Goal: Task Accomplishment & Management: Use online tool/utility

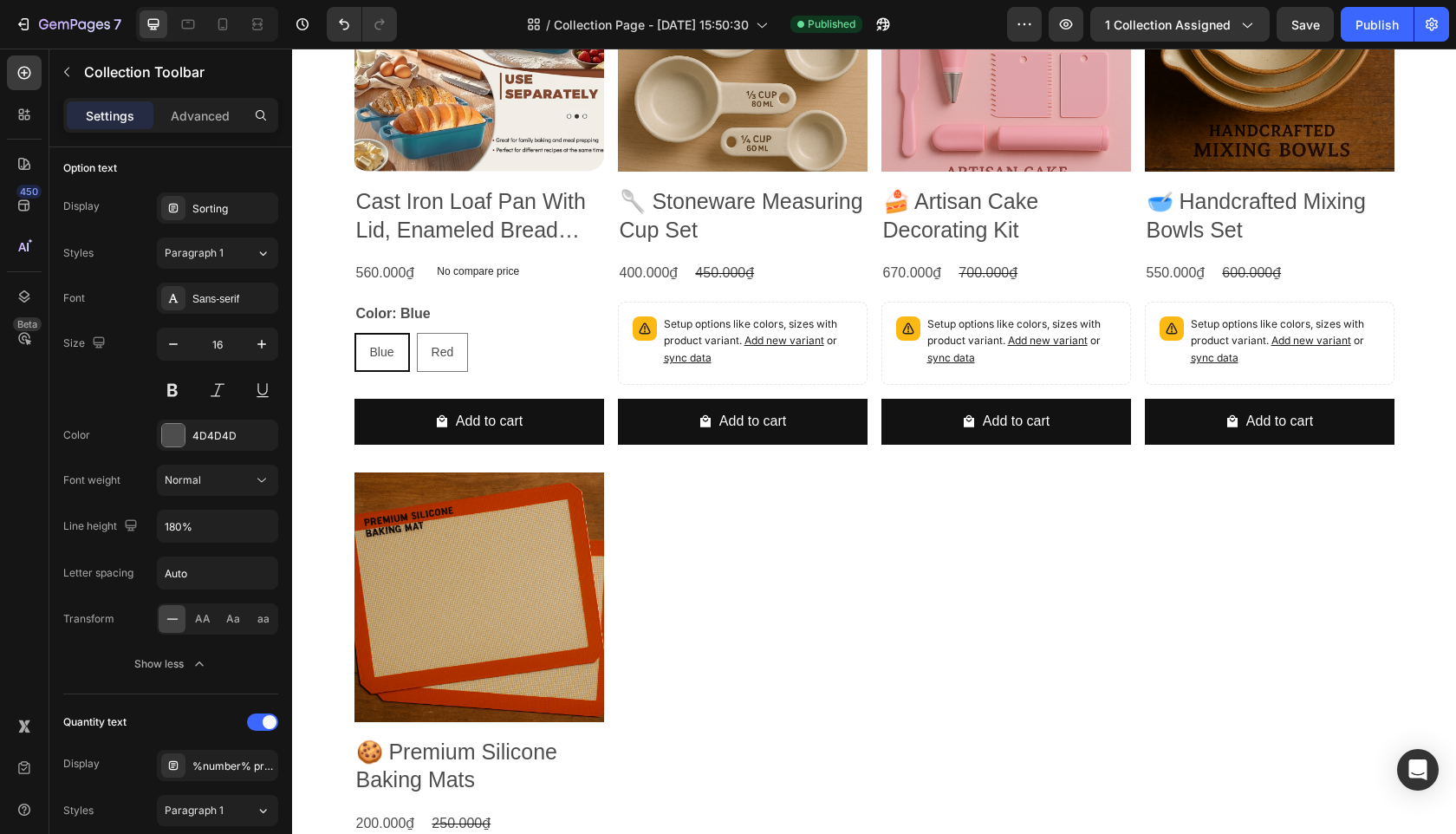
scroll to position [1637, 0]
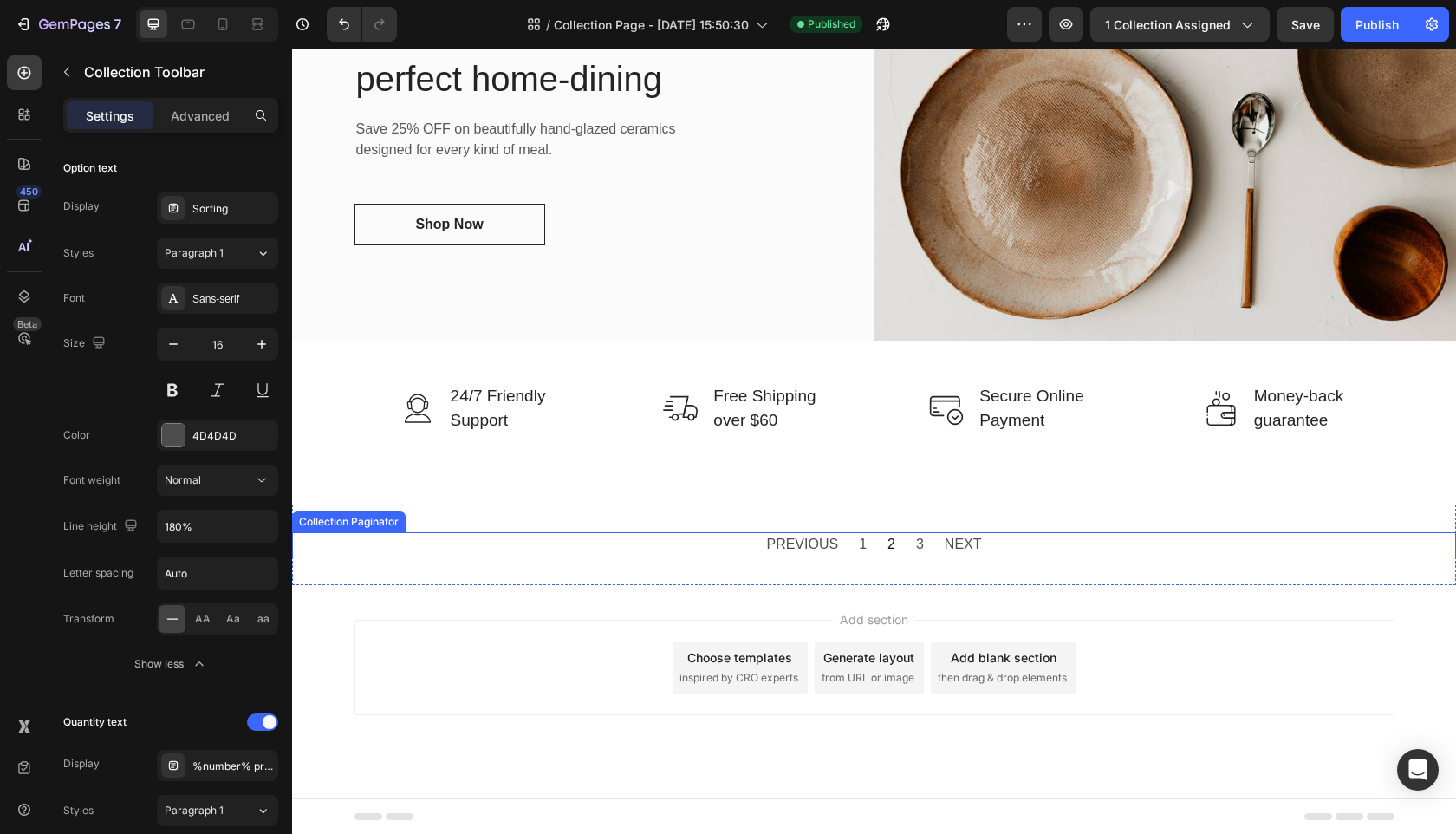
click at [893, 539] on span "2" at bounding box center [891, 545] width 8 height 25
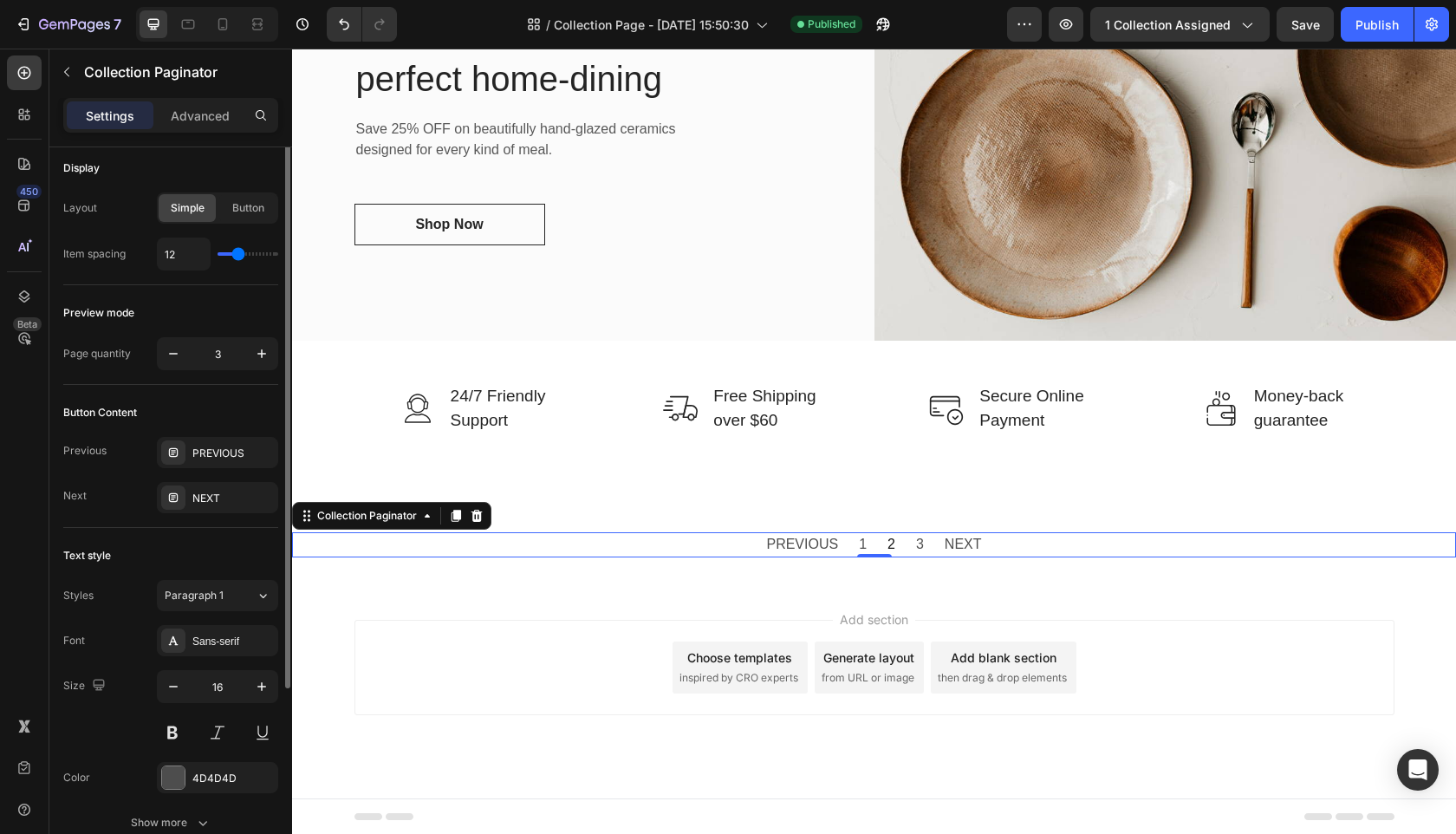
scroll to position [0, 0]
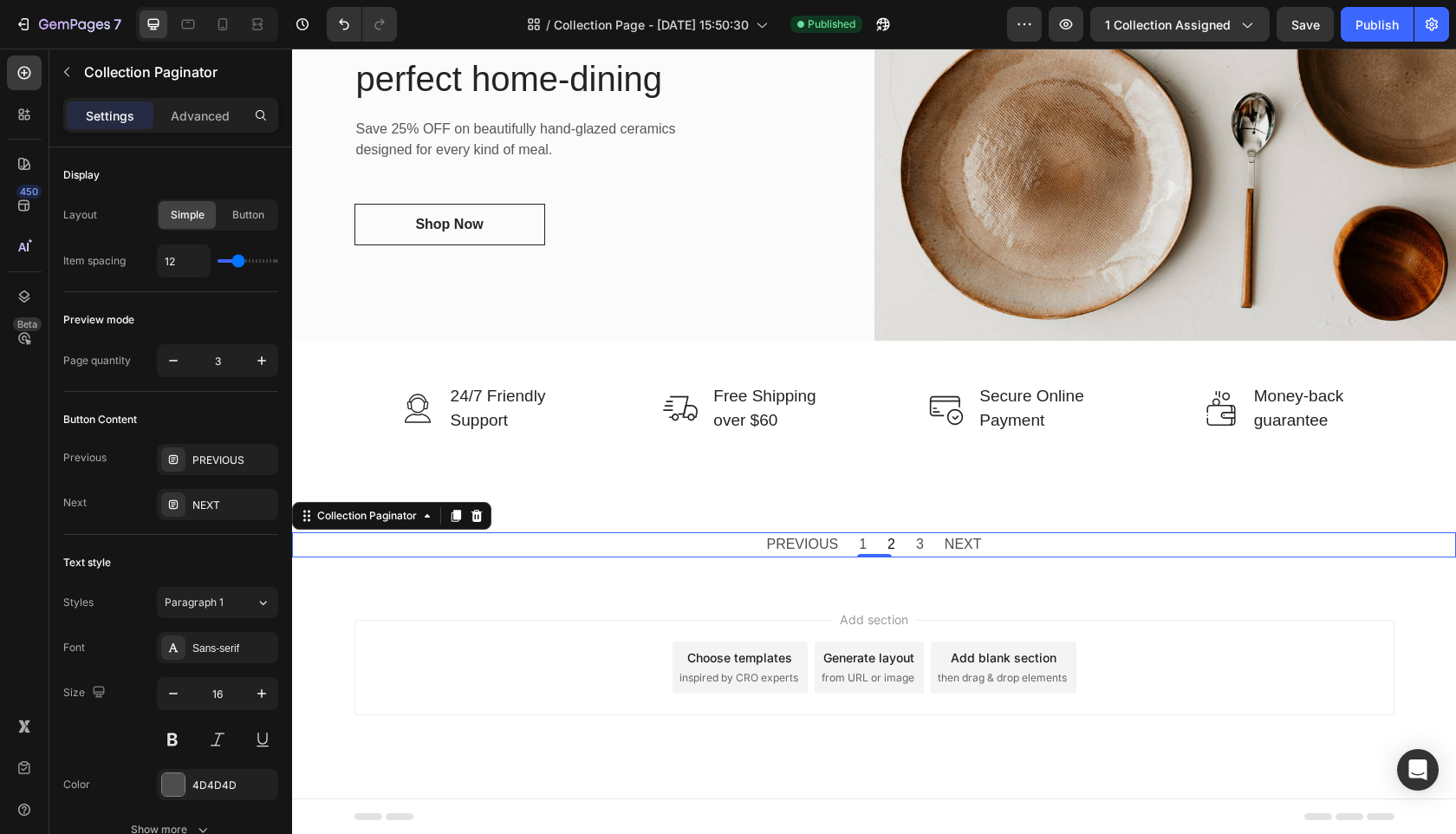
click at [574, 542] on div "PREVIOUS 1 2 3 NEXT" at bounding box center [874, 545] width 1164 height 25
drag, startPoint x: 879, startPoint y: 551, endPoint x: 816, endPoint y: 548, distance: 63.1
click at [879, 551] on div "0" at bounding box center [875, 558] width 17 height 14
click at [763, 546] on div "PREVIOUS 1 2 3 NEXT" at bounding box center [873, 545] width 235 height 25
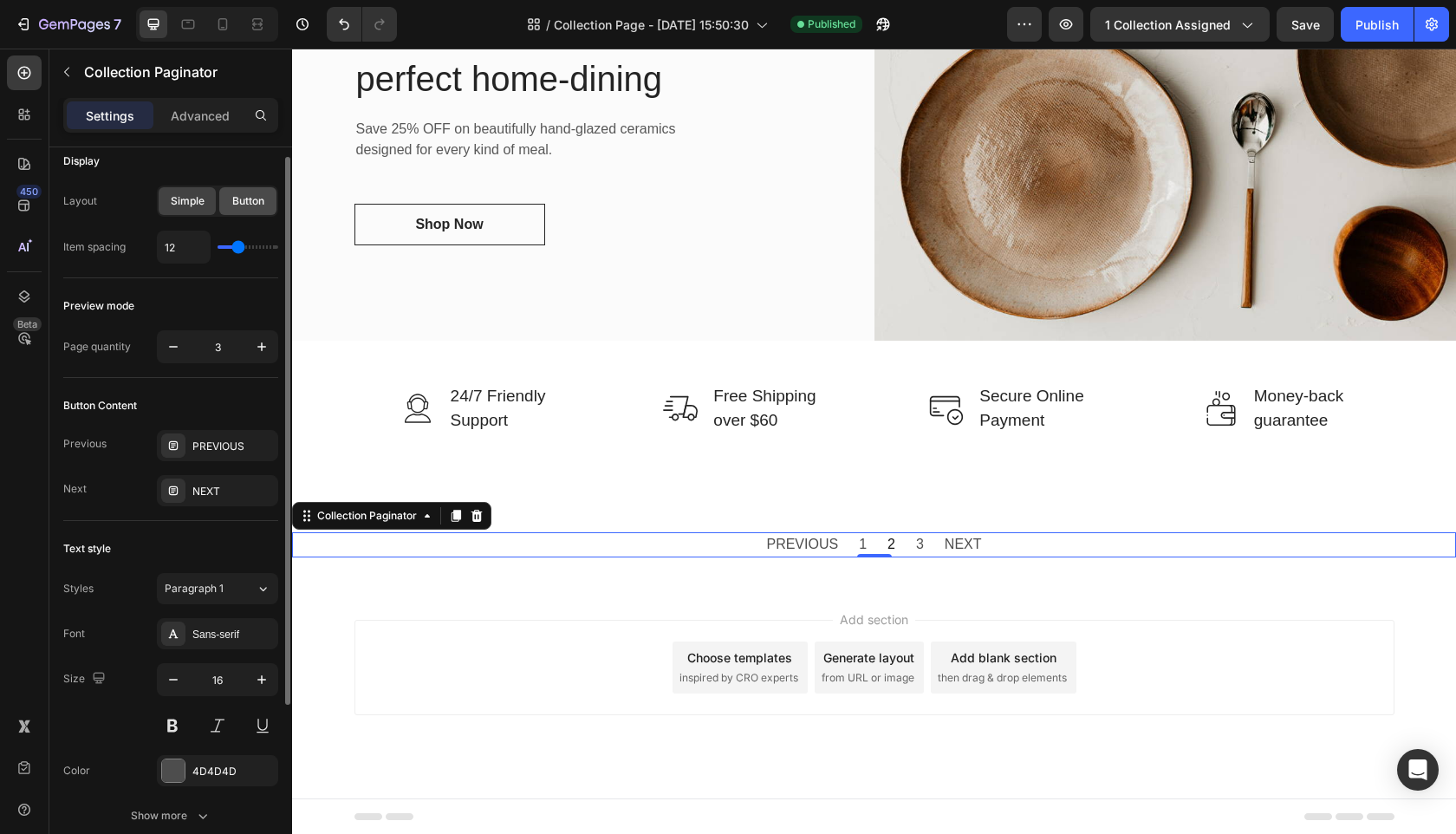
click at [246, 204] on span "Button" at bounding box center [248, 201] width 32 height 16
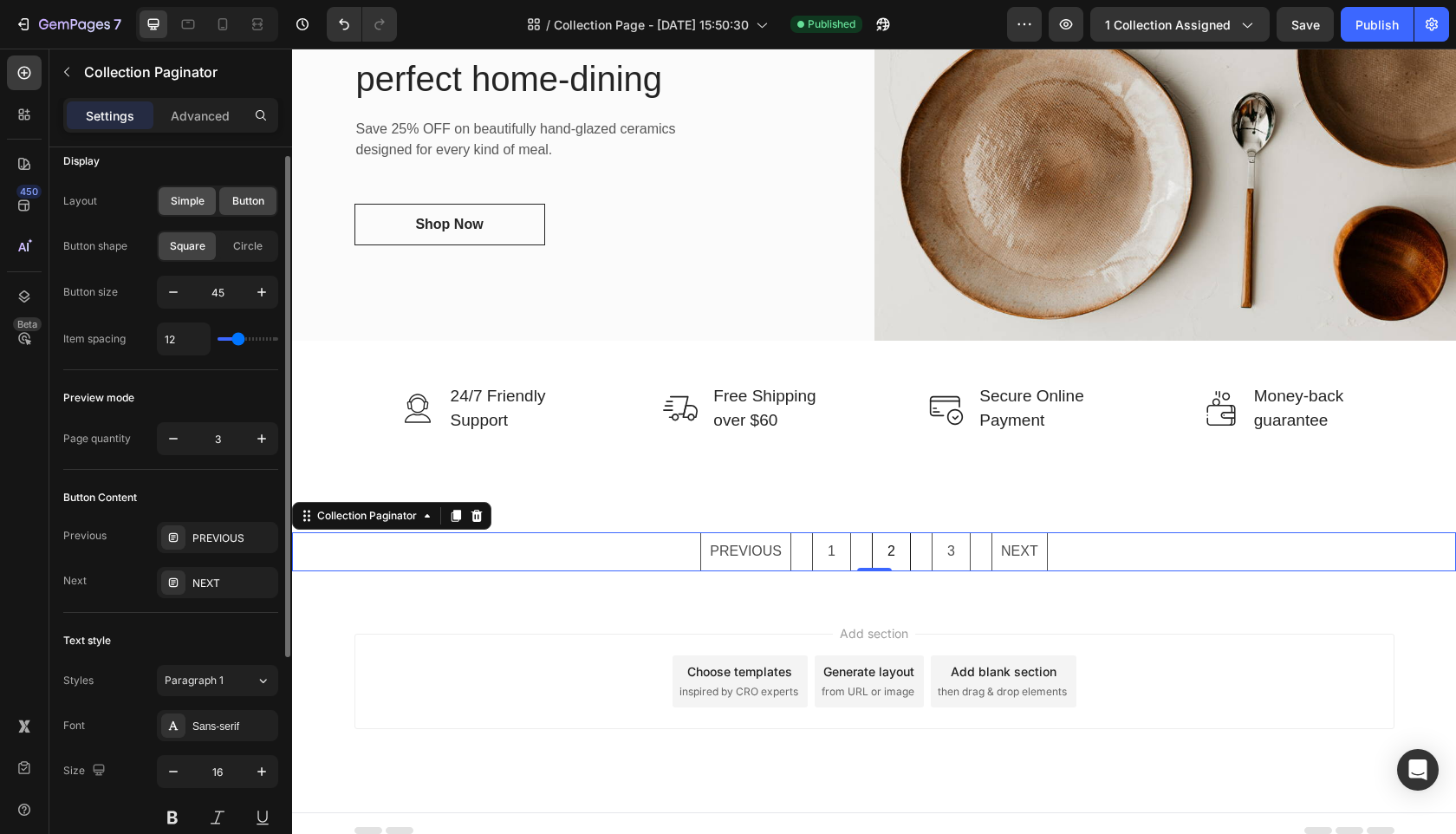
click at [191, 203] on span "Simple" at bounding box center [188, 201] width 34 height 16
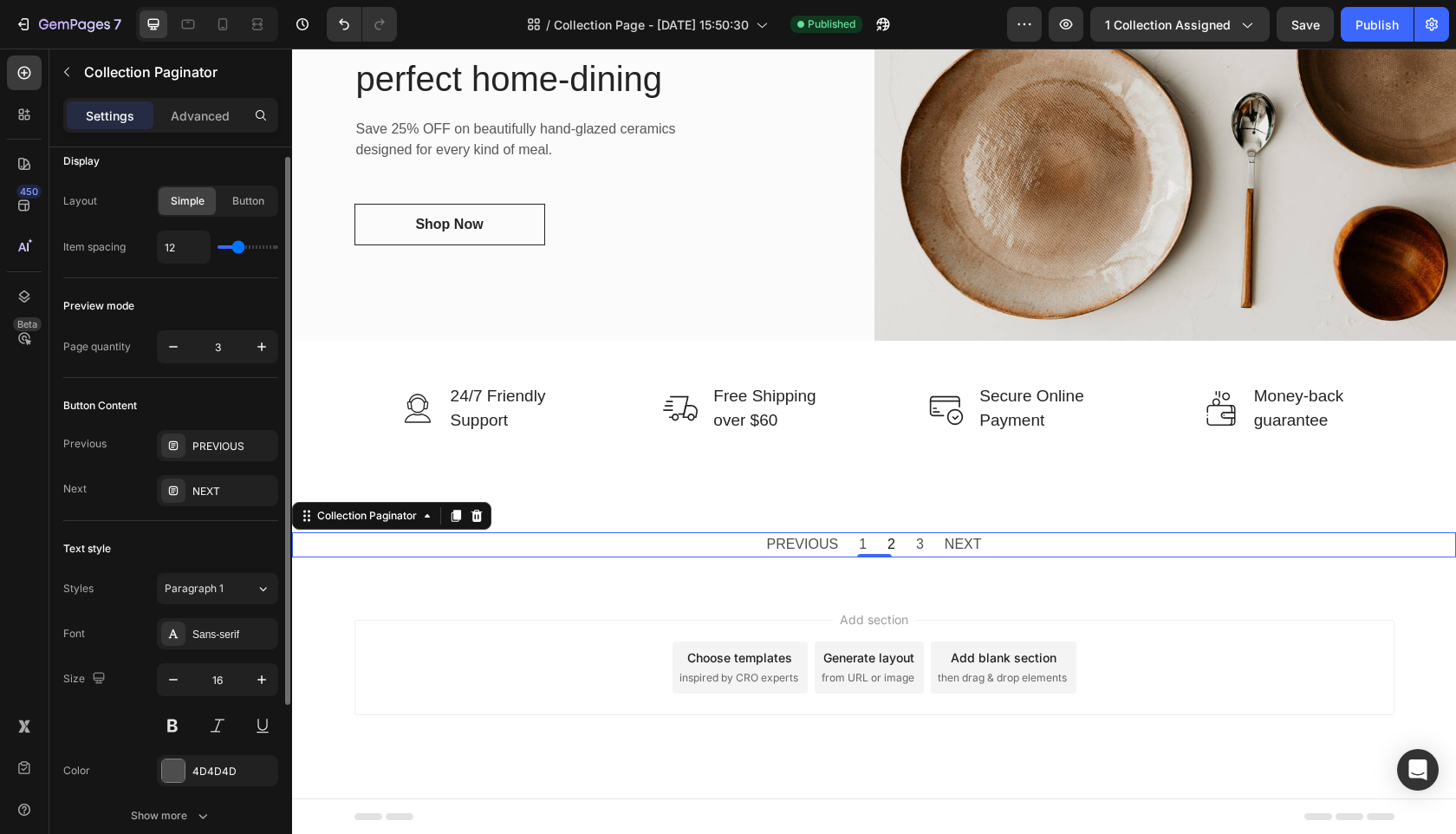
click at [211, 194] on div "Simple" at bounding box center [188, 202] width 57 height 28
click at [262, 211] on div "Button" at bounding box center [248, 202] width 57 height 28
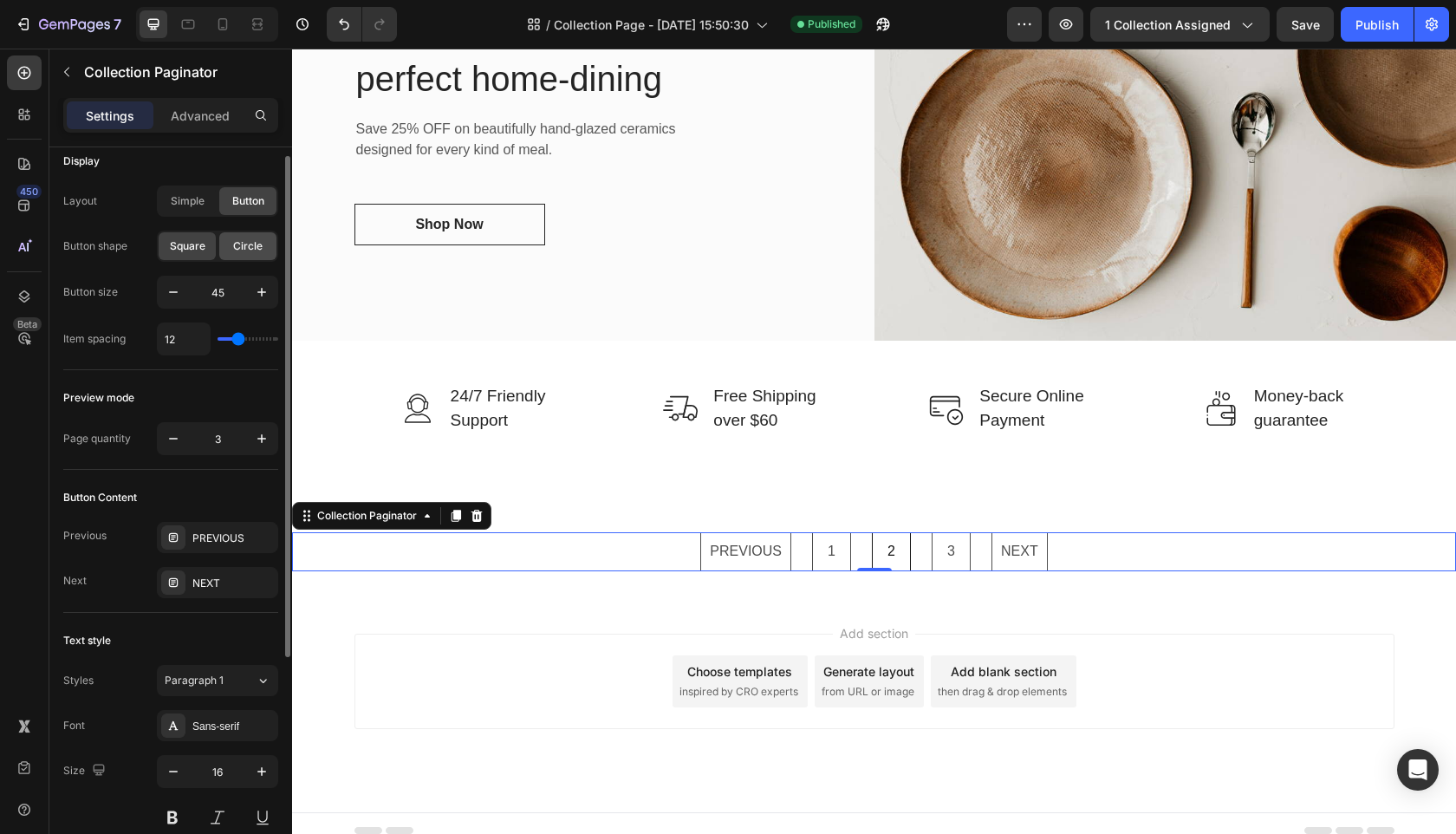
click at [249, 250] on span "Circle" at bounding box center [248, 246] width 30 height 16
click at [210, 244] on div "Square" at bounding box center [188, 246] width 57 height 28
click at [244, 247] on span "Circle" at bounding box center [248, 246] width 30 height 16
click at [181, 288] on icon "button" at bounding box center [174, 292] width 17 height 17
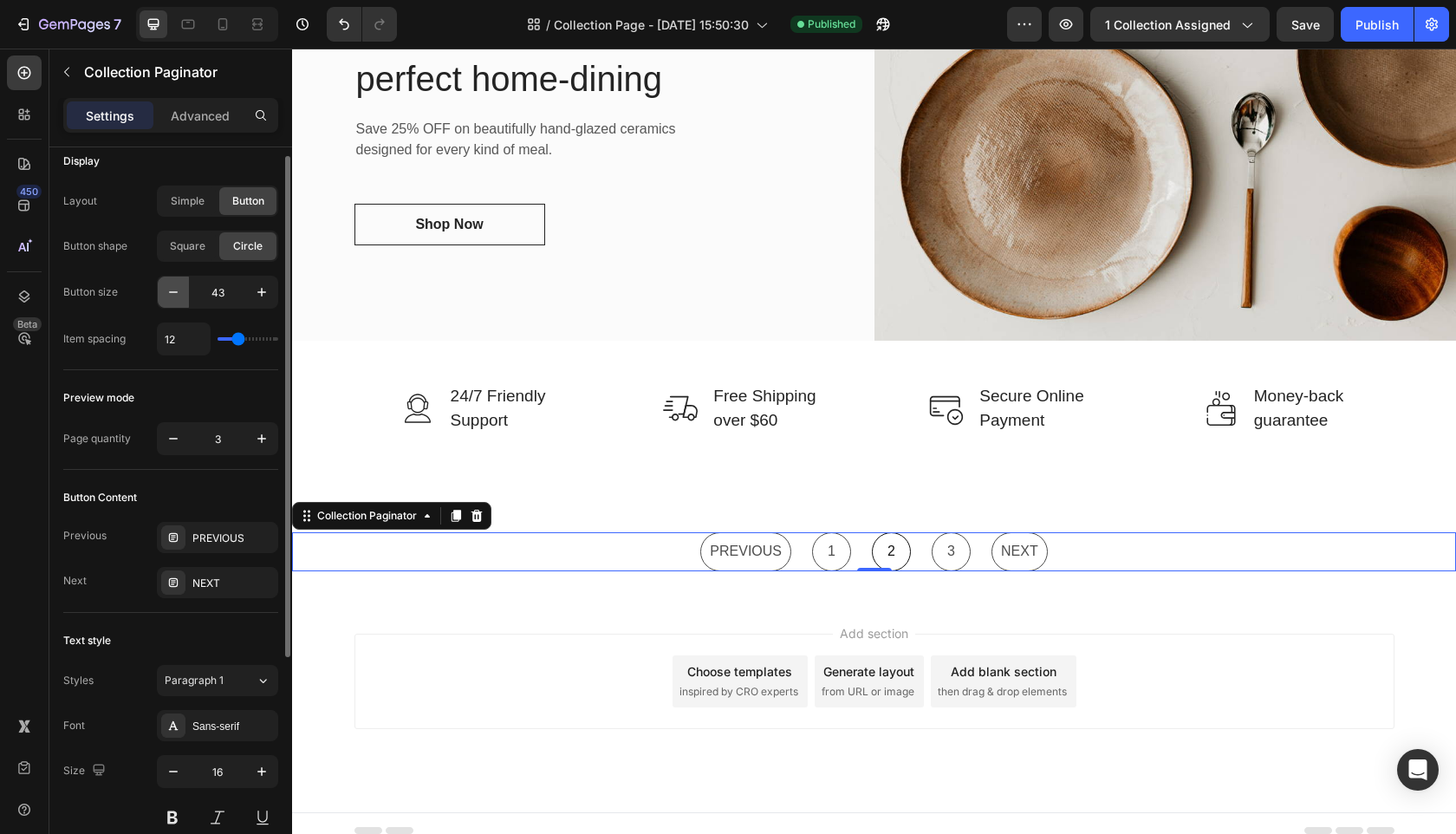
click at [181, 288] on icon "button" at bounding box center [174, 292] width 17 height 17
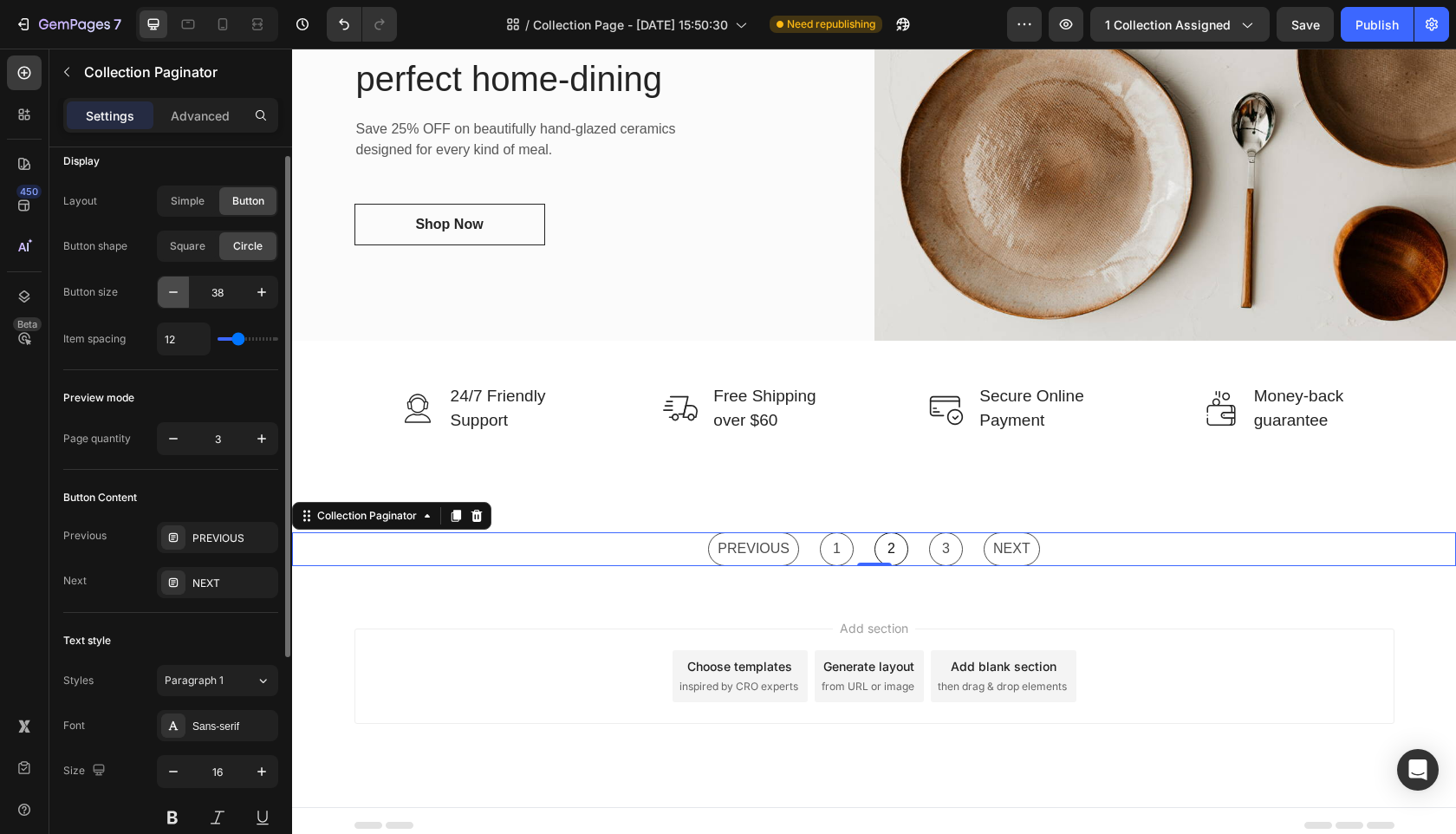
click at [181, 288] on icon "button" at bounding box center [174, 292] width 17 height 17
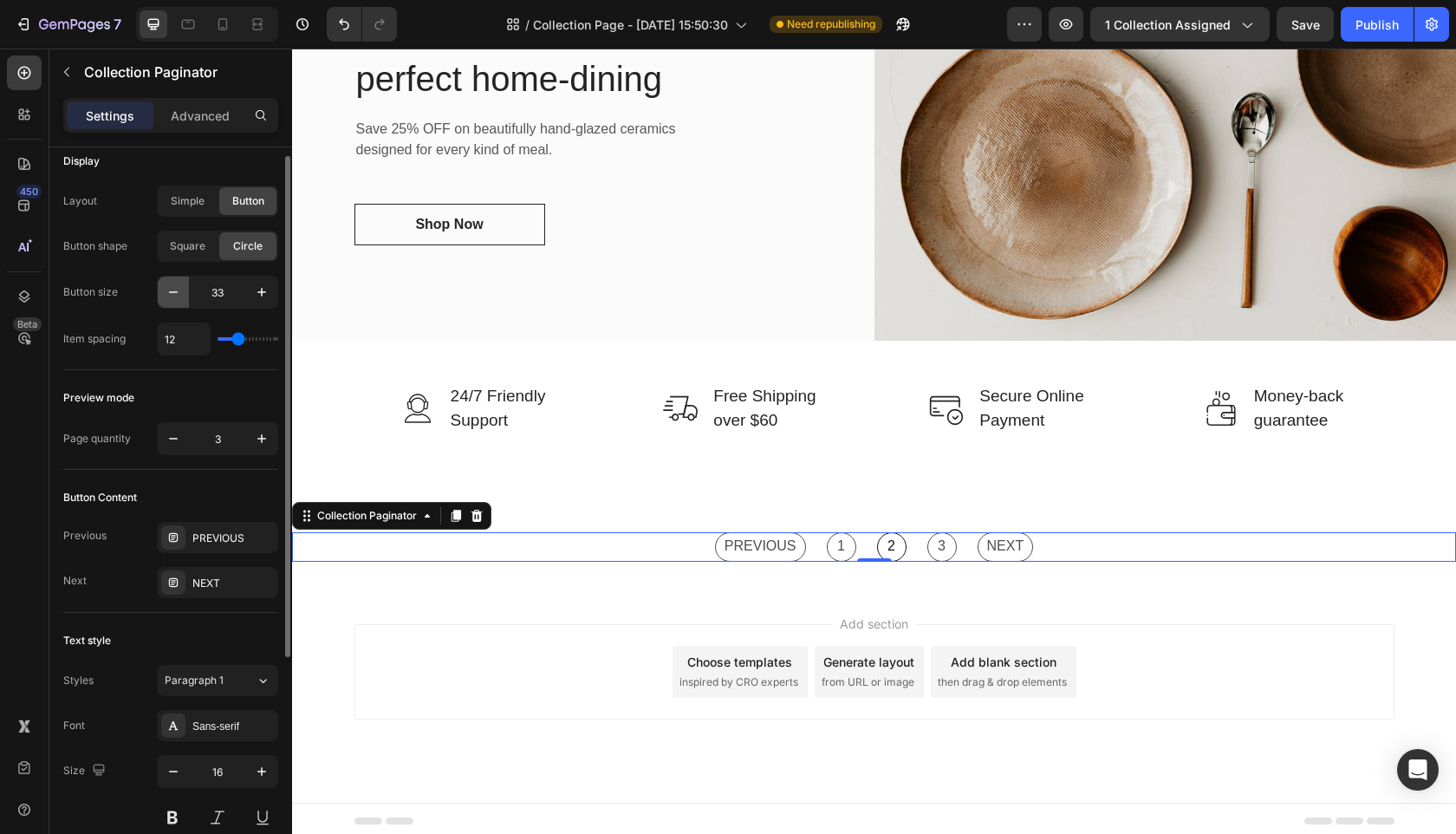
click at [181, 288] on icon "button" at bounding box center [174, 292] width 17 height 17
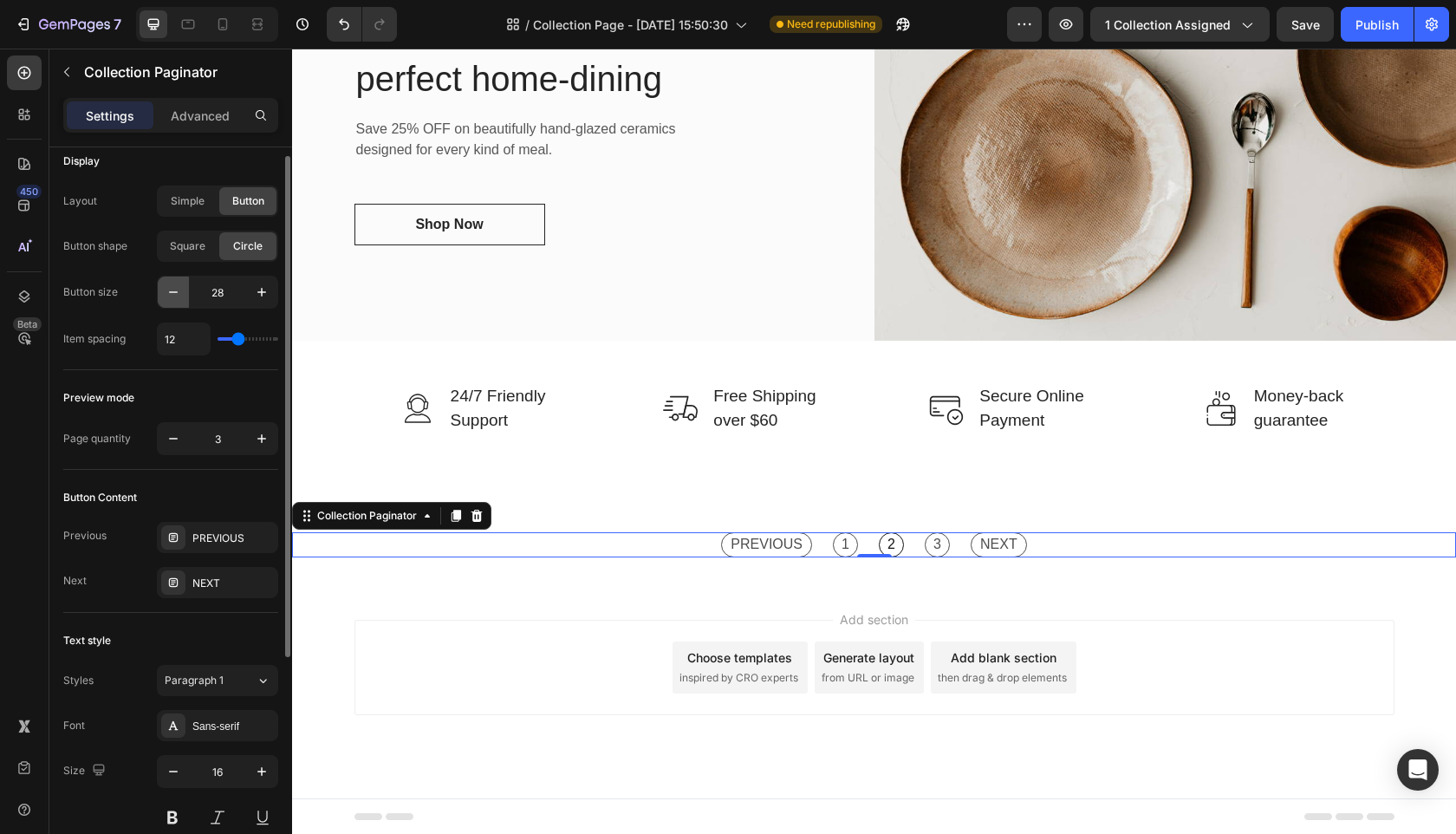
click at [181, 288] on icon "button" at bounding box center [174, 292] width 17 height 17
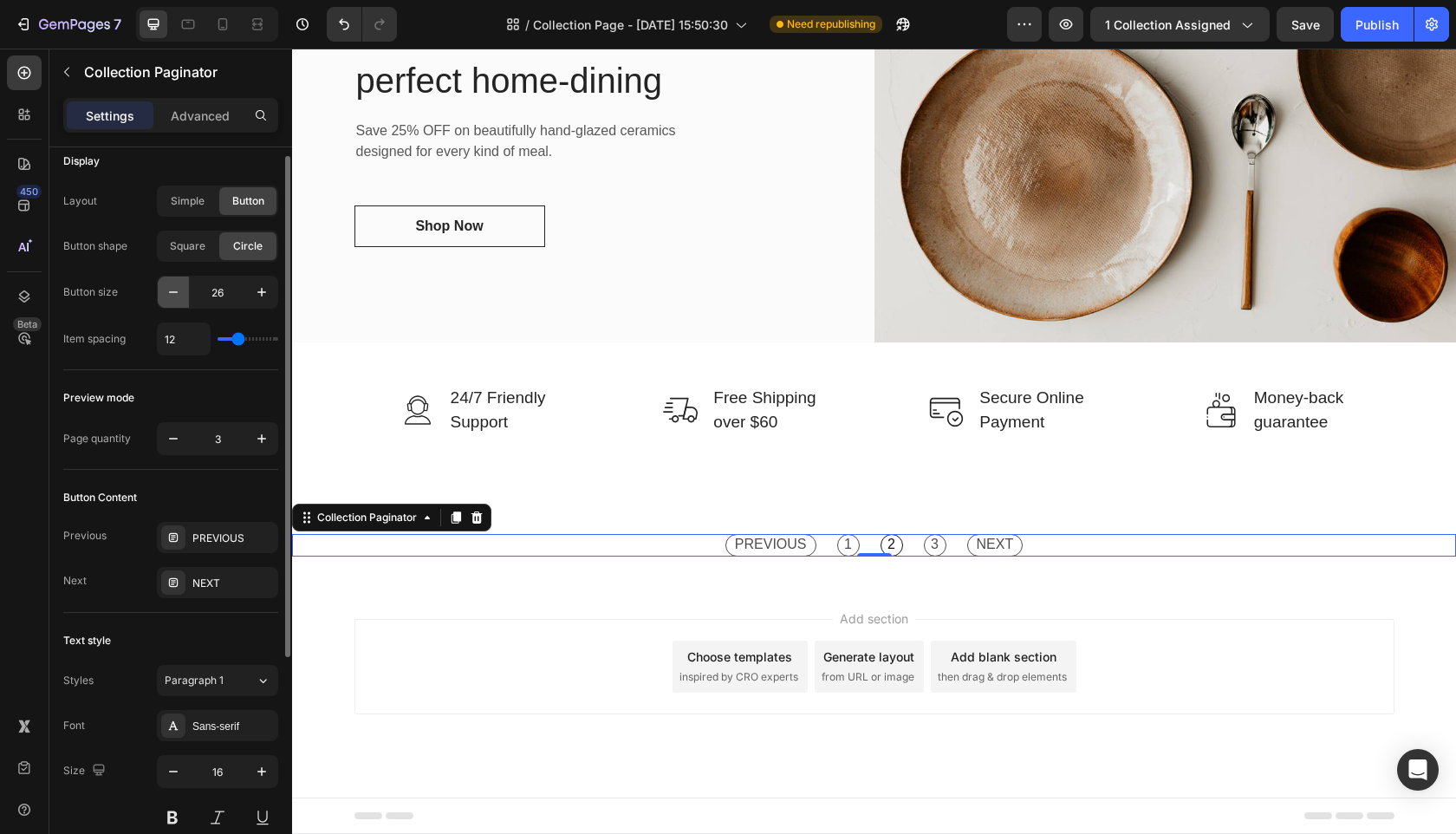
click at [181, 288] on icon "button" at bounding box center [174, 292] width 17 height 17
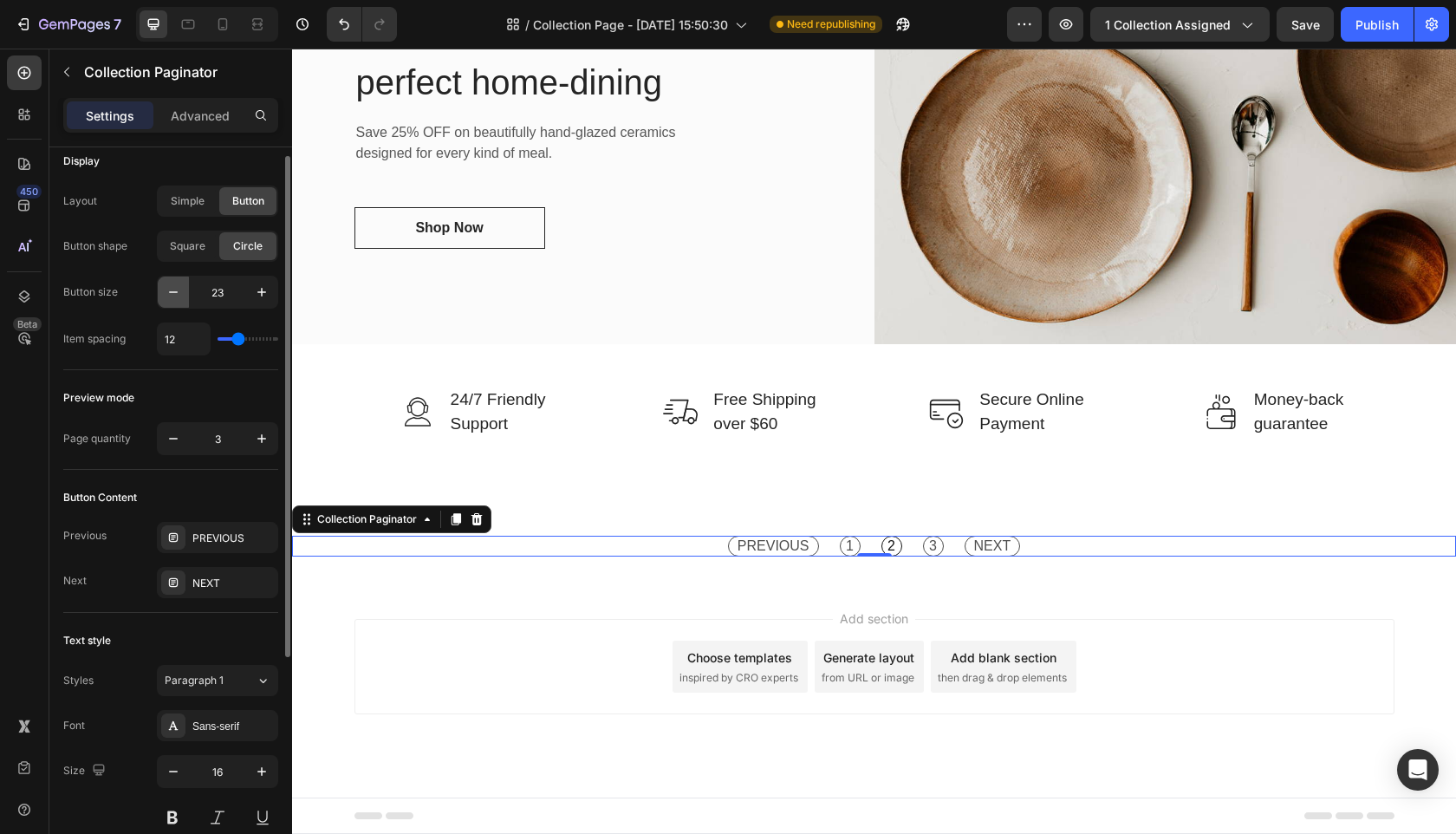
click at [181, 288] on icon "button" at bounding box center [174, 292] width 17 height 17
type input "21"
click at [186, 245] on span "Square" at bounding box center [188, 246] width 36 height 16
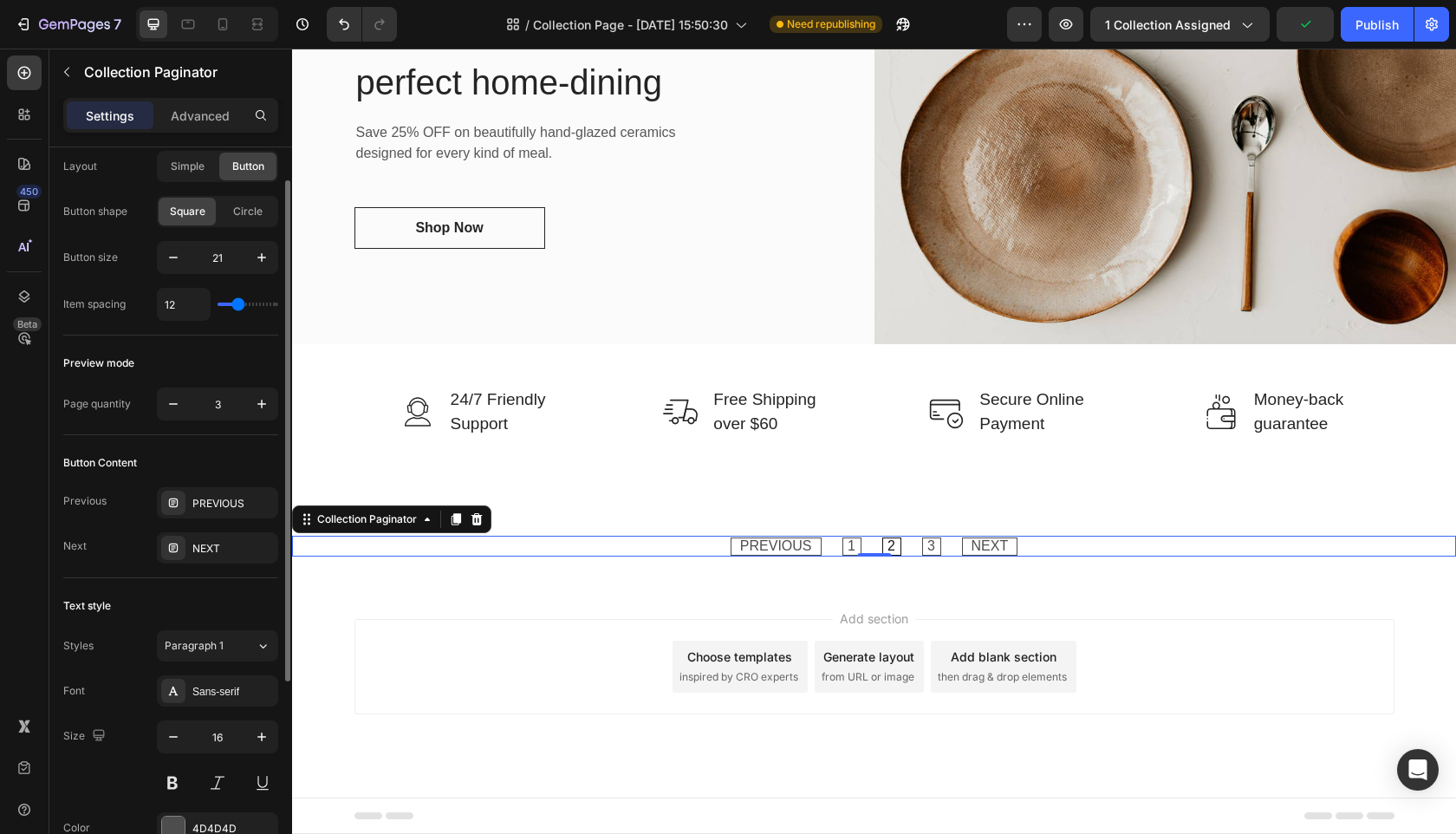
scroll to position [0, 0]
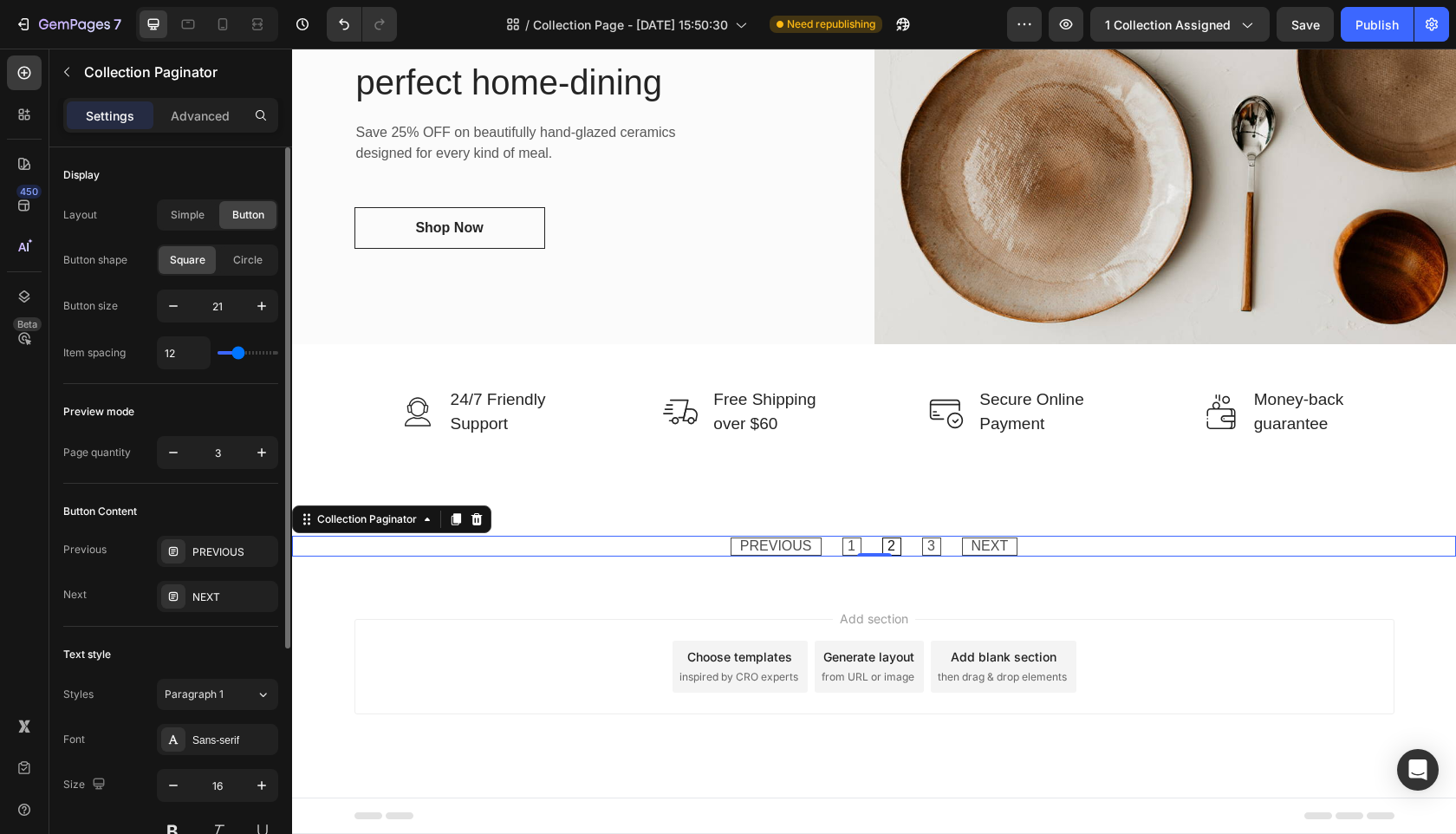
drag, startPoint x: 177, startPoint y: 222, endPoint x: 172, endPoint y: 235, distance: 13.9
click at [177, 222] on span "Simple" at bounding box center [188, 215] width 34 height 16
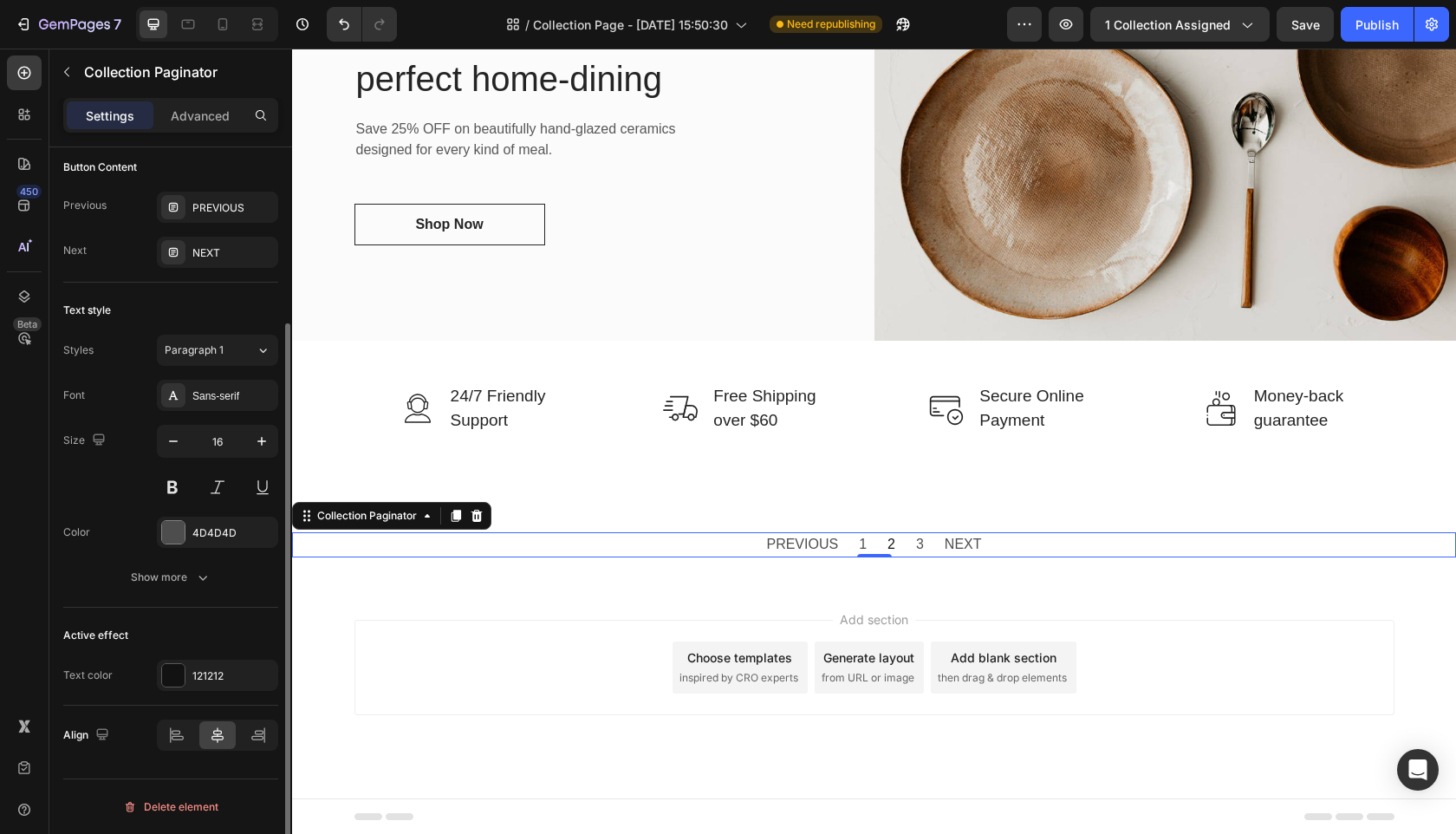
scroll to position [237, 0]
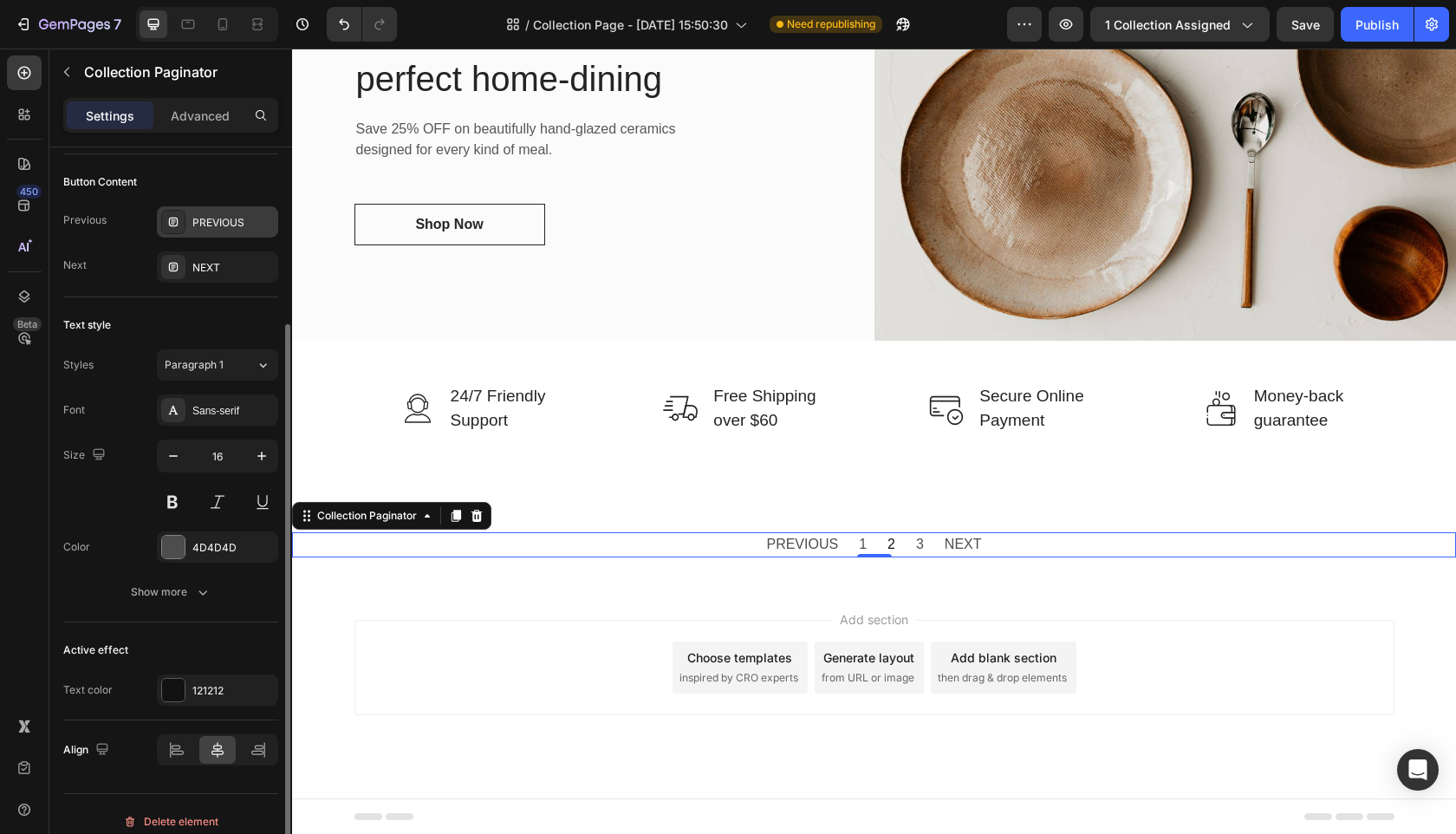
click at [231, 228] on div "PREVIOUS" at bounding box center [233, 222] width 82 height 16
click at [232, 227] on div "PREVIOUS" at bounding box center [233, 222] width 82 height 16
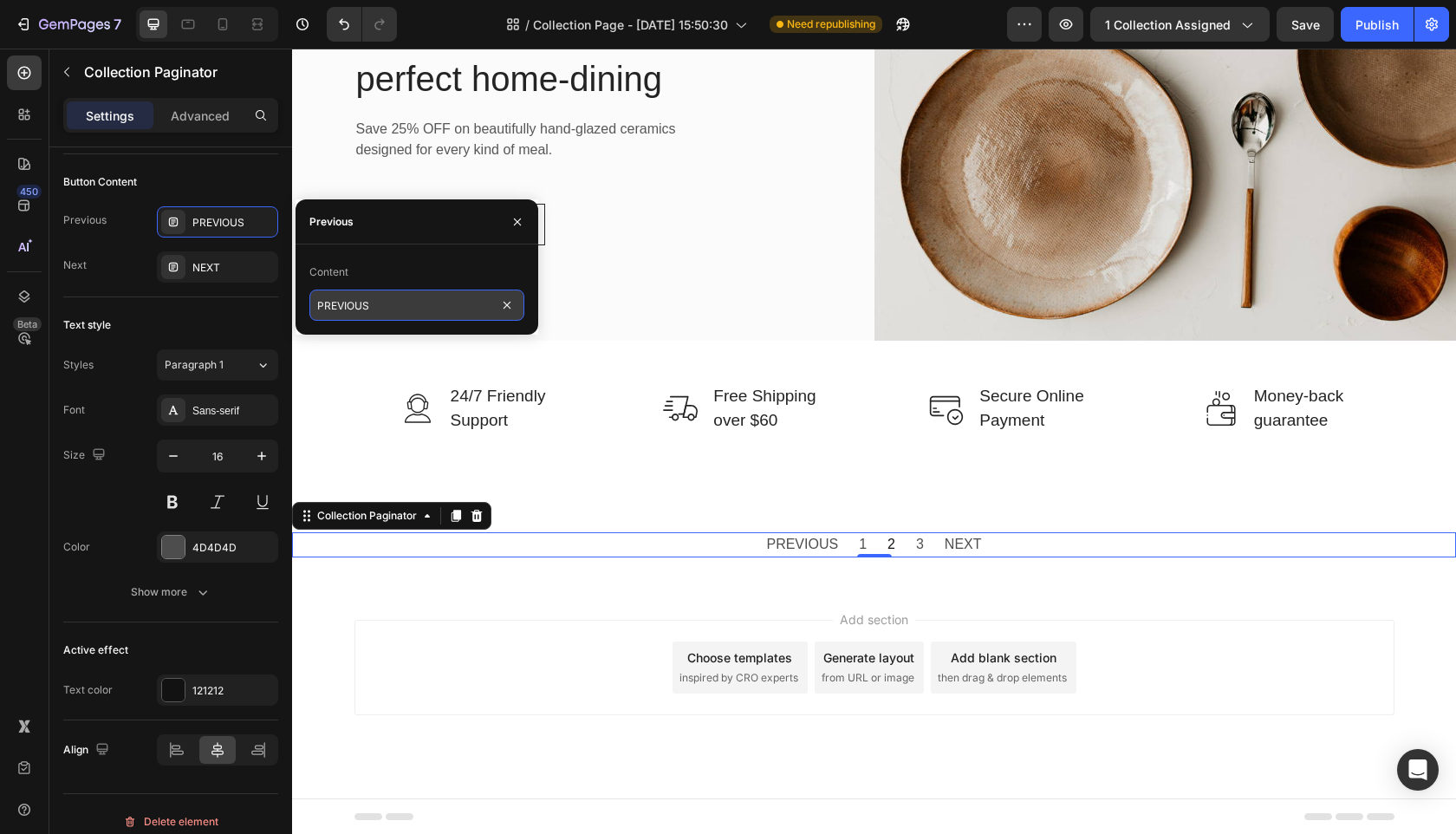
click at [357, 302] on input "PREVIOUS" at bounding box center [416, 305] width 215 height 31
type input "Previous"
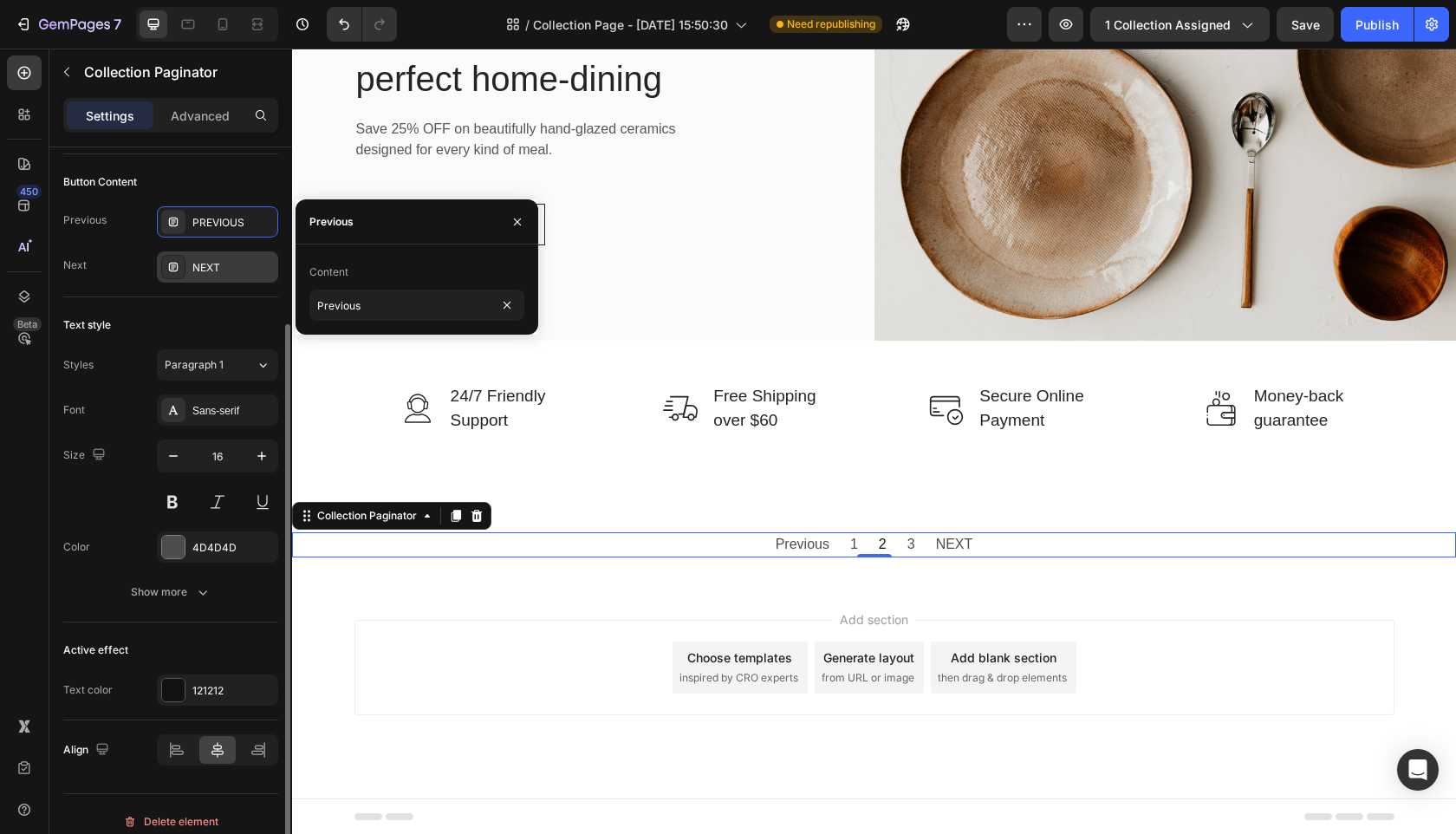
click at [213, 262] on div "NEXT" at bounding box center [233, 268] width 82 height 16
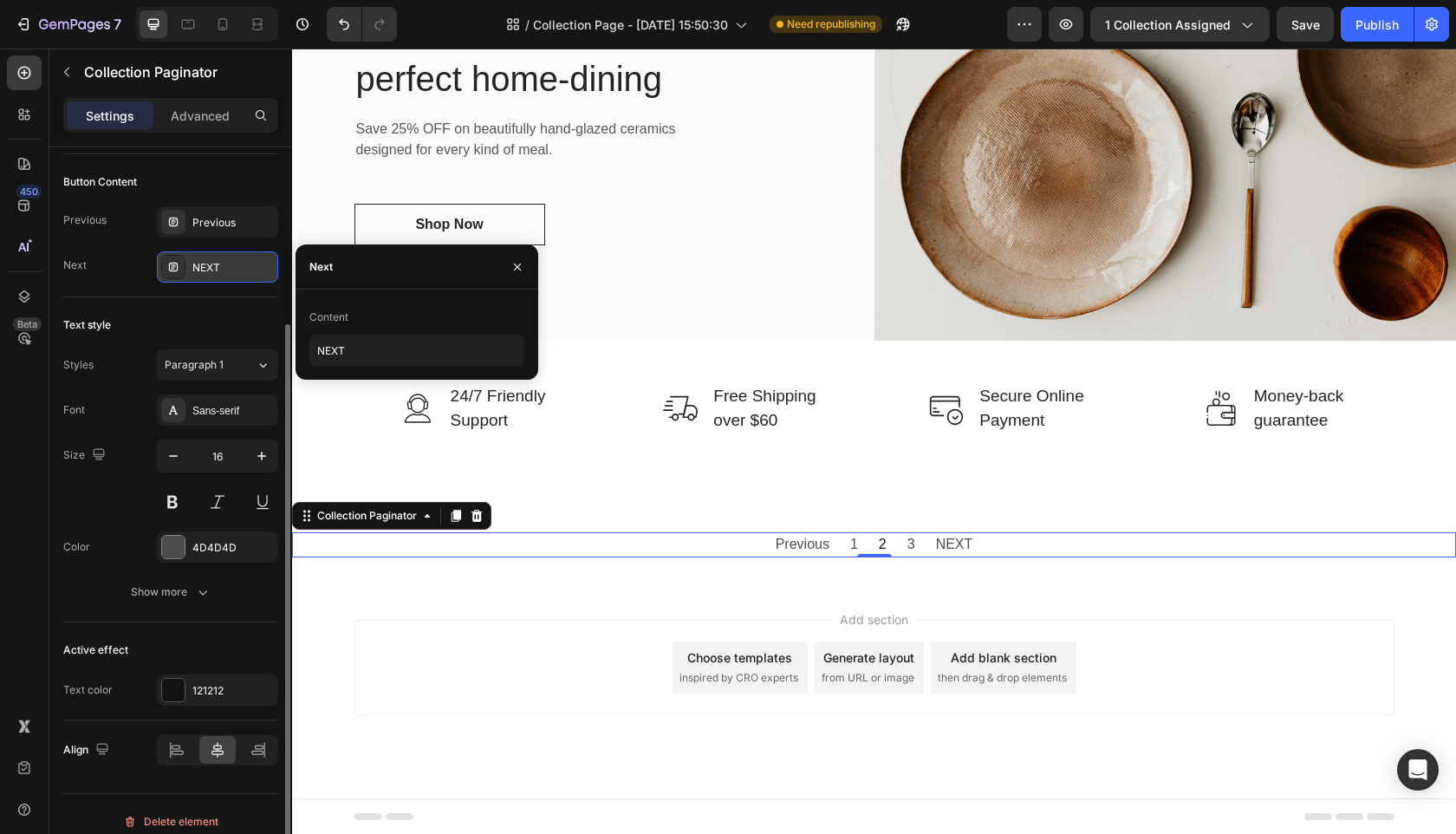
click at [213, 262] on div "NEXT" at bounding box center [233, 268] width 82 height 16
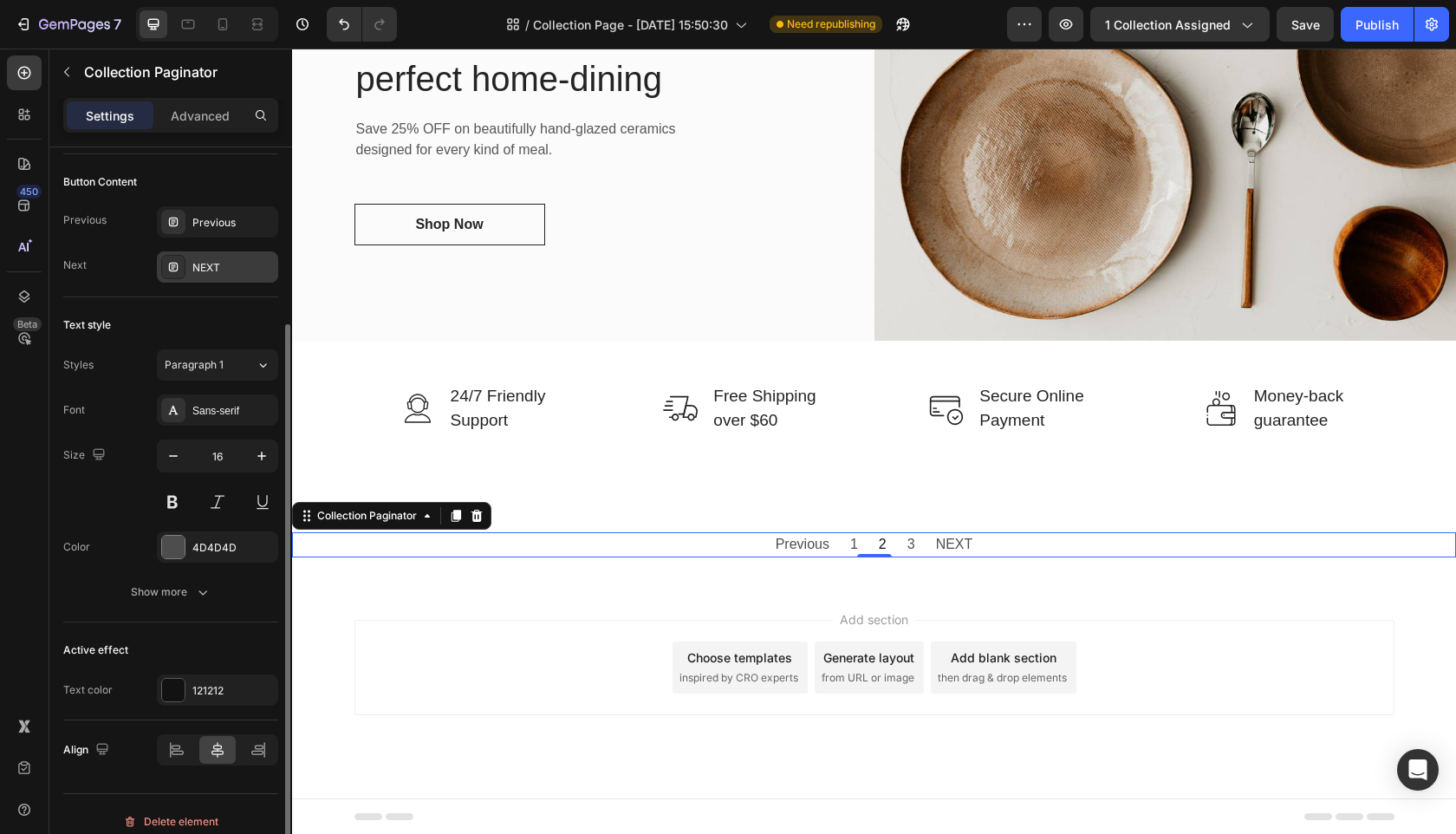
click at [211, 269] on div "NEXT" at bounding box center [233, 268] width 82 height 16
click at [215, 270] on div "NEXT" at bounding box center [233, 268] width 82 height 16
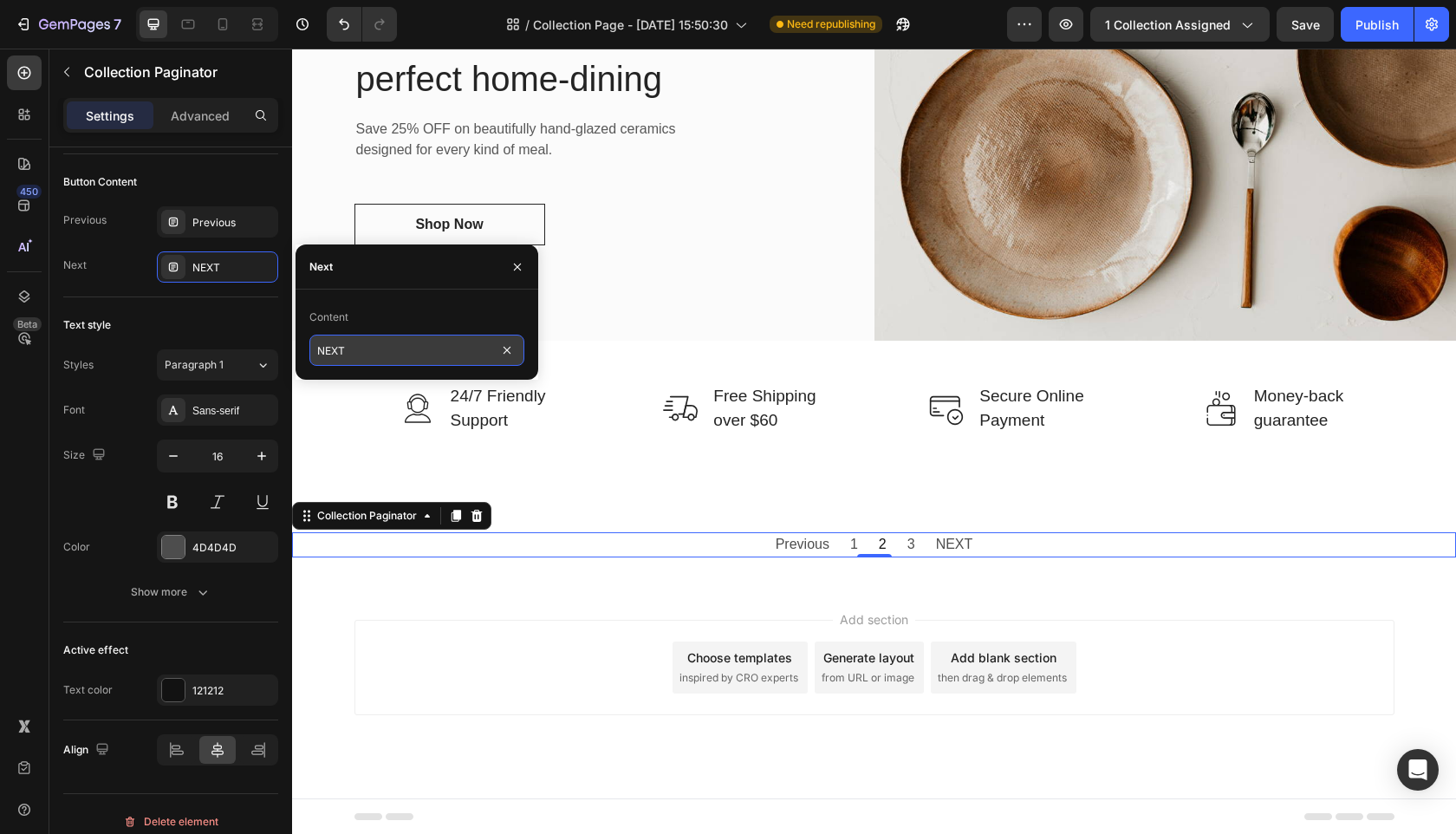
click at [385, 350] on input "NEXT" at bounding box center [416, 350] width 215 height 31
click at [385, 351] on input "NEXT" at bounding box center [416, 350] width 215 height 31
type input "Next"
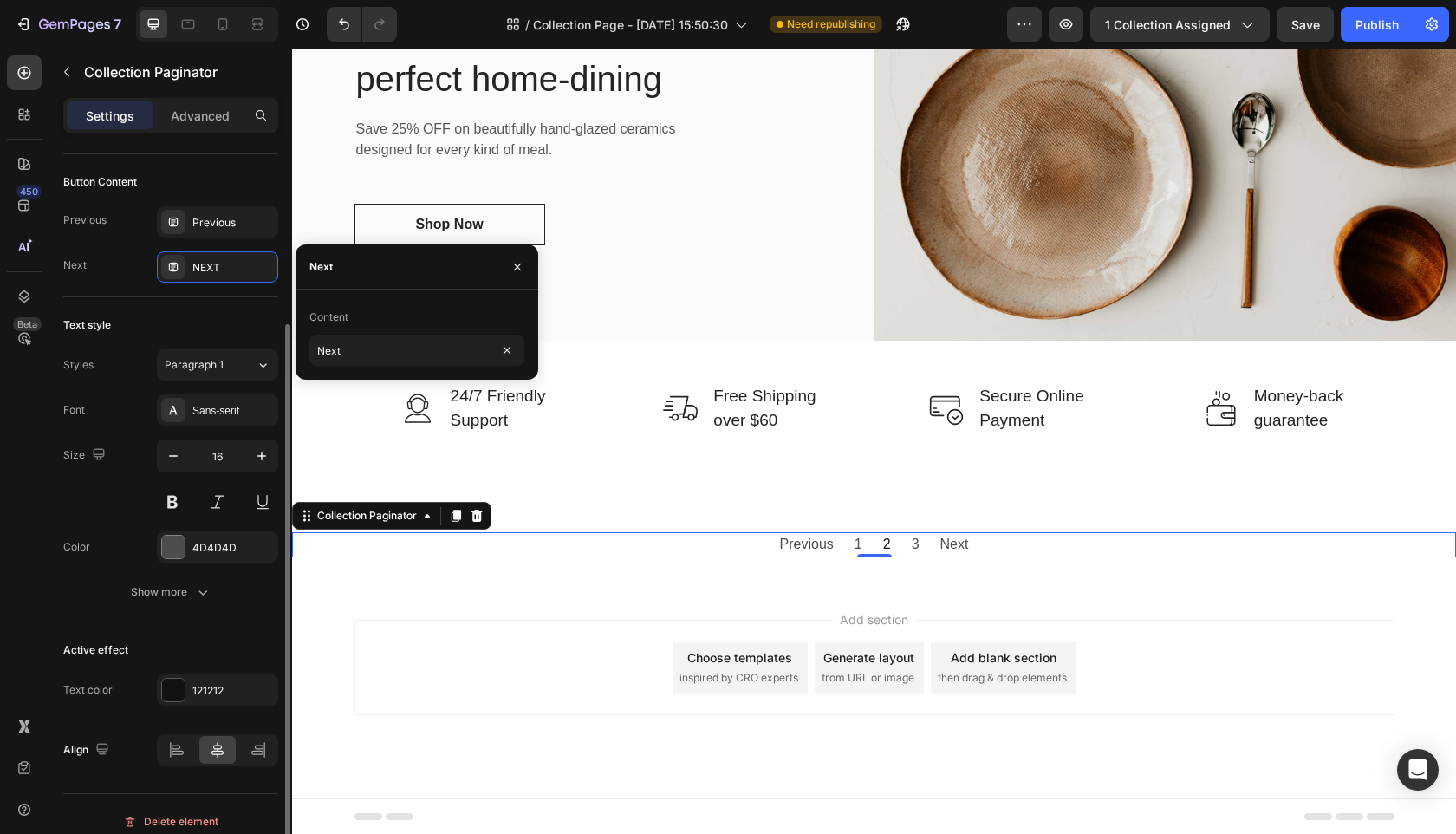
click at [222, 328] on div "Text style" at bounding box center [170, 325] width 215 height 28
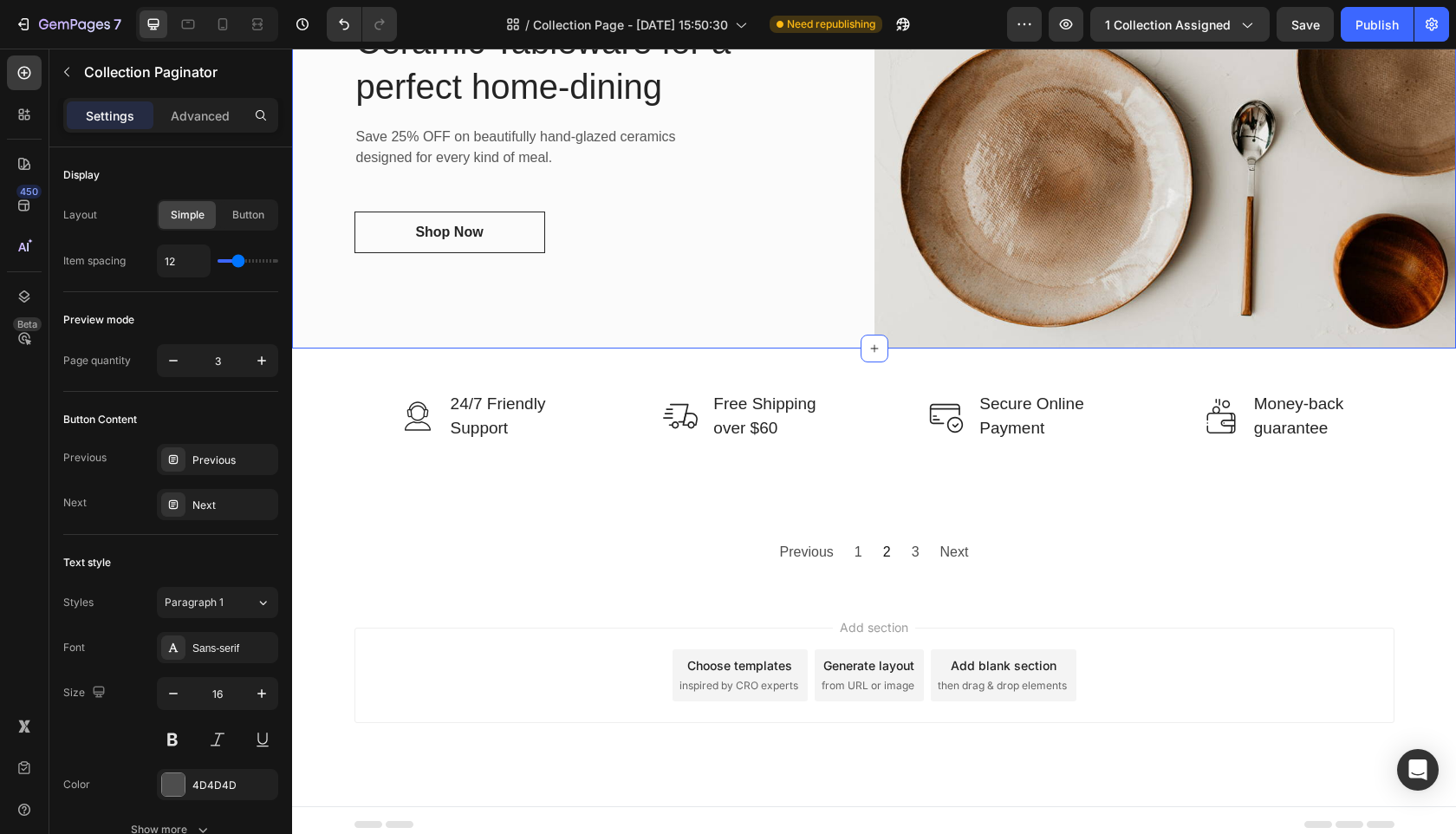
scroll to position [1637, 0]
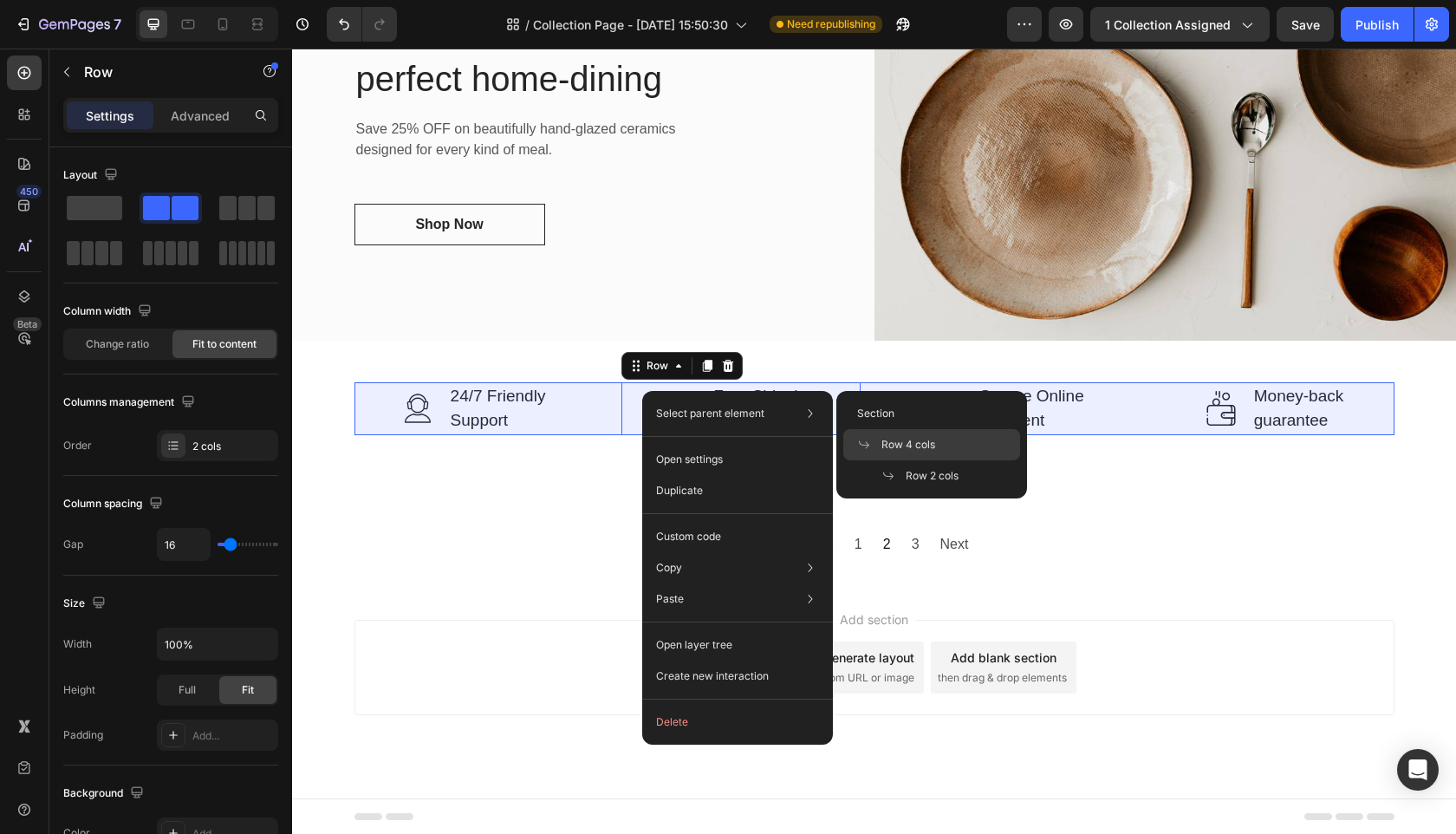
drag, startPoint x: 923, startPoint y: 439, endPoint x: 593, endPoint y: 388, distance: 333.9
click at [923, 439] on span "Row 4 cols" at bounding box center [909, 445] width 54 height 16
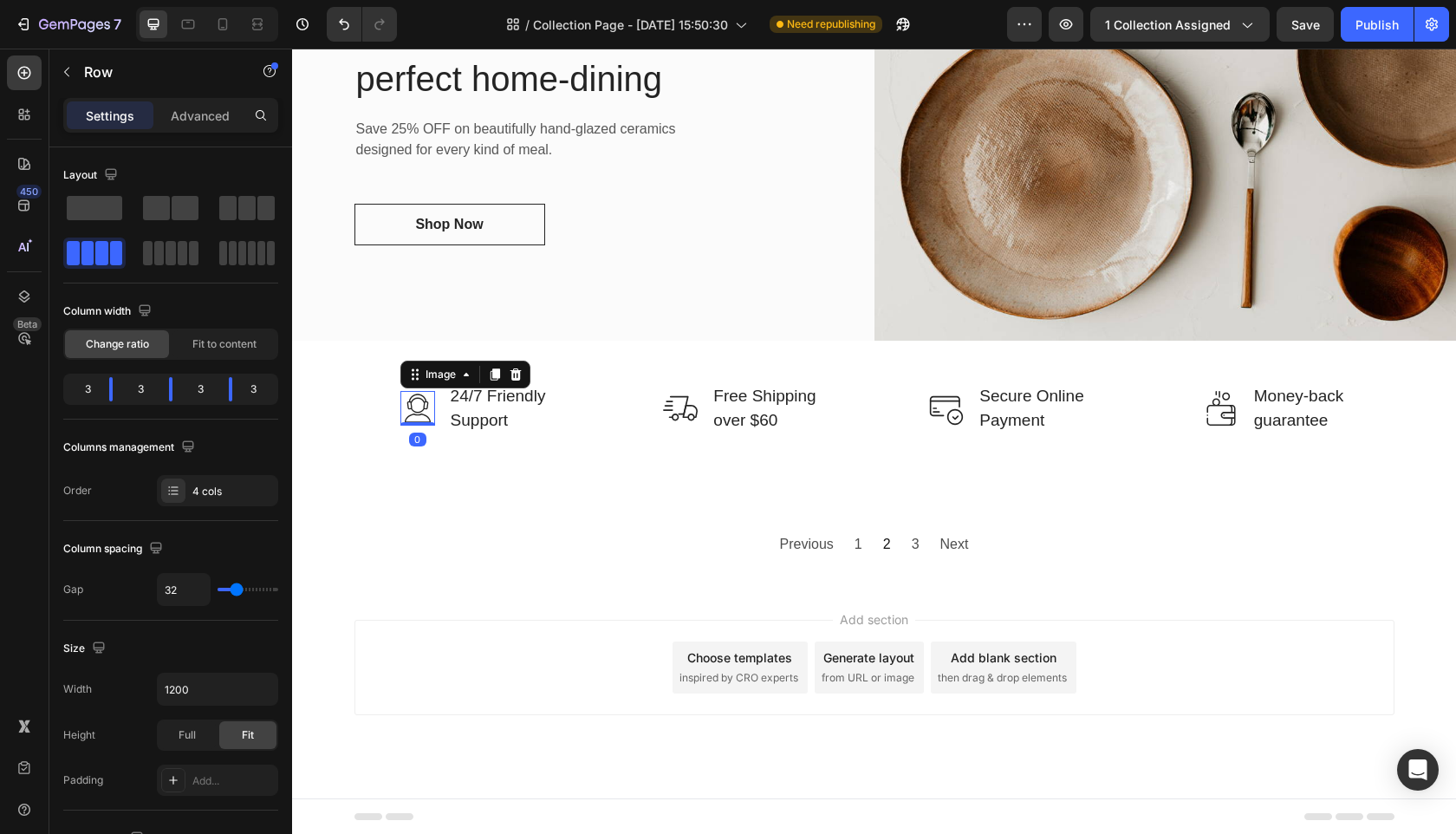
click at [407, 412] on img at bounding box center [418, 408] width 35 height 35
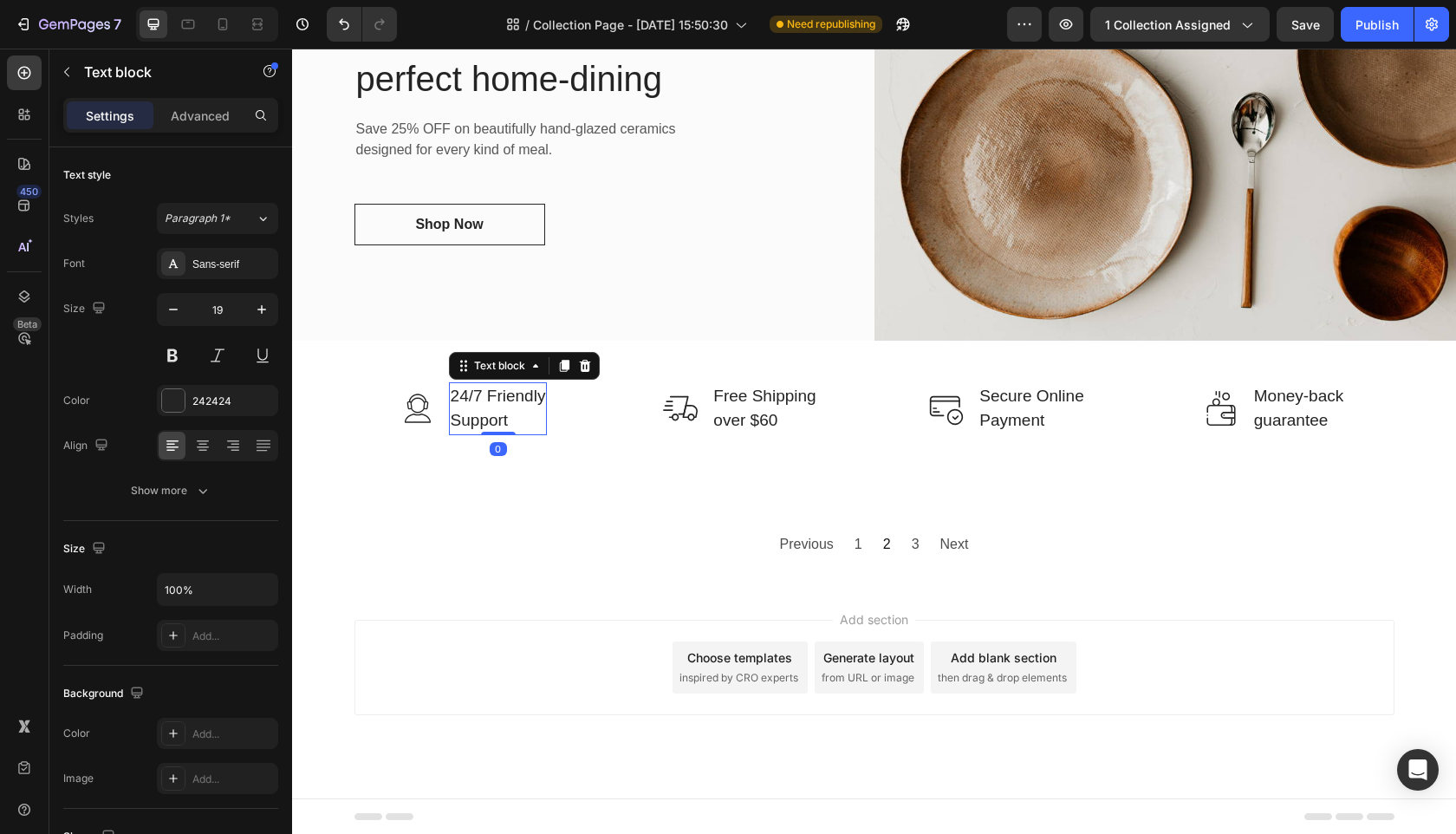
click at [487, 414] on p "24/7 Friendly Support" at bounding box center [499, 408] width 96 height 50
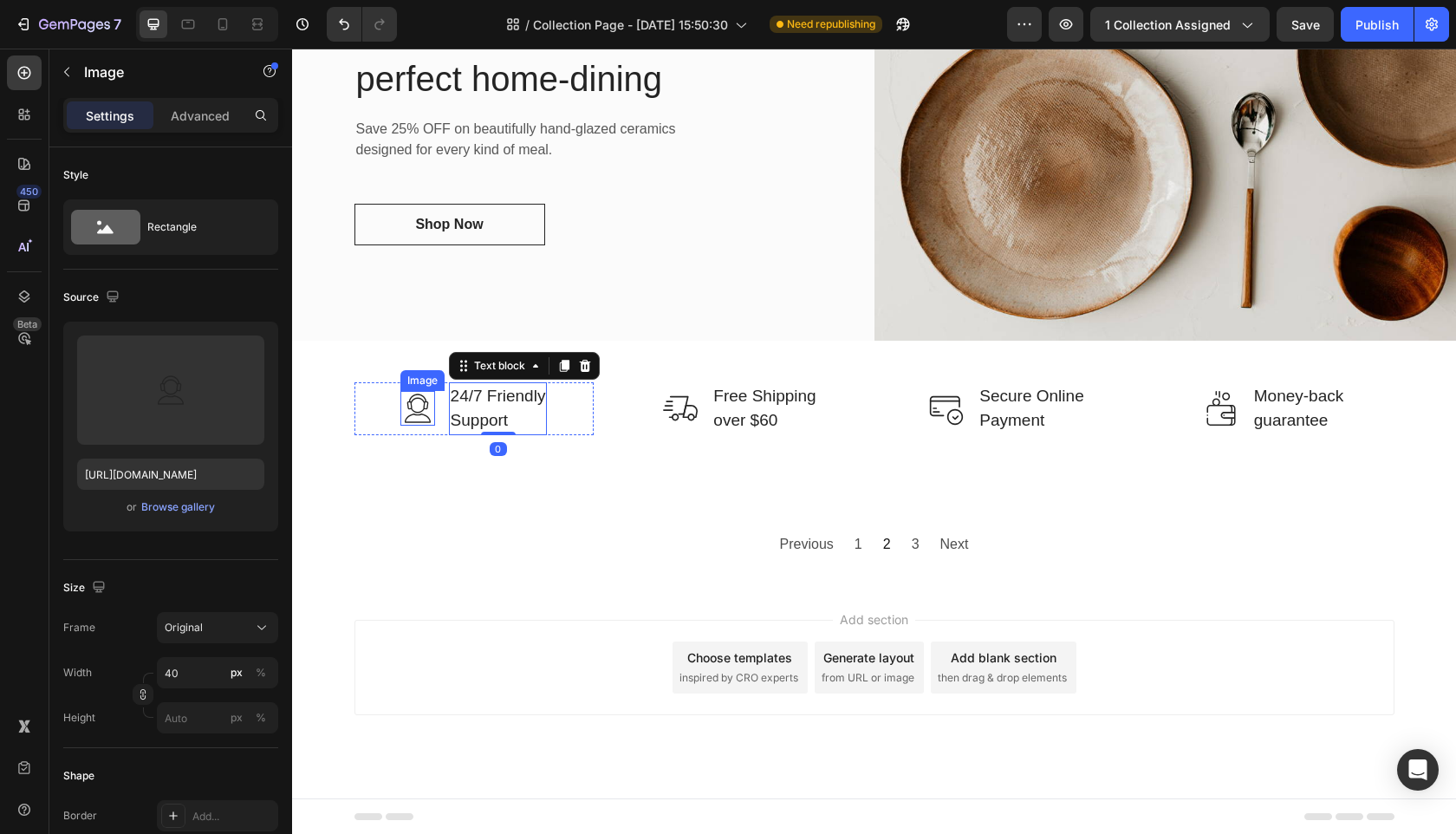
click at [432, 412] on img at bounding box center [418, 408] width 35 height 35
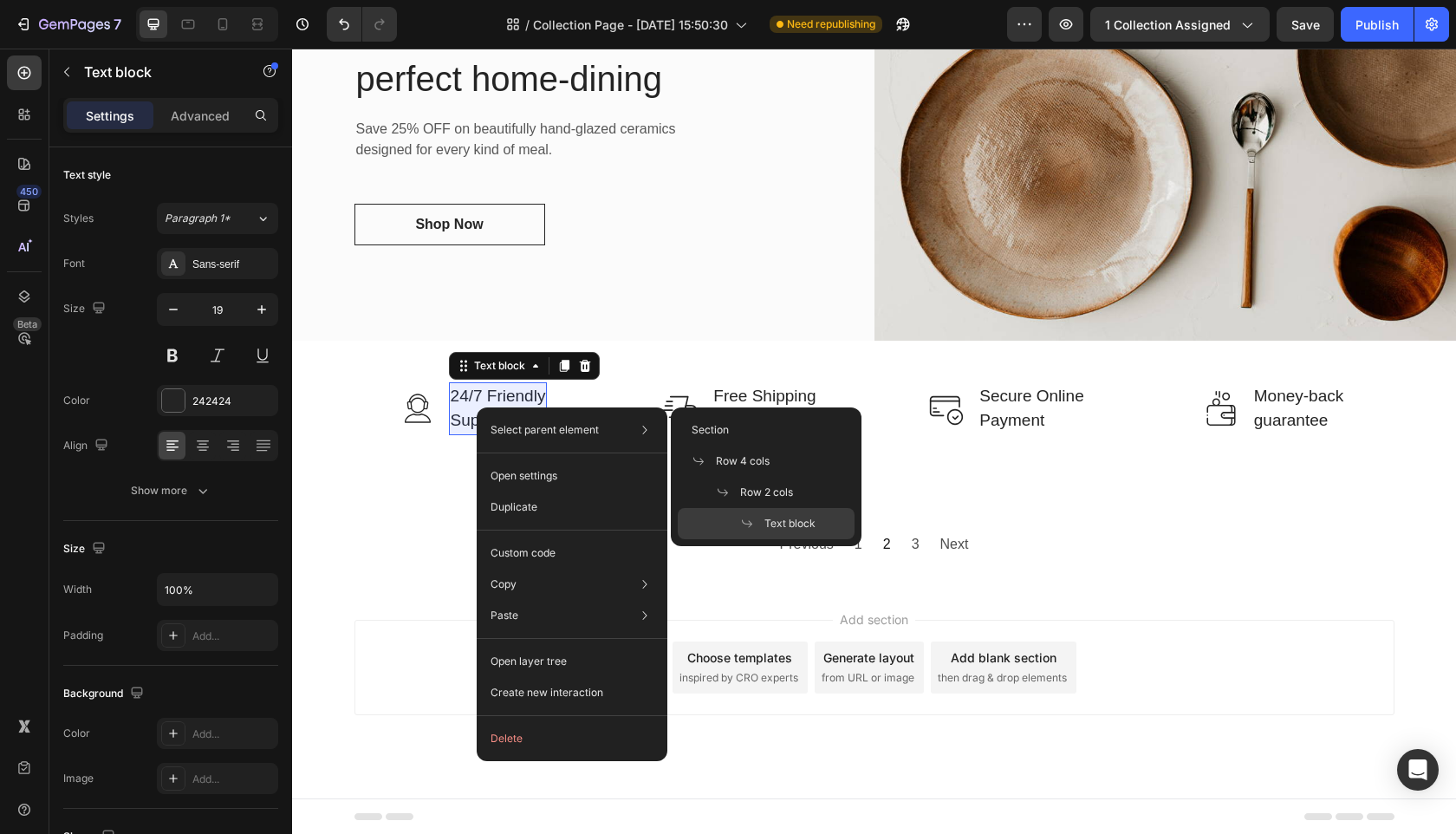
click at [744, 517] on icon at bounding box center [747, 524] width 14 height 14
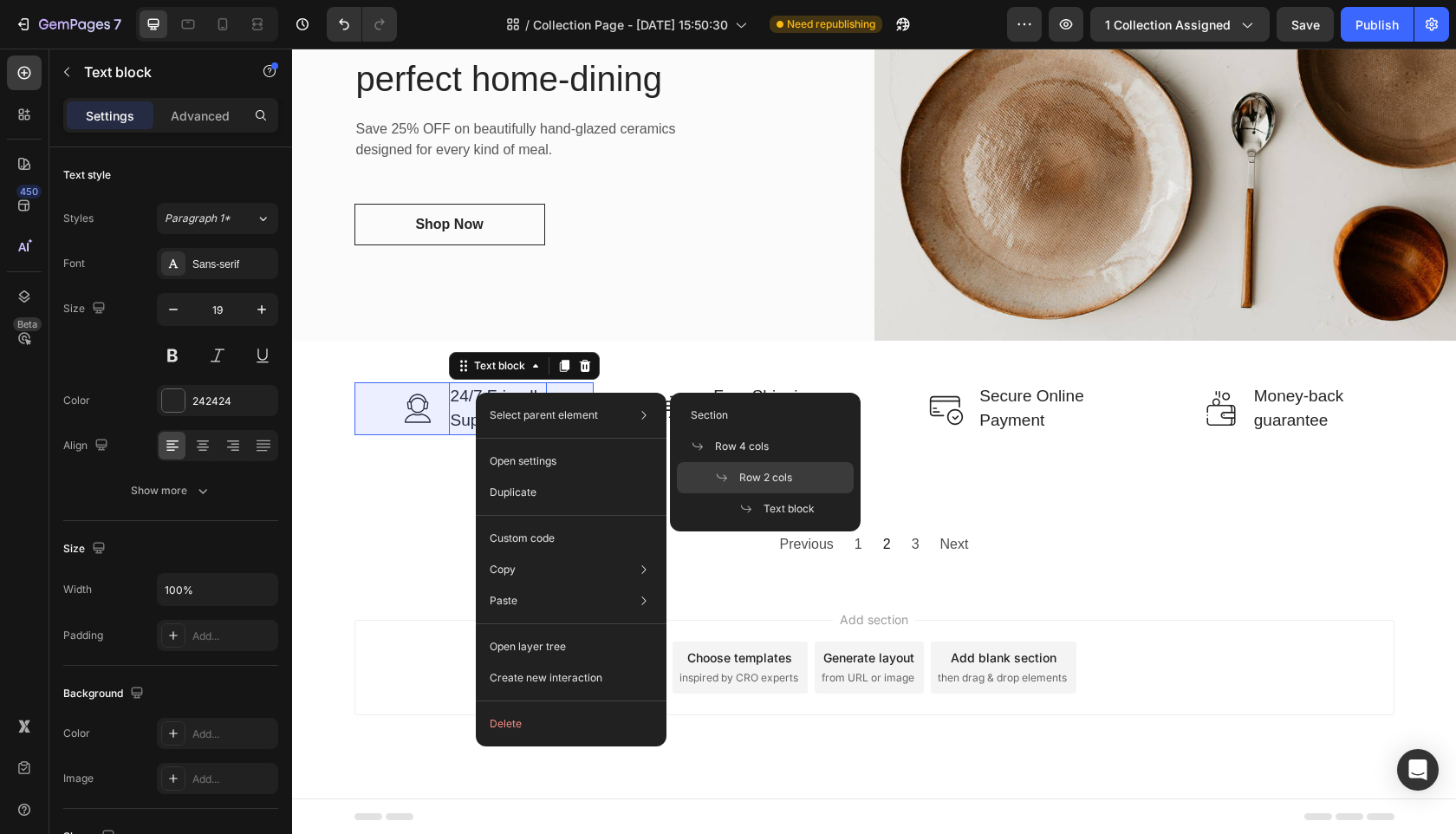
click at [787, 478] on span "Row 2 cols" at bounding box center [765, 478] width 53 height 16
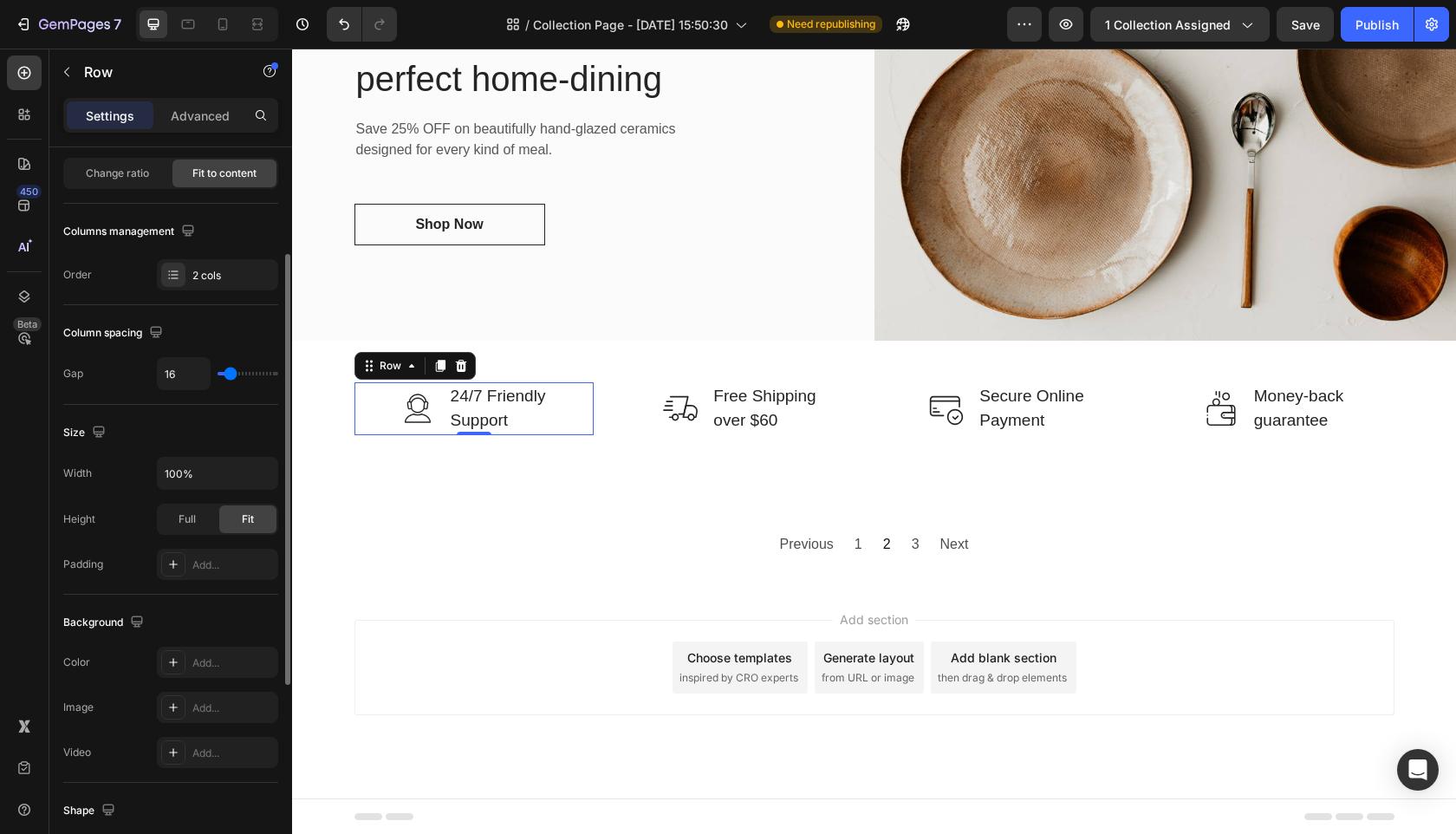
scroll to position [175, 0]
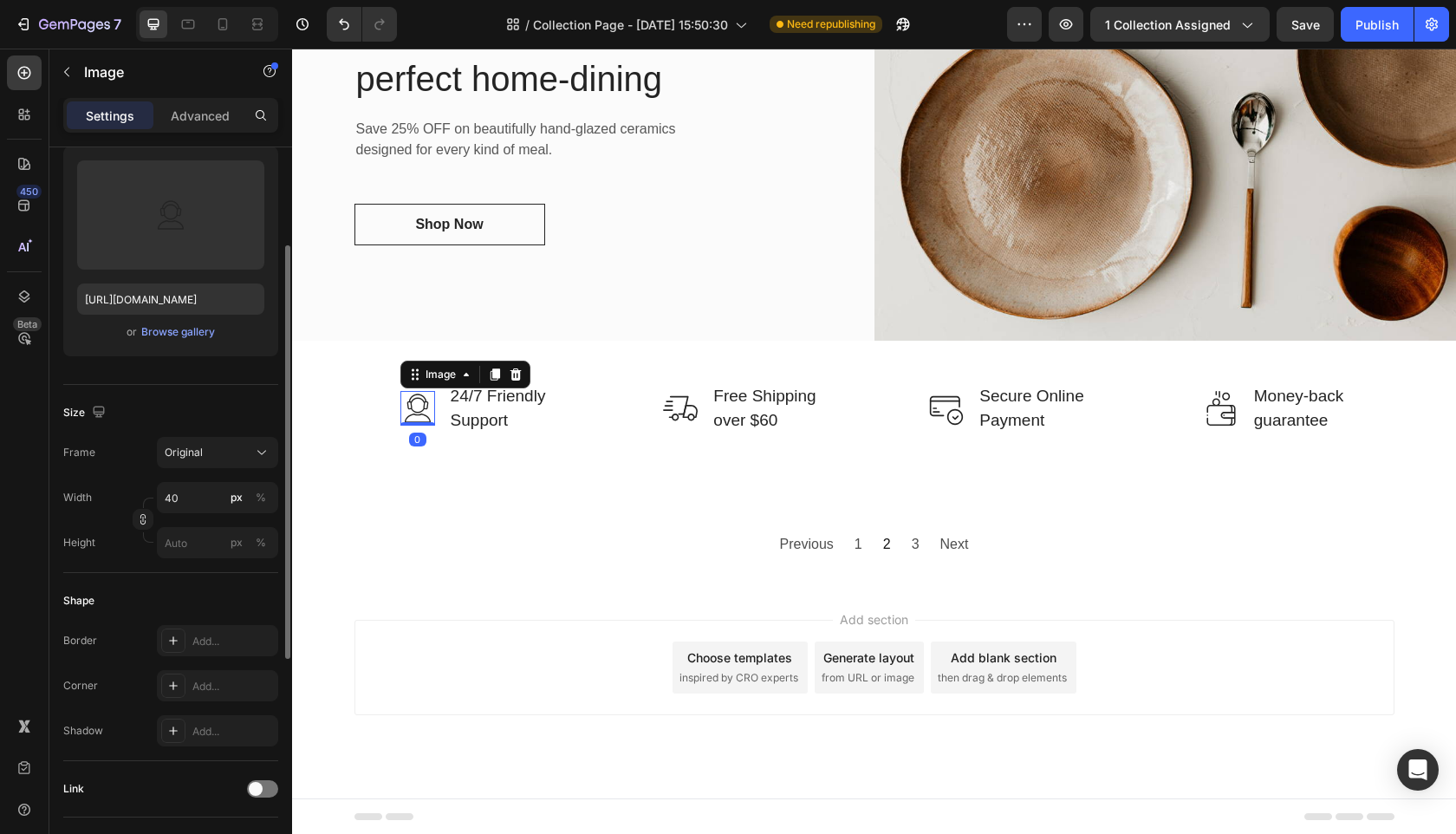
click at [419, 410] on img at bounding box center [418, 408] width 35 height 35
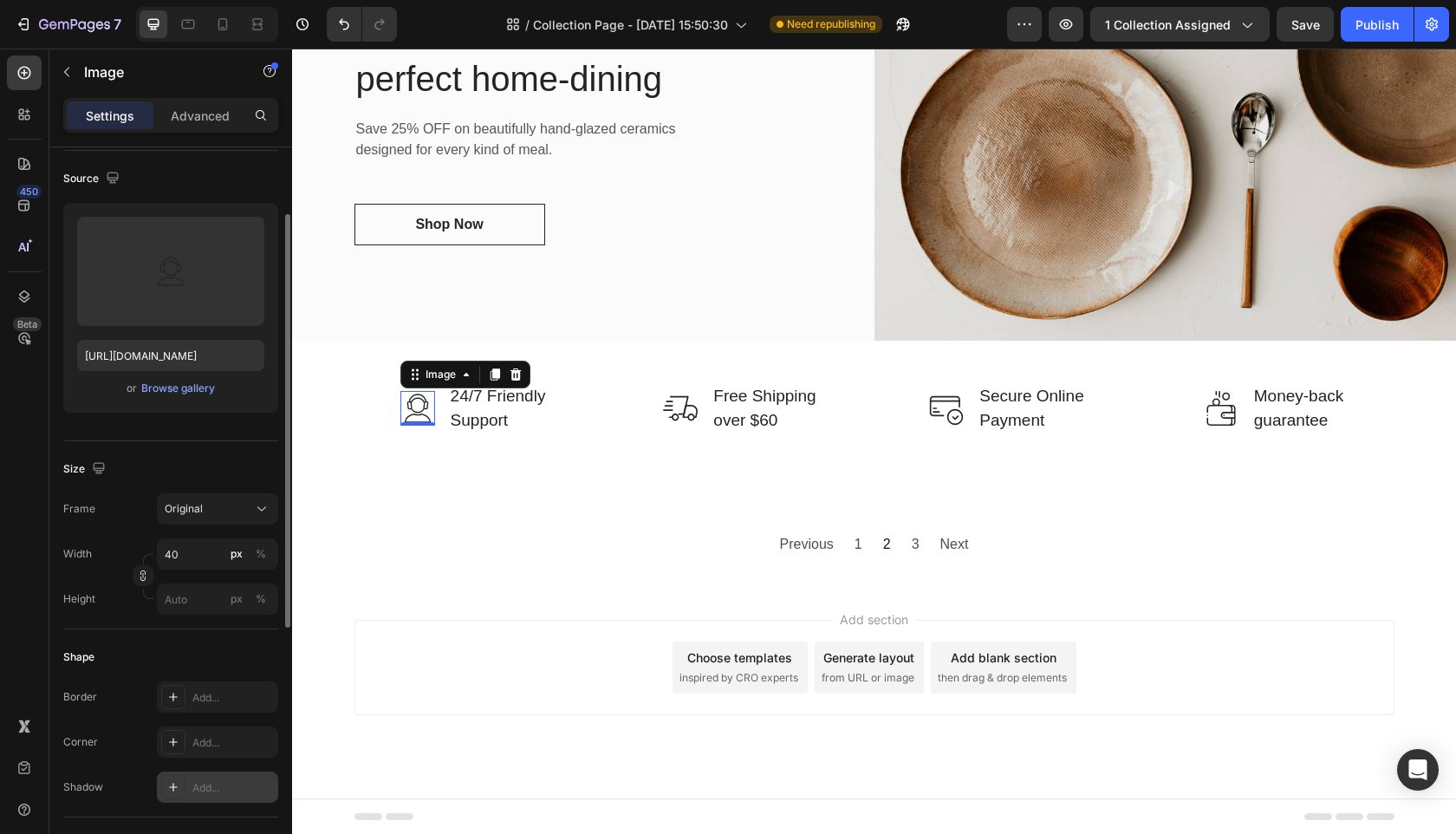
scroll to position [0, 0]
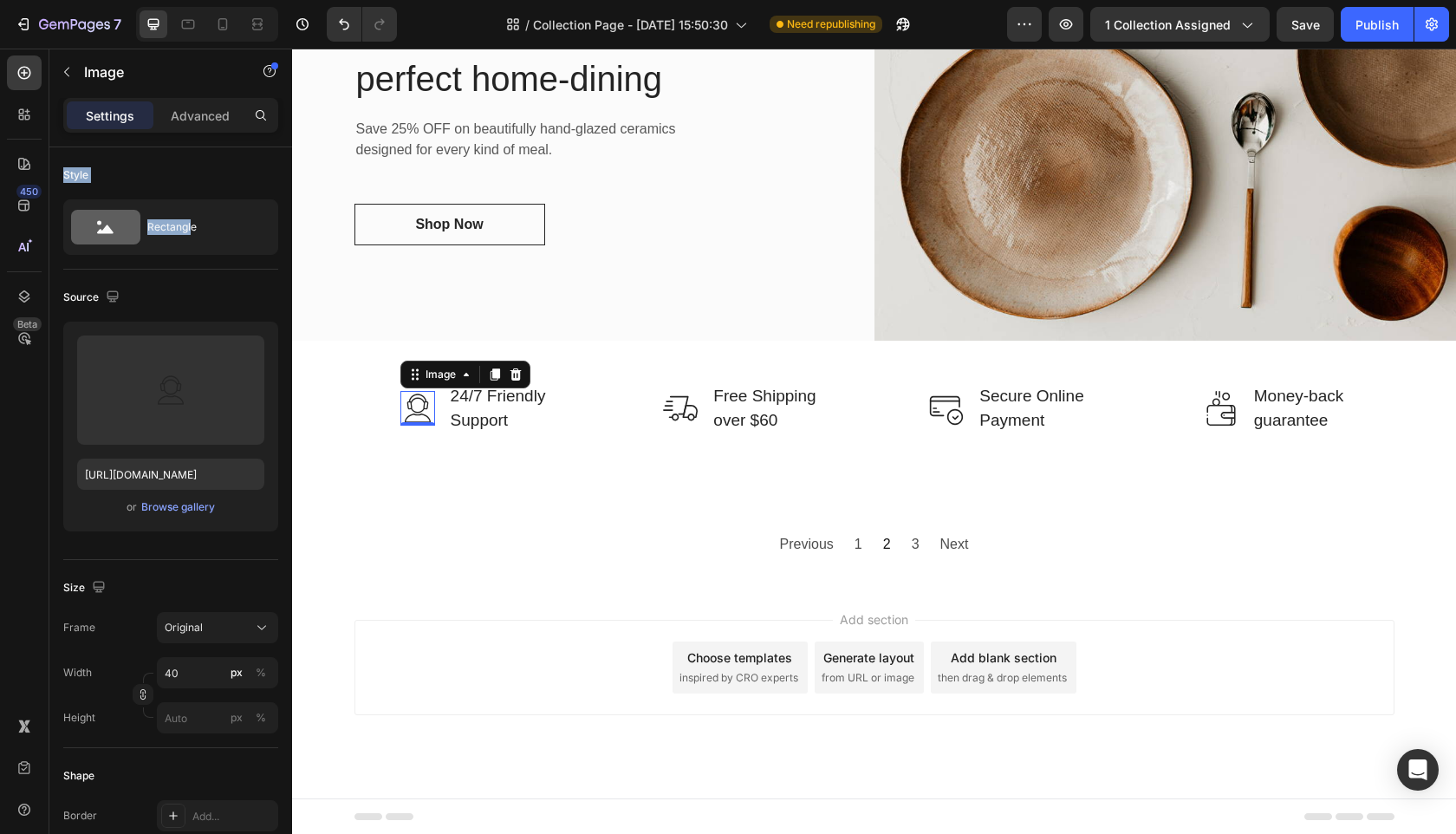
drag, startPoint x: 193, startPoint y: 224, endPoint x: 190, endPoint y: 149, distance: 75.1
click at [190, 560] on div "Style Rectangle" at bounding box center [170, 654] width 215 height 189
click at [206, 124] on p "Advanced" at bounding box center [201, 116] width 59 height 18
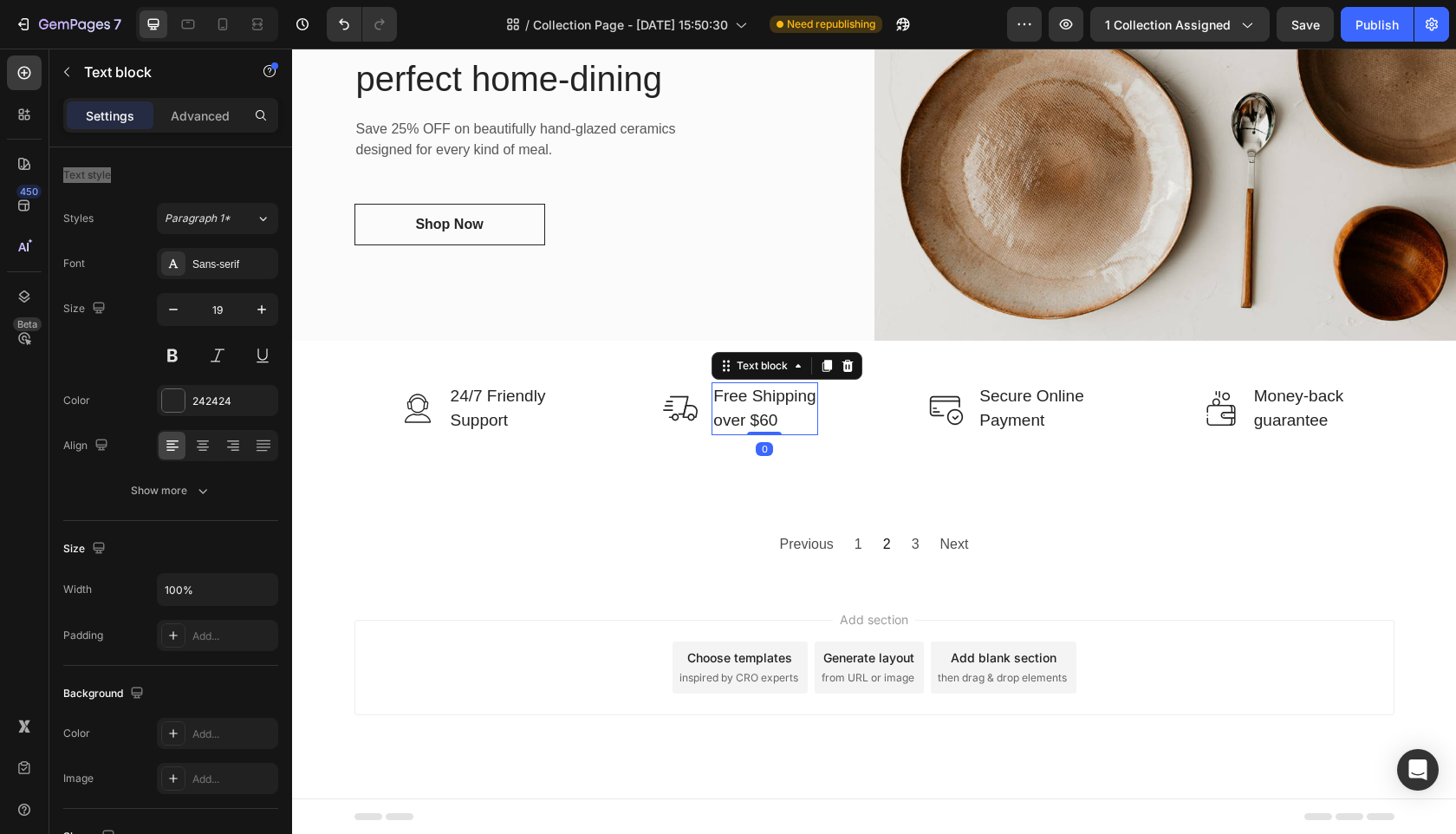
click at [715, 382] on div "Free Shipping over $60" at bounding box center [764, 408] width 106 height 53
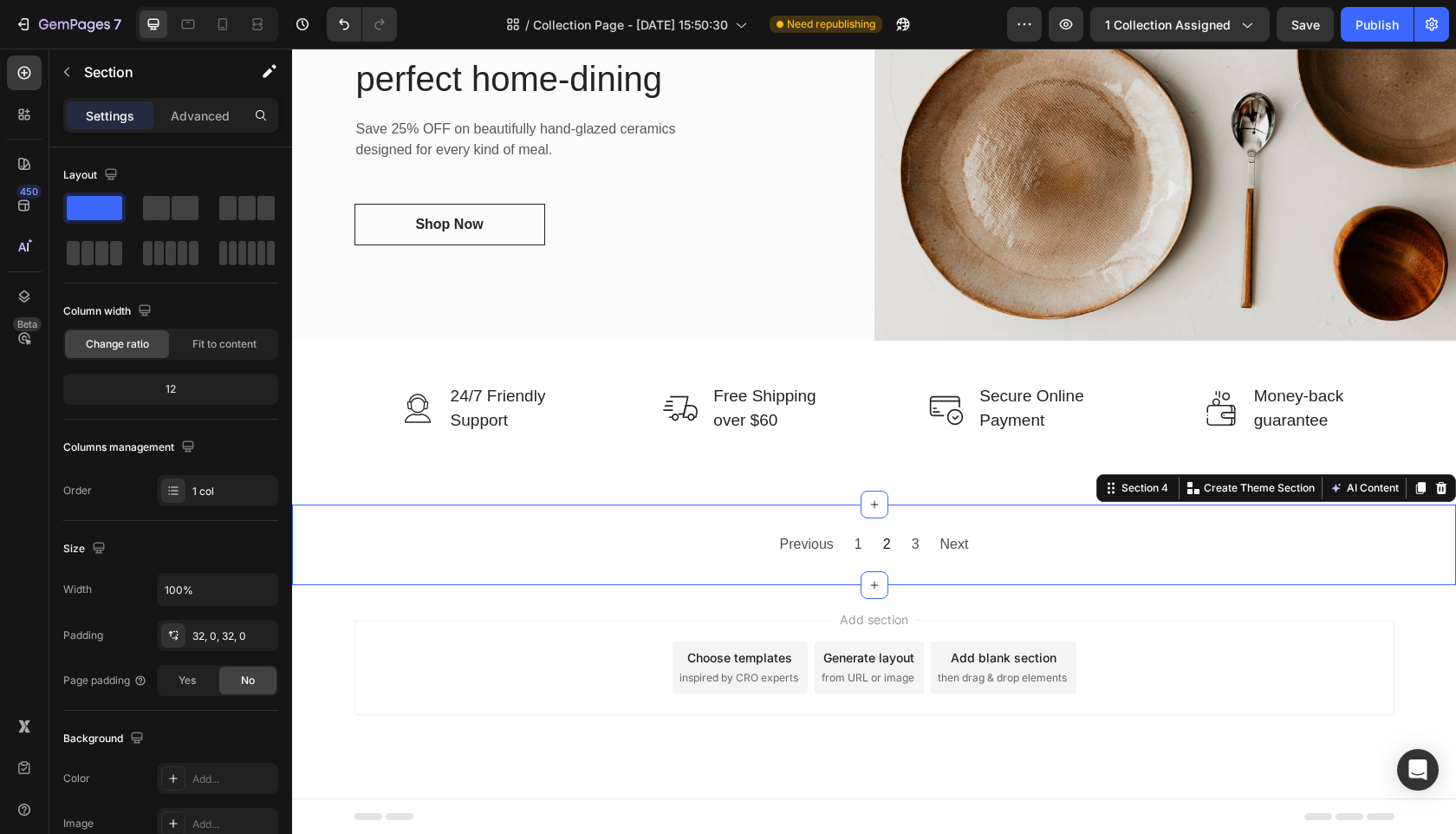
click at [804, 514] on div "Previous 1 2 3 Next Collection Paginator Section 4 Create Theme Section AI Cont…" at bounding box center [874, 545] width 1164 height 81
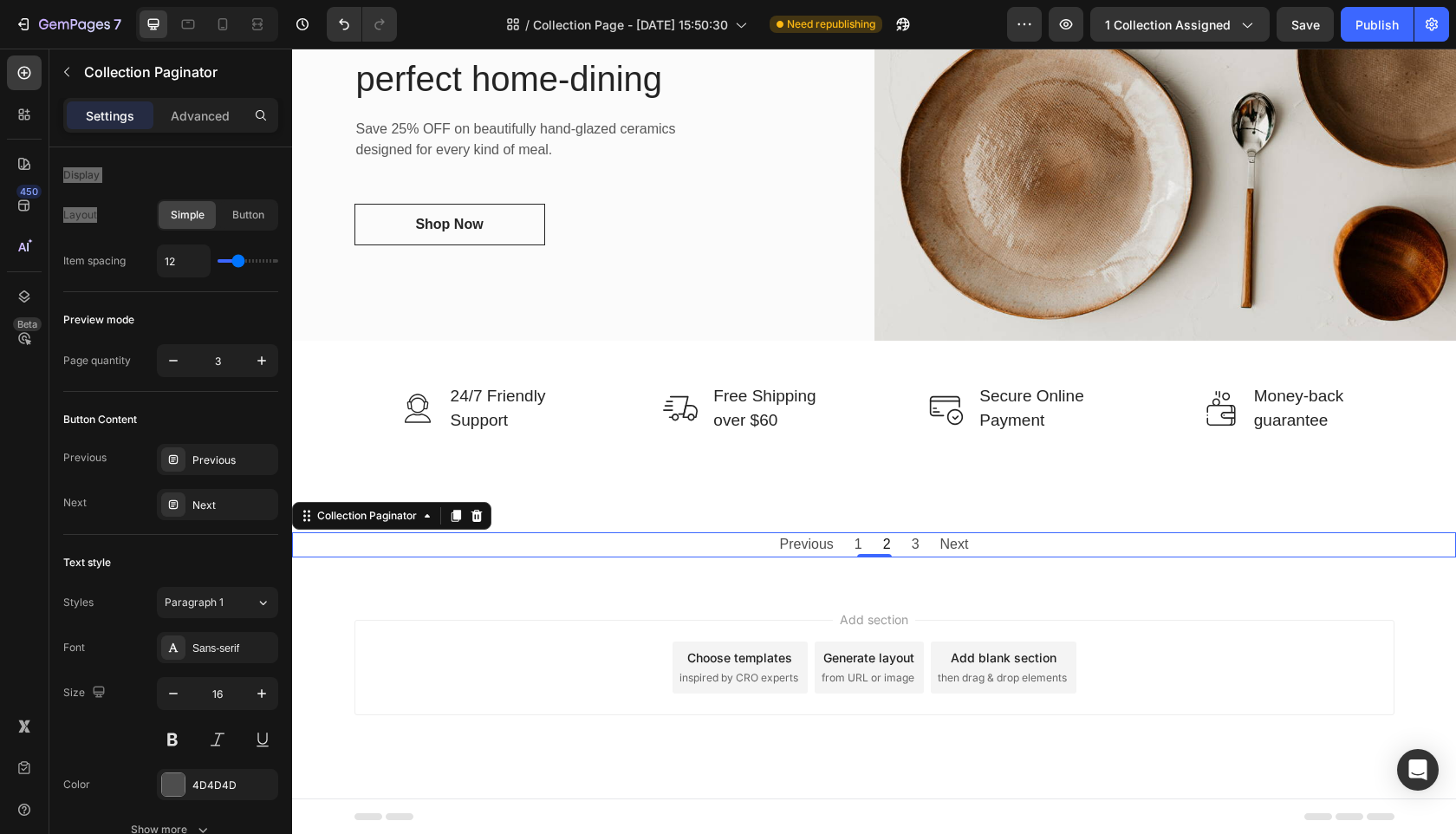
click at [791, 555] on span "Previous" at bounding box center [807, 545] width 54 height 25
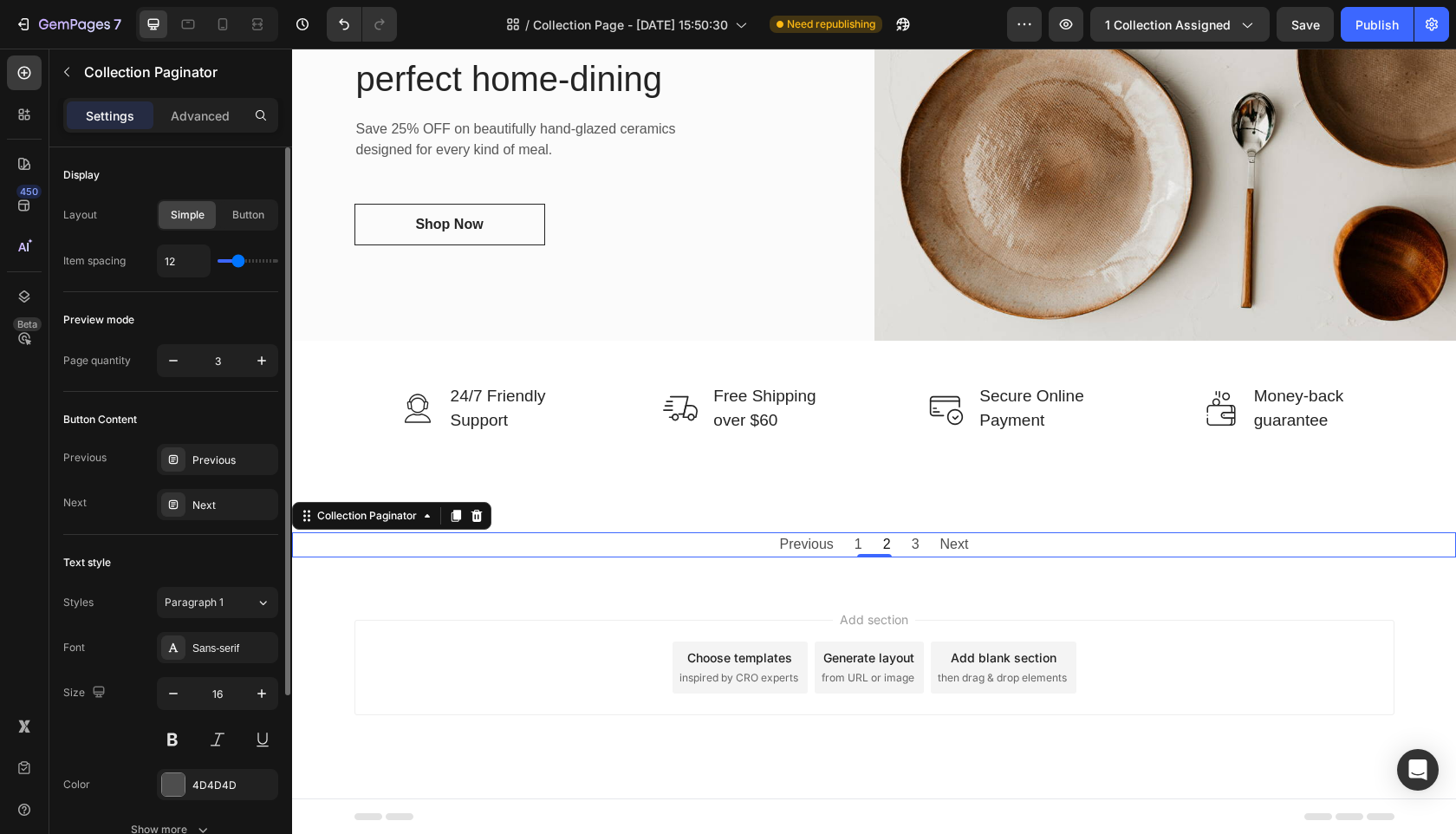
click at [196, 313] on div "Preview mode" at bounding box center [170, 320] width 215 height 28
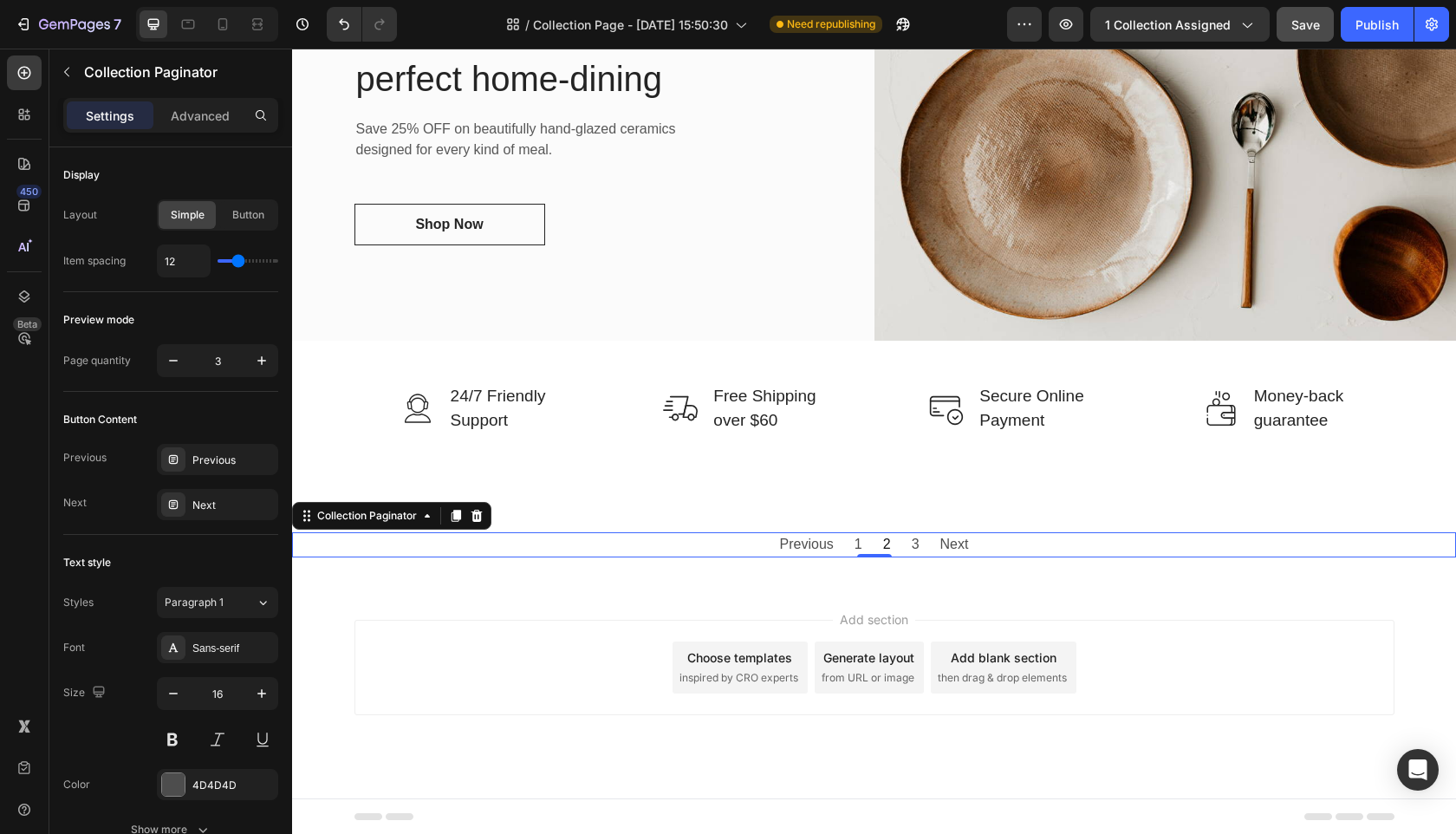
drag, startPoint x: 1370, startPoint y: 26, endPoint x: 1320, endPoint y: 38, distance: 51.4
click at [1370, 26] on div "Publish" at bounding box center [1377, 24] width 43 height 18
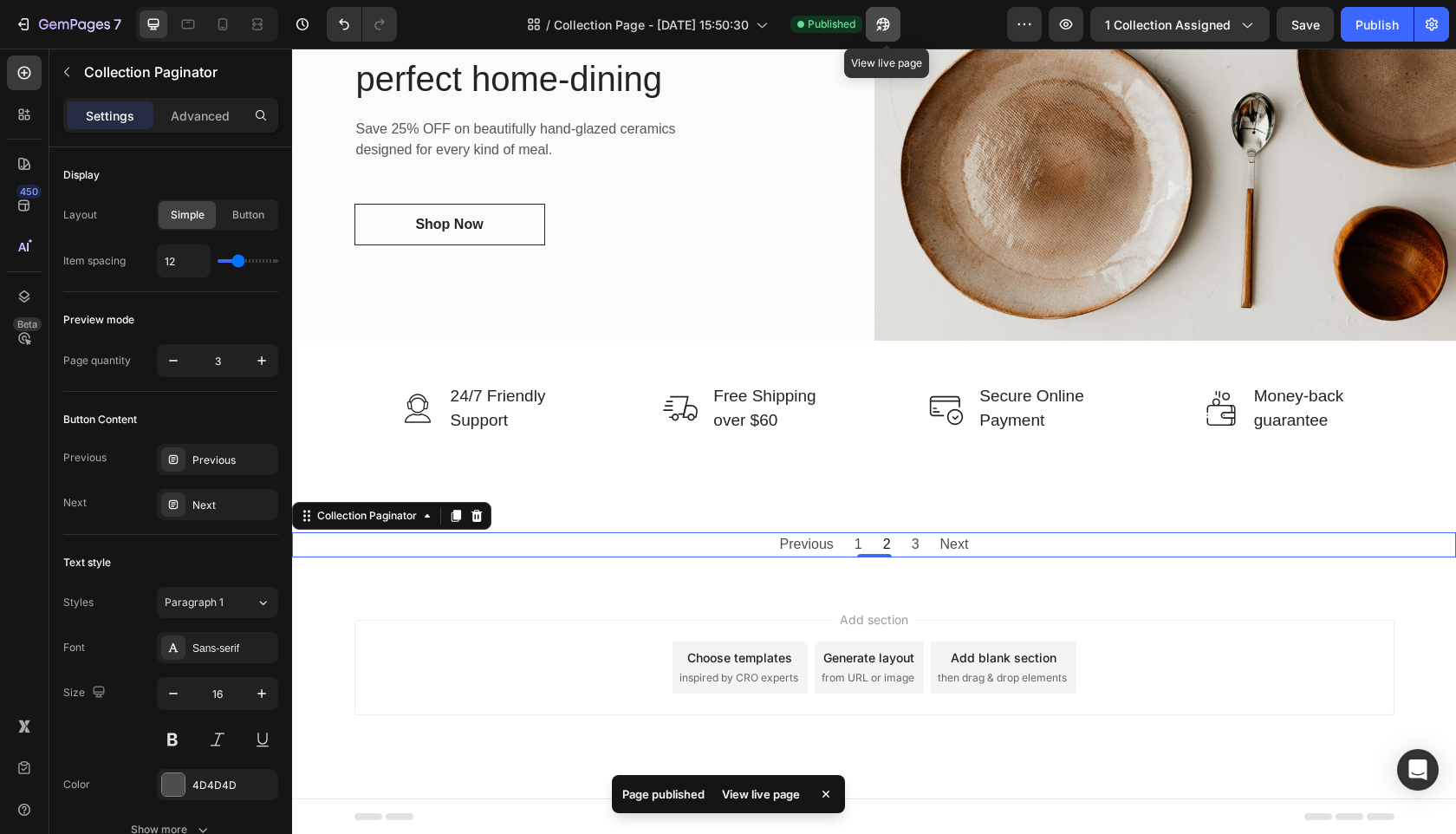
click at [896, 26] on button "button" at bounding box center [884, 24] width 35 height 35
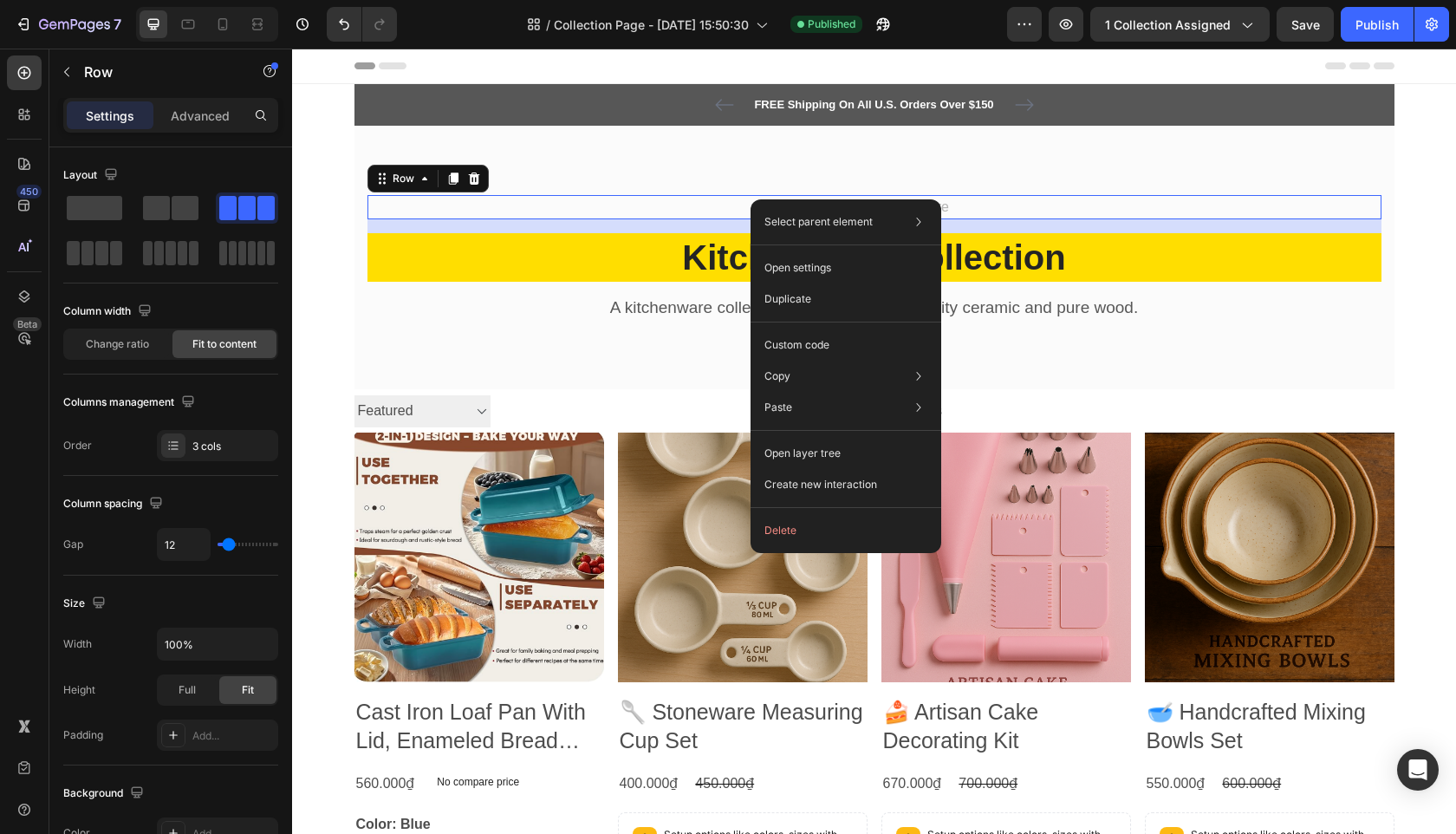
click at [700, 204] on div "Home Text block Icon Kitchenware Text block Row 16" at bounding box center [874, 207] width 1014 height 24
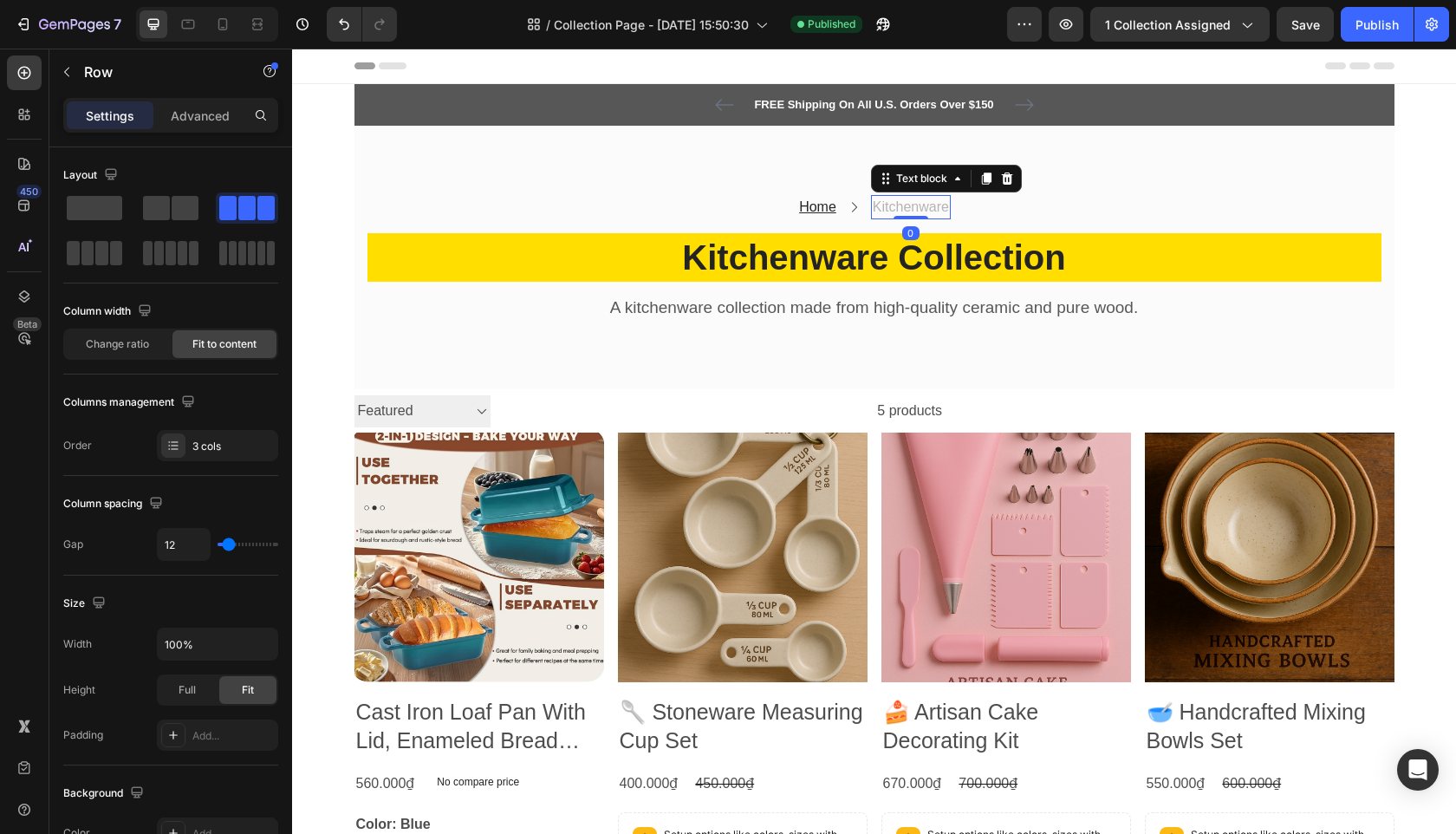
click at [881, 209] on p "Kitchenware" at bounding box center [911, 207] width 76 height 21
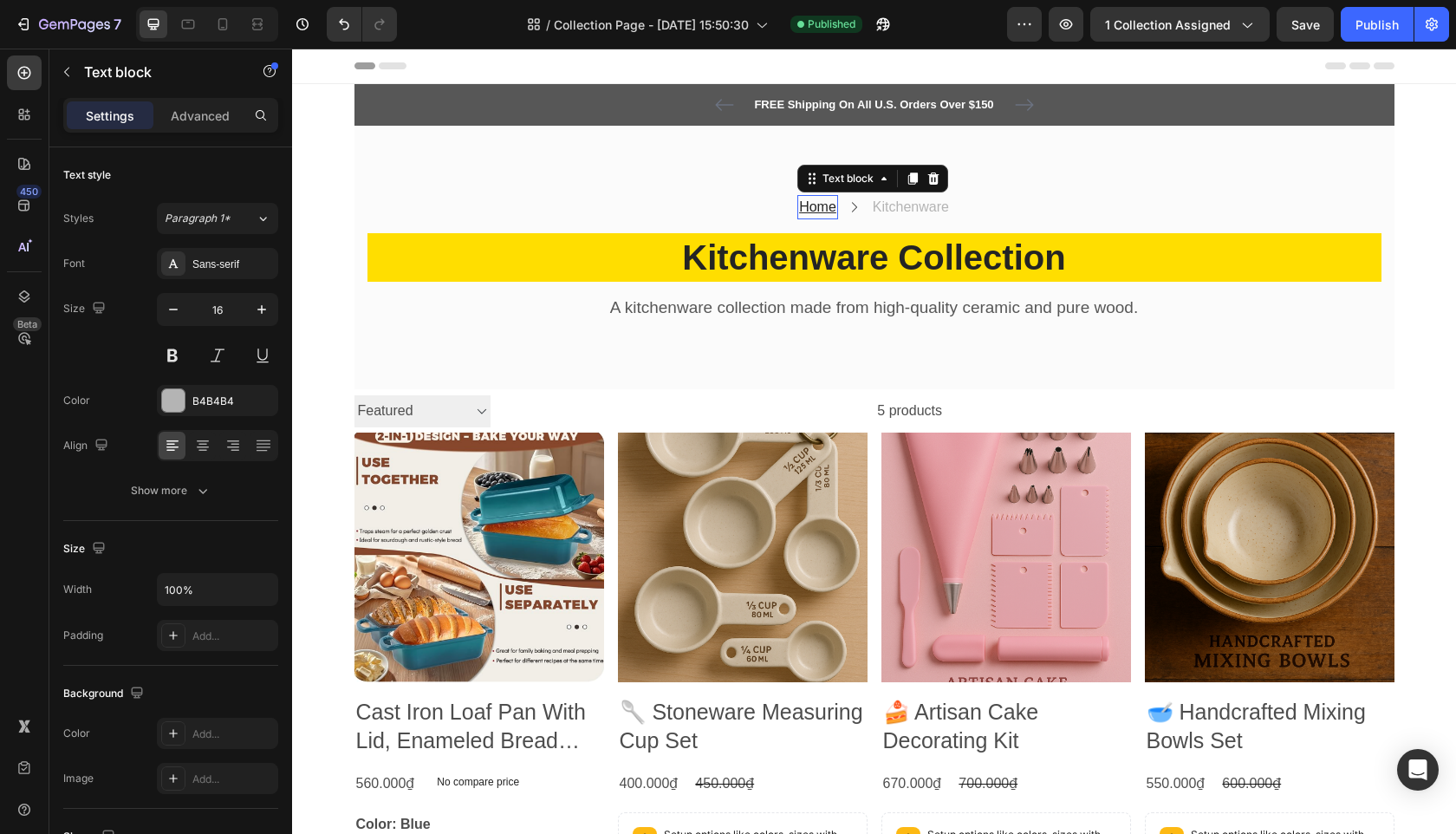
click at [815, 204] on u "Home" at bounding box center [817, 206] width 37 height 15
click at [925, 210] on p "Kitchenware" at bounding box center [911, 207] width 76 height 21
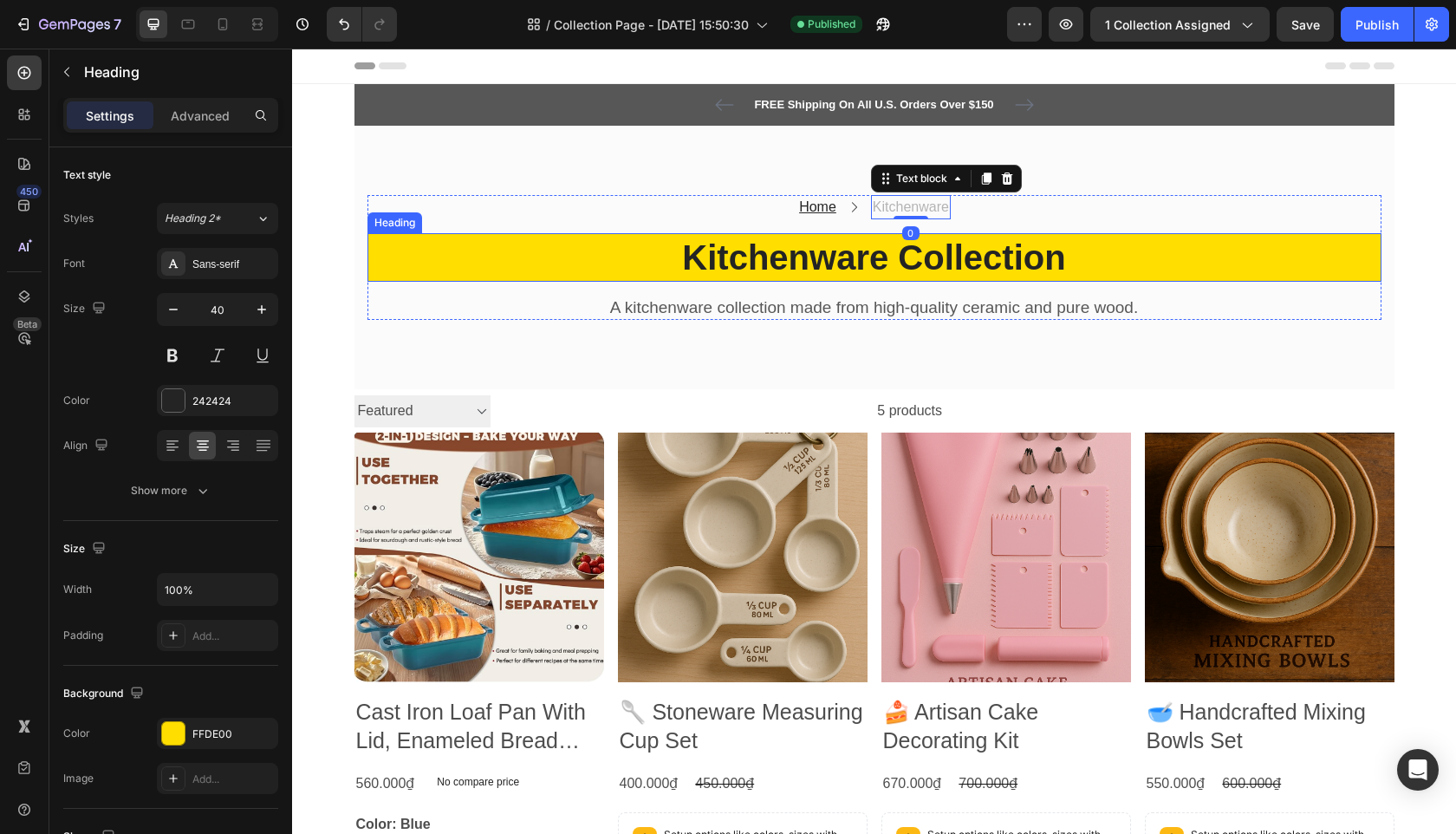
click at [836, 252] on h2 "Kitchenware Collection" at bounding box center [874, 257] width 1014 height 49
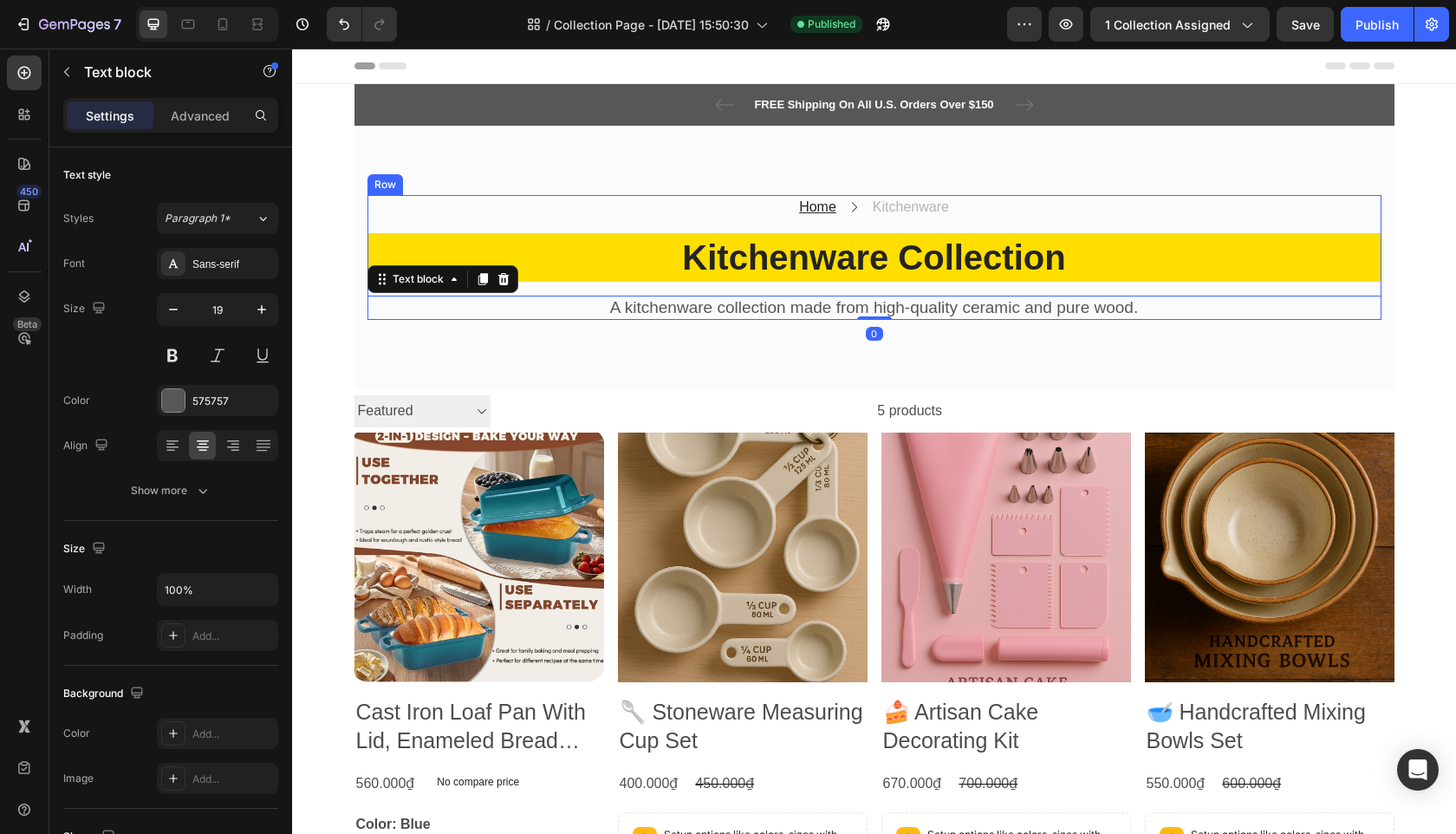
click at [864, 220] on div "Home Text block Icon Kitchenware Text block Row Kitchenware Collection Heading …" at bounding box center [874, 257] width 1014 height 126
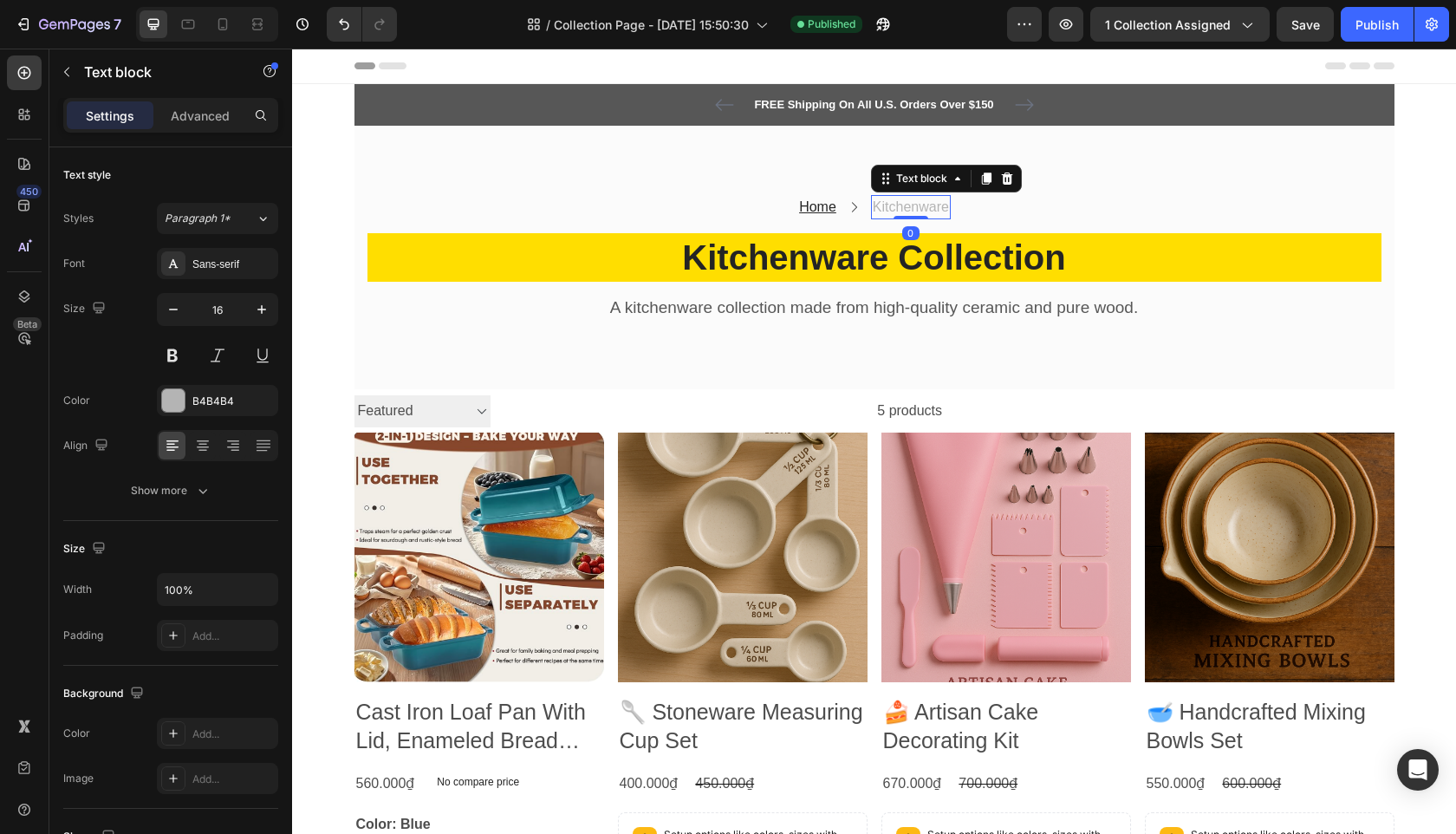
click at [880, 201] on p "Kitchenware" at bounding box center [911, 207] width 76 height 21
click at [833, 202] on u "Home" at bounding box center [817, 206] width 37 height 15
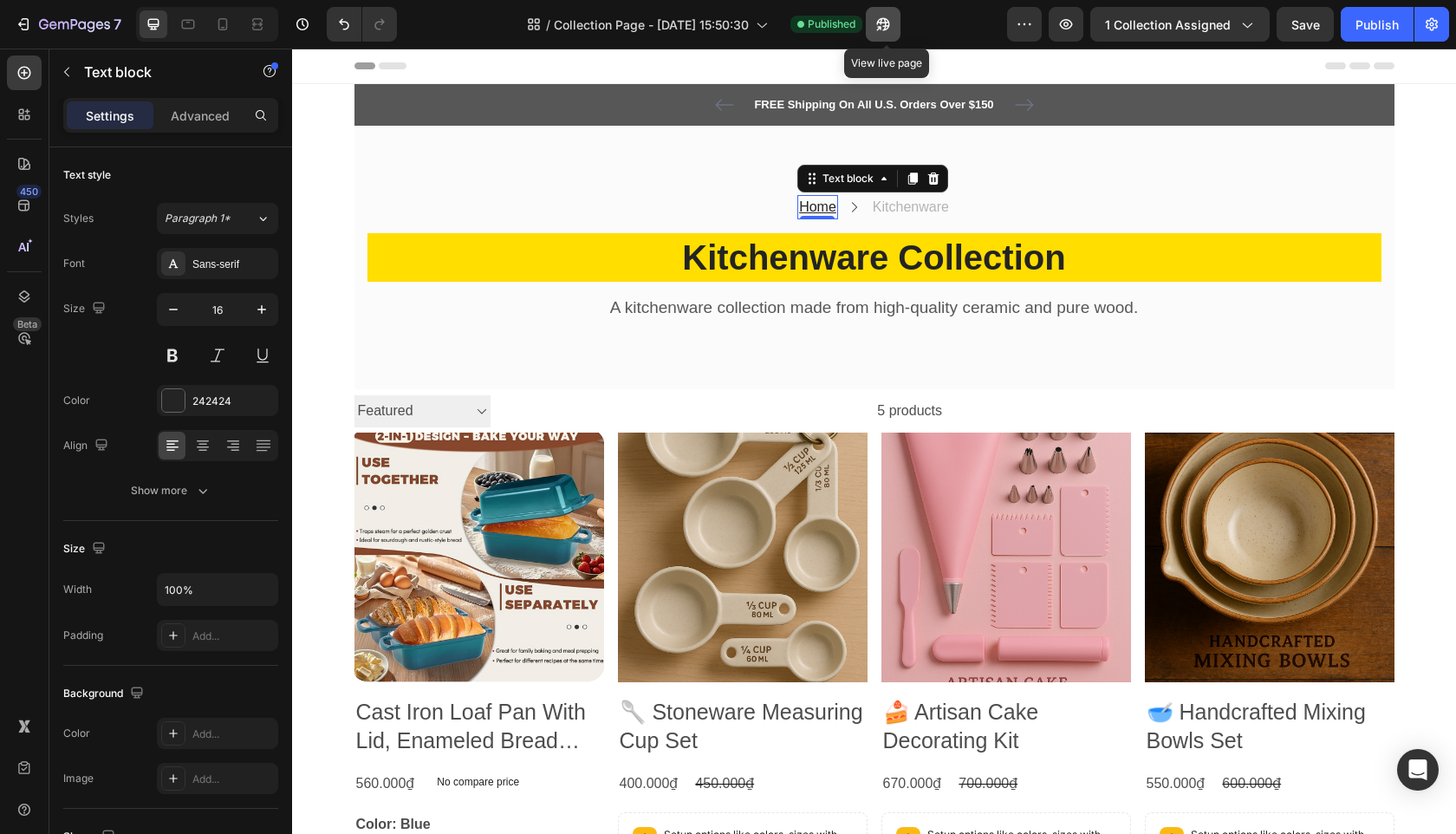
click at [881, 26] on icon "button" at bounding box center [878, 28] width 4 height 4
click at [653, 222] on div "Home Text block 0 Icon Kitchenware Text block Row Kitchenware Collection Headin…" at bounding box center [874, 257] width 1014 height 126
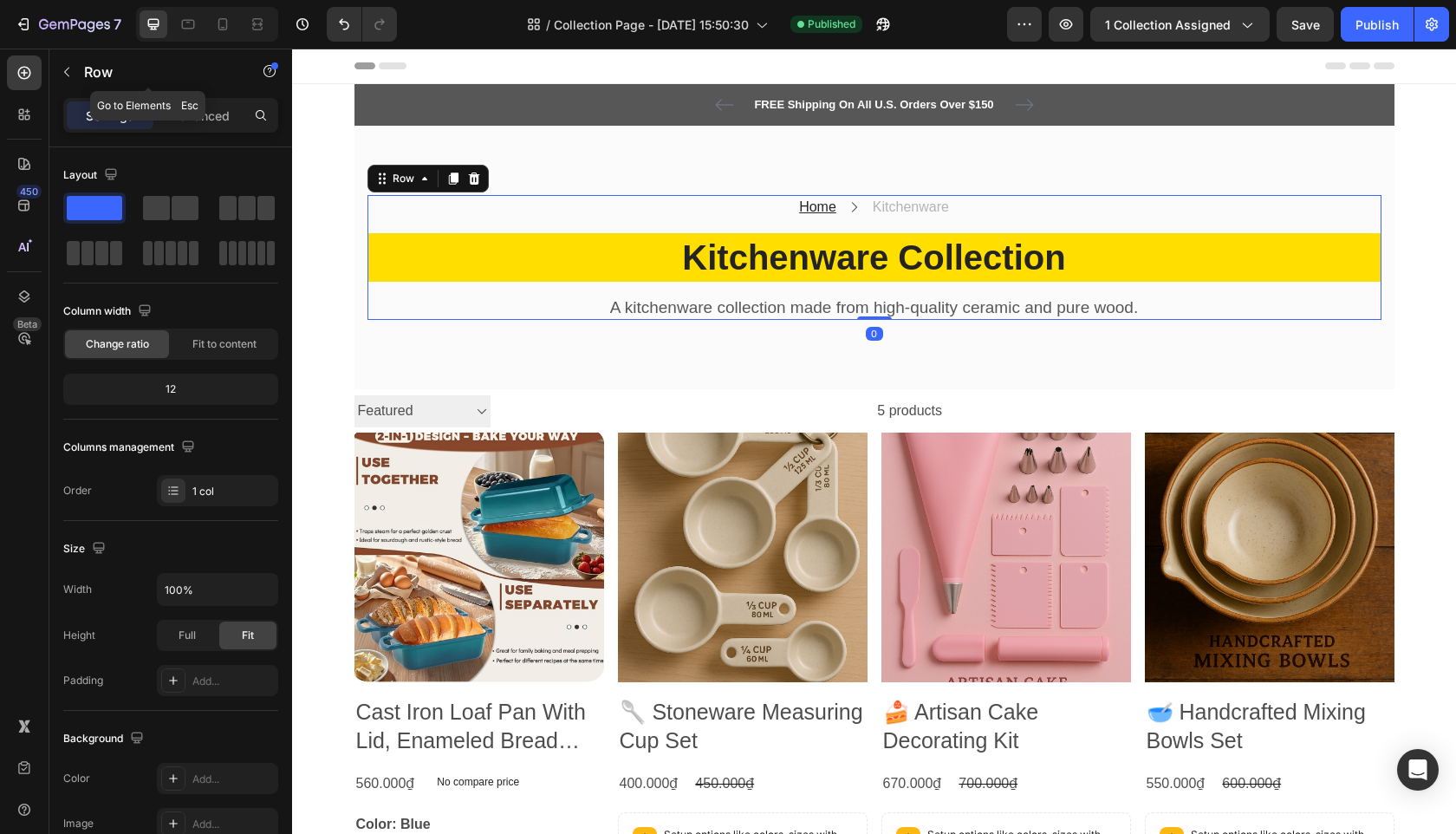
click at [73, 61] on button "button" at bounding box center [67, 72] width 28 height 28
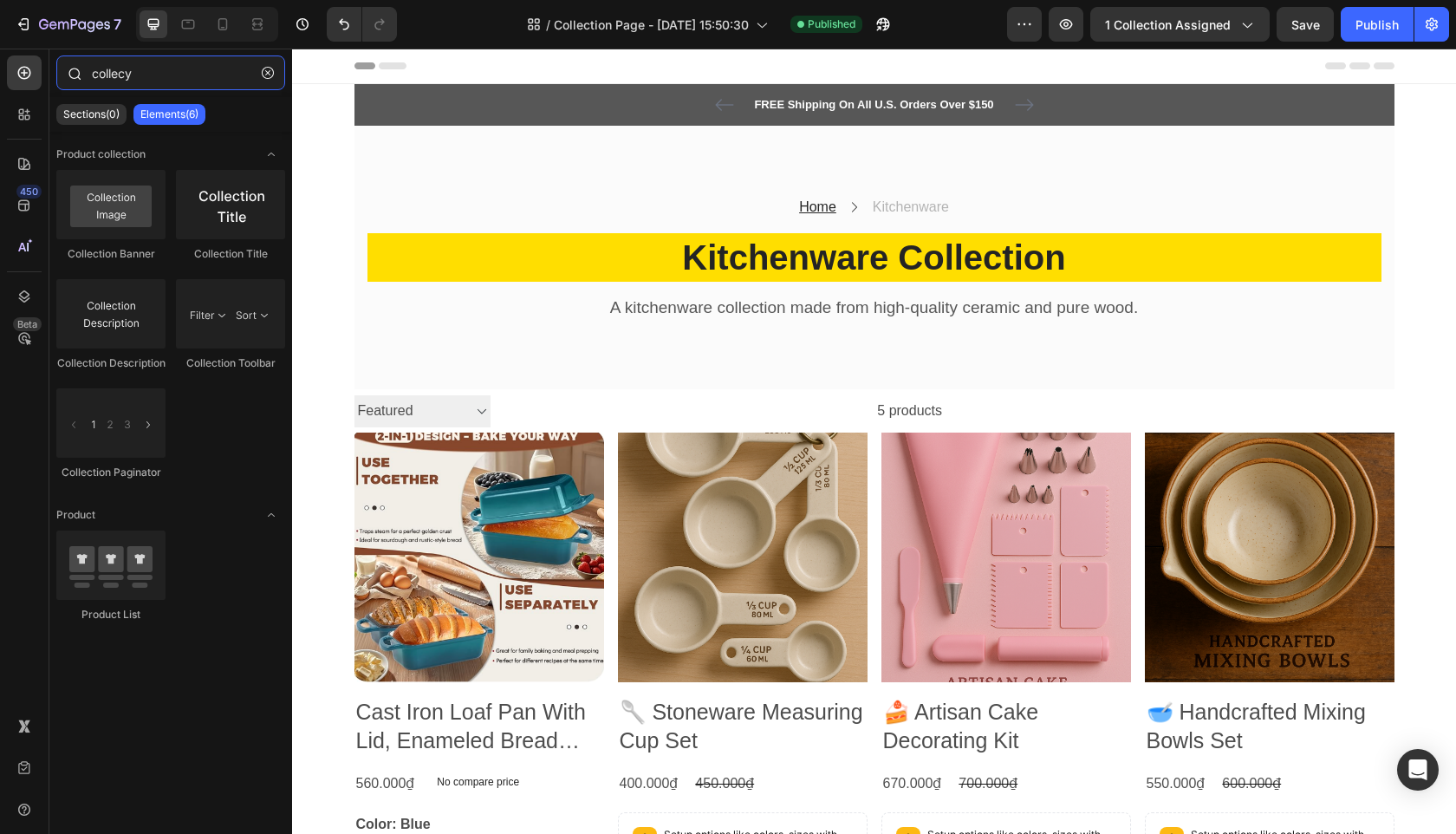
click at [125, 76] on input "collecy" at bounding box center [170, 73] width 228 height 35
click at [124, 77] on input "collecy" at bounding box center [170, 73] width 228 height 35
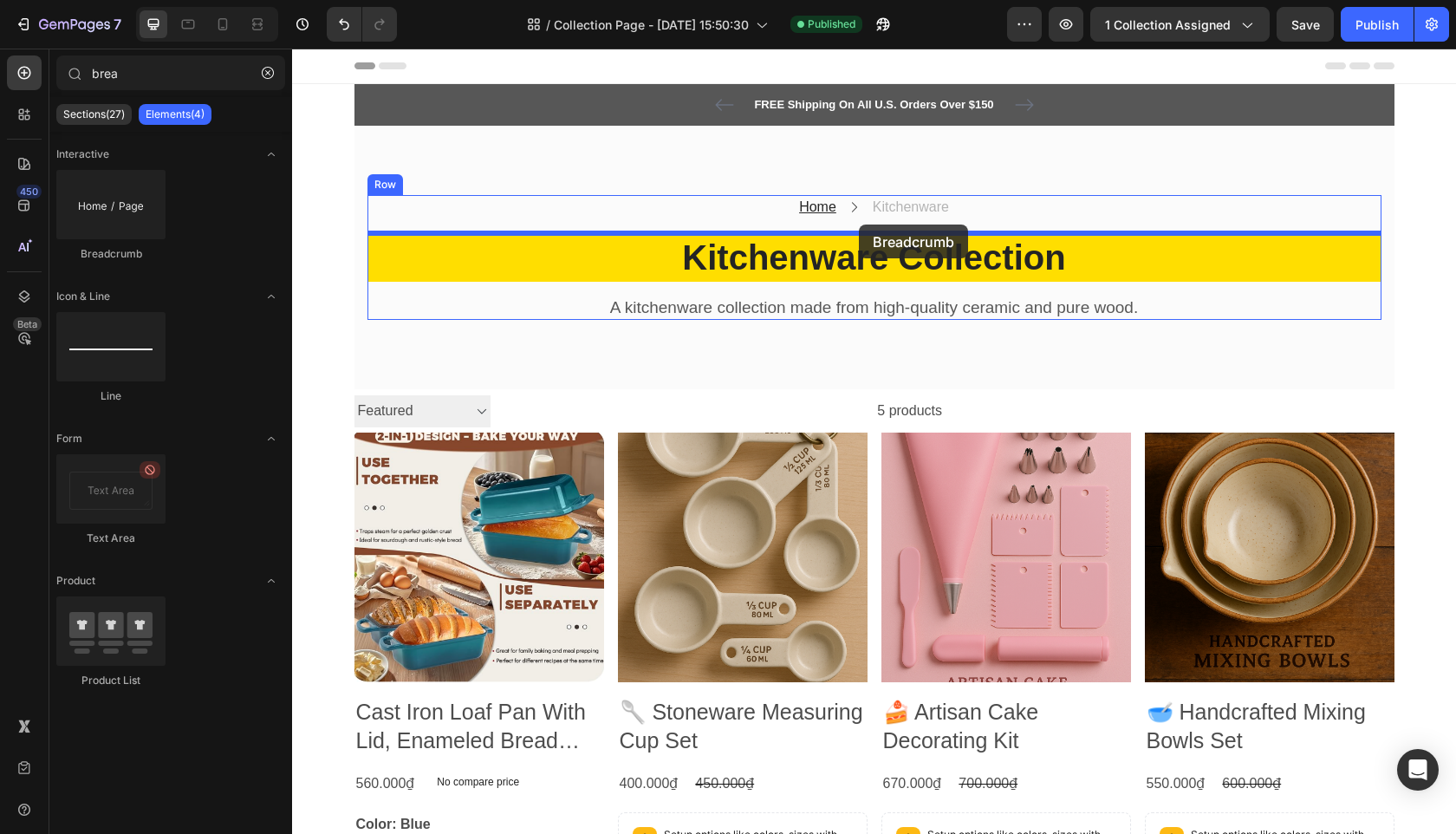
drag, startPoint x: 420, startPoint y: 255, endPoint x: 748, endPoint y: 427, distance: 370.4
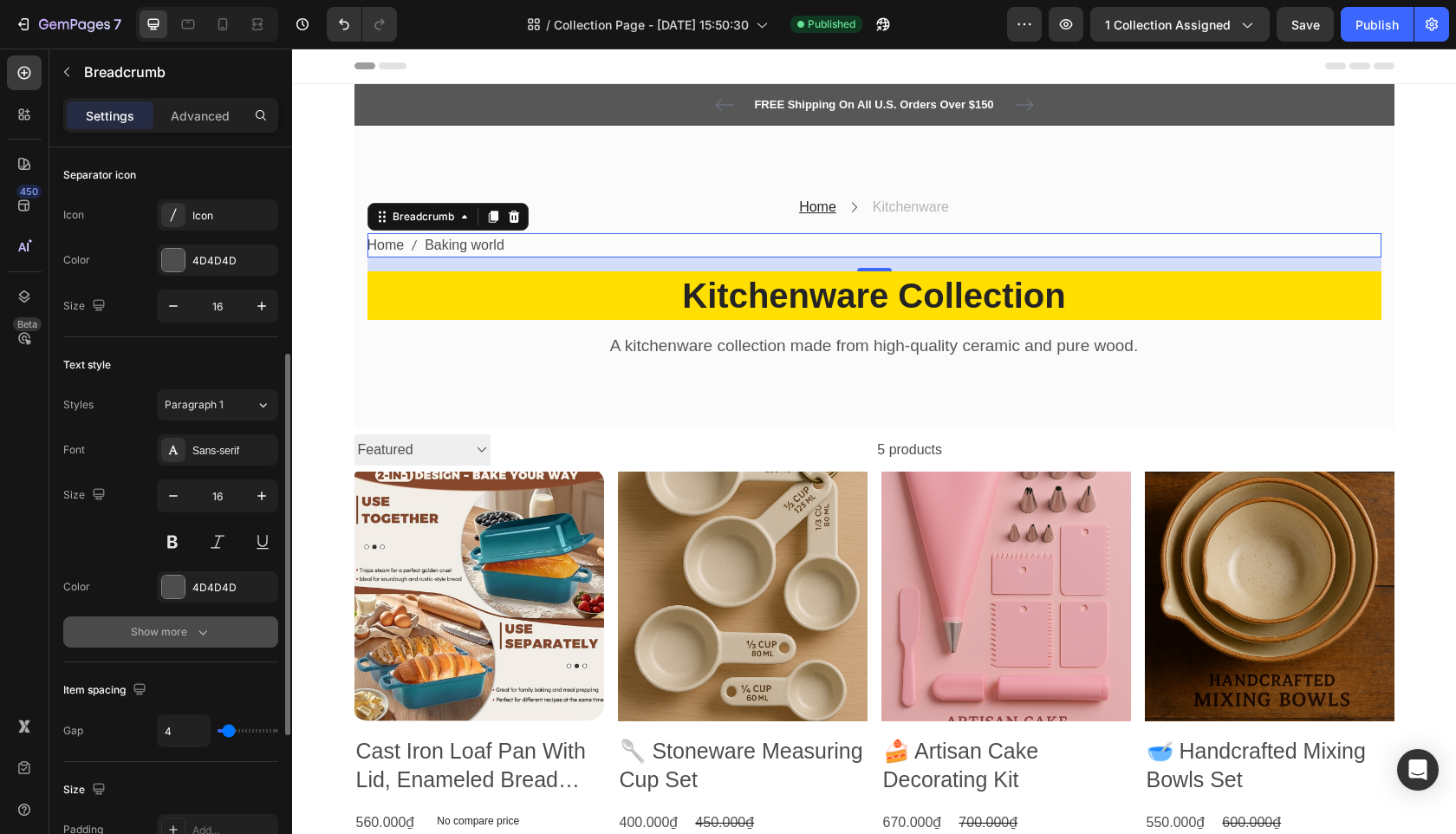
scroll to position [681, 0]
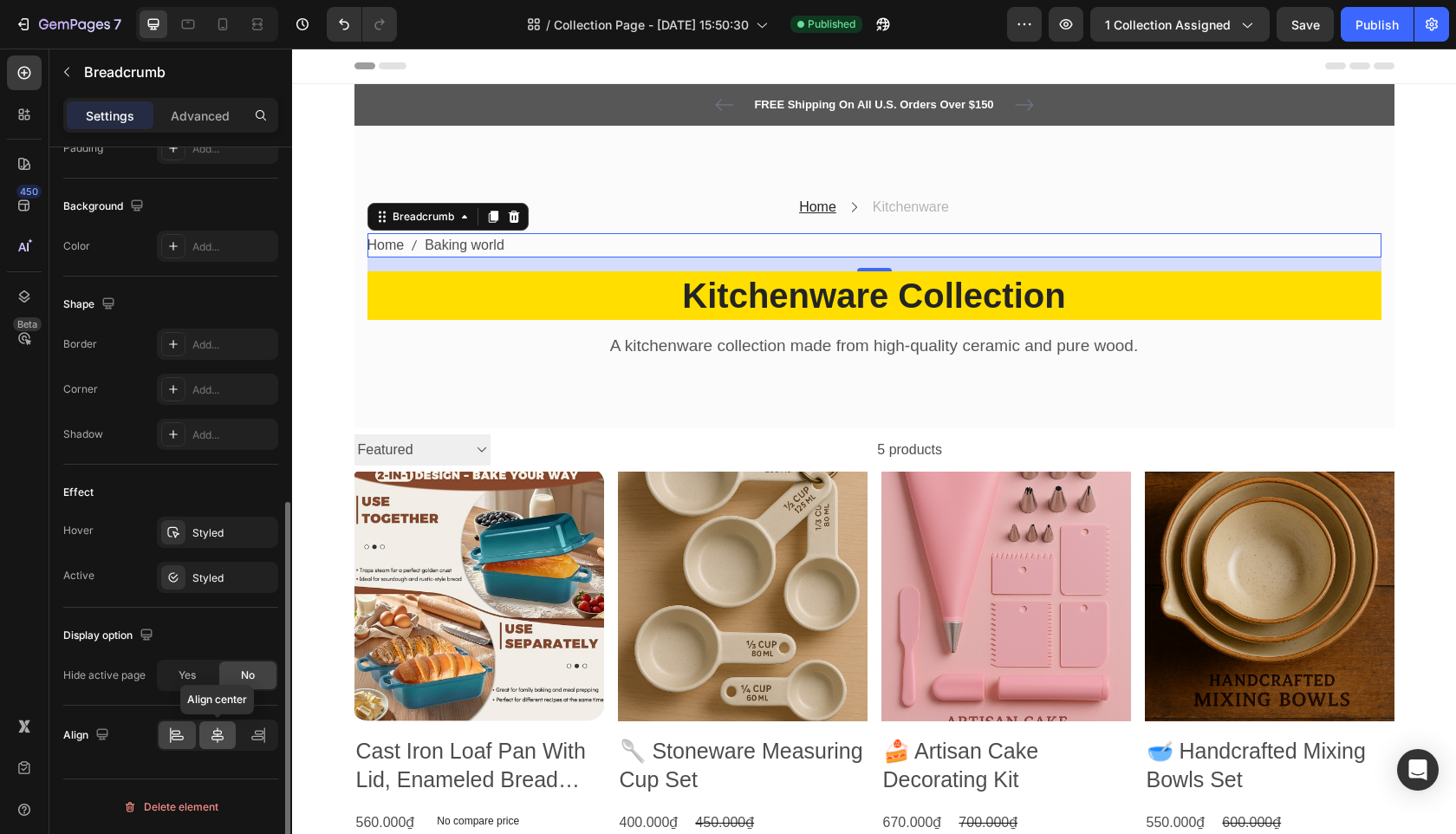
click at [222, 742] on icon at bounding box center [217, 735] width 17 height 17
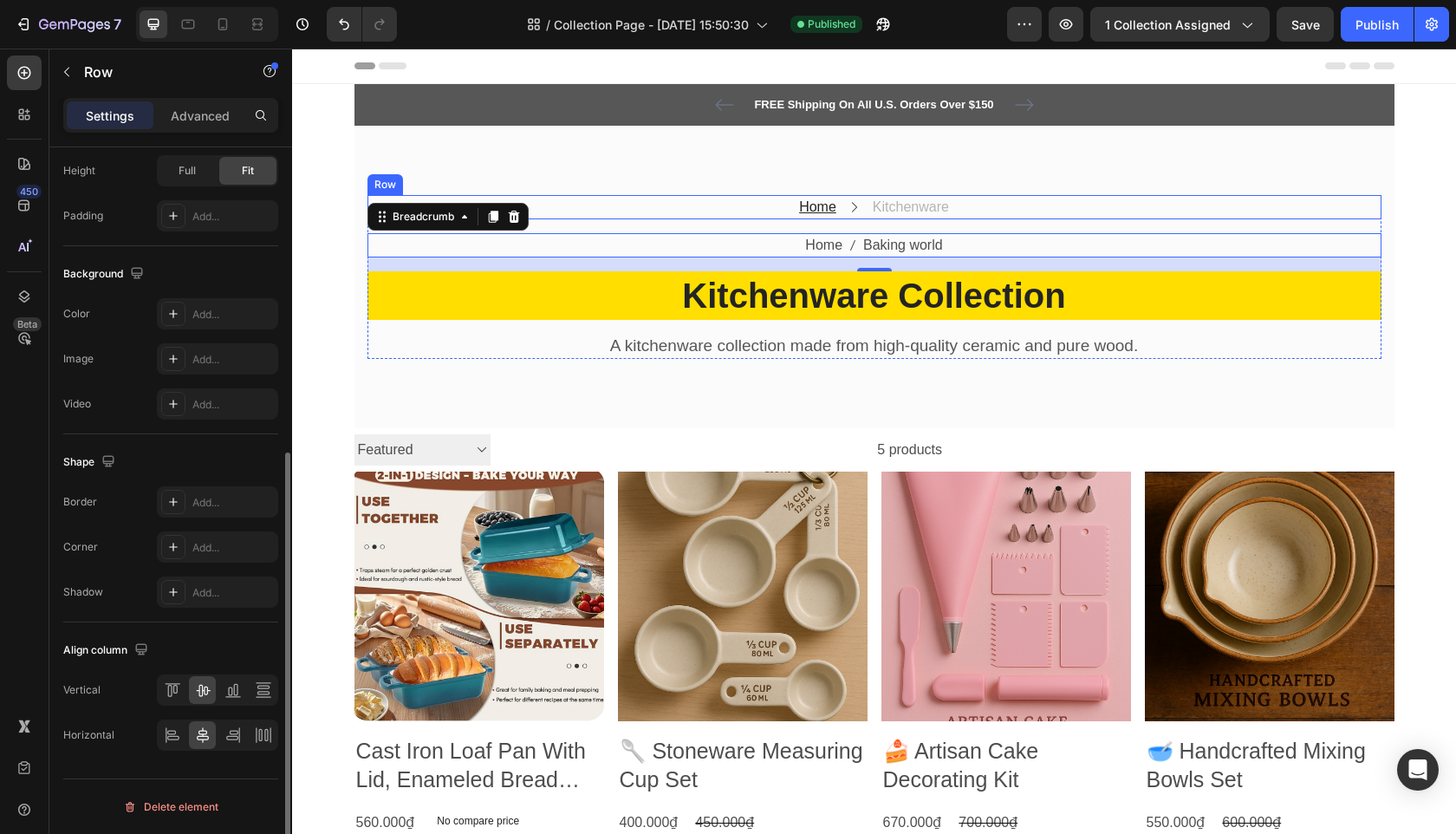
click at [963, 204] on div "Home Text block Icon Kitchenware Text block Row" at bounding box center [874, 207] width 1014 height 24
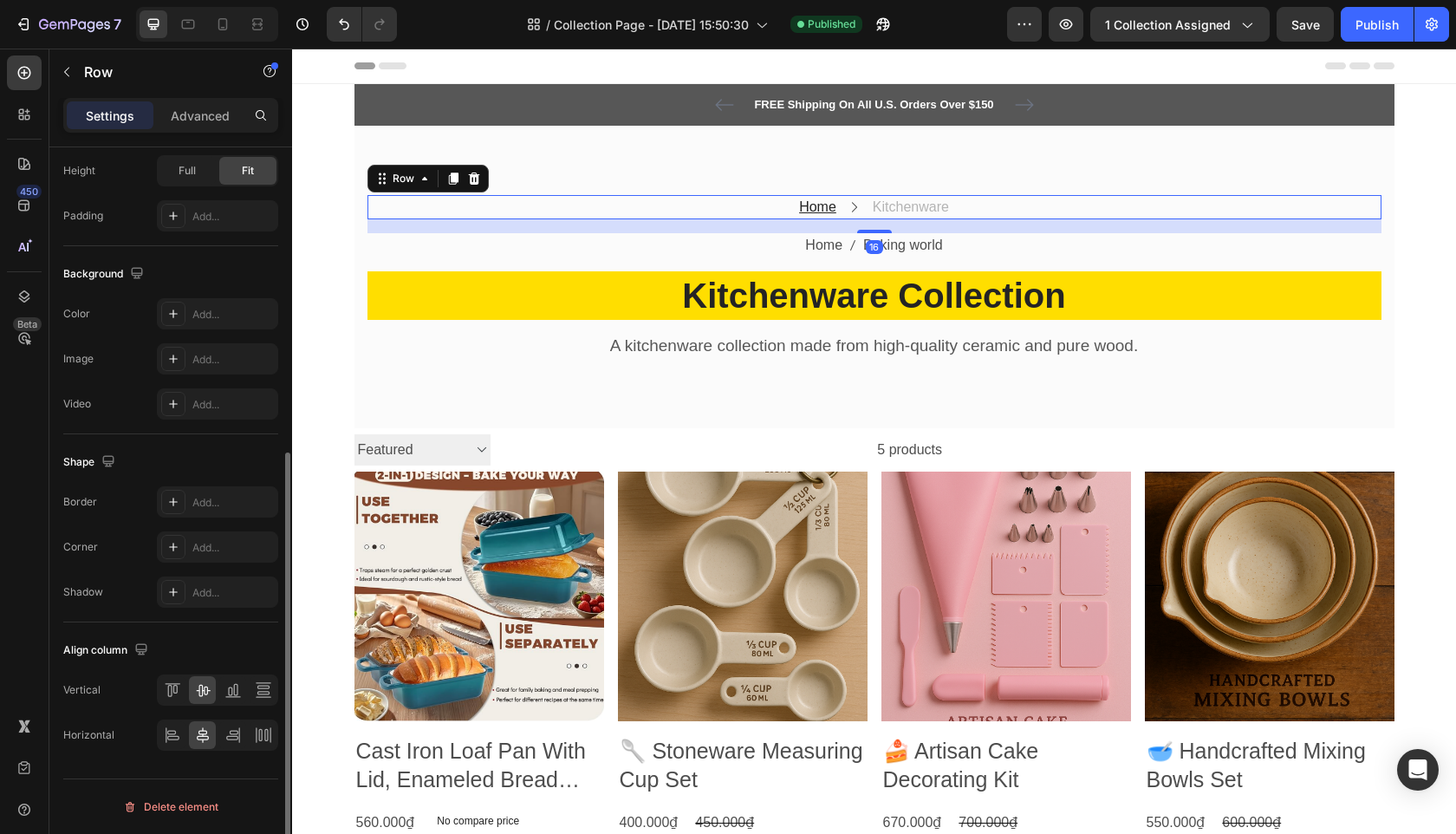
scroll to position [0, 0]
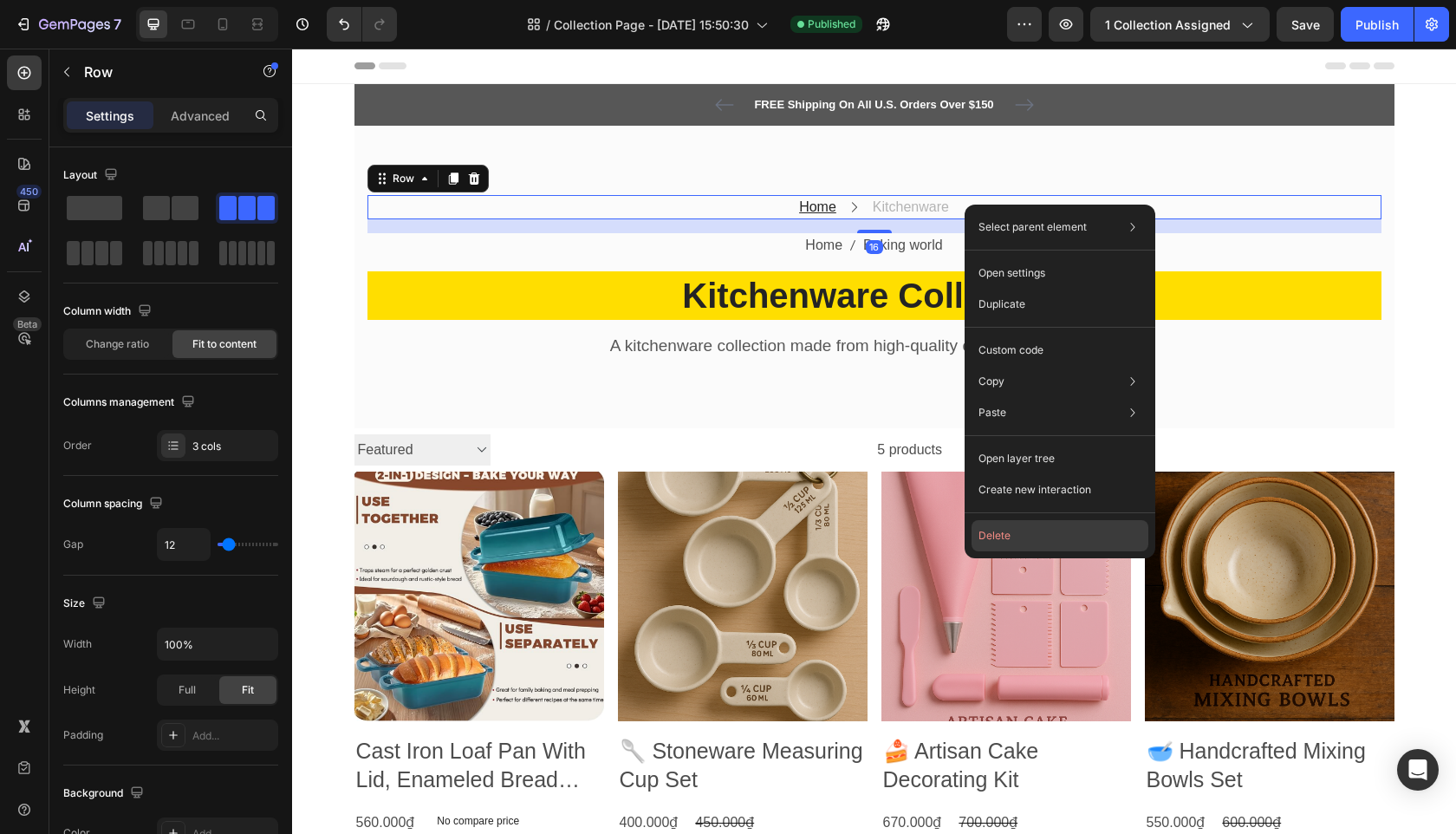
drag, startPoint x: 983, startPoint y: 524, endPoint x: 690, endPoint y: 471, distance: 297.8
click at [983, 524] on button "Delete" at bounding box center [1060, 536] width 177 height 31
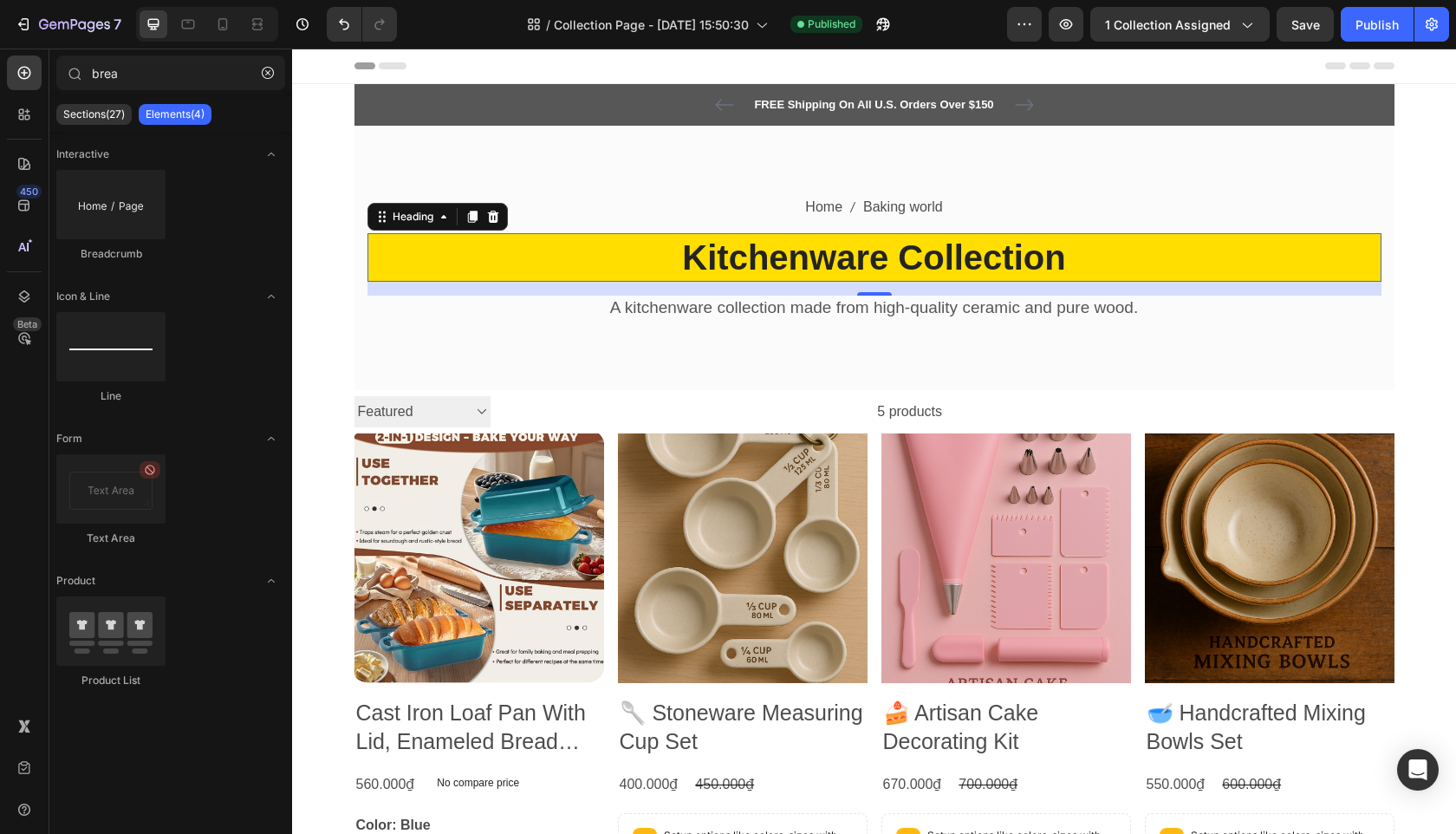
drag, startPoint x: 897, startPoint y: 264, endPoint x: 880, endPoint y: 263, distance: 17.0
click at [897, 264] on h2 "Kitchenware Collection" at bounding box center [874, 257] width 1014 height 49
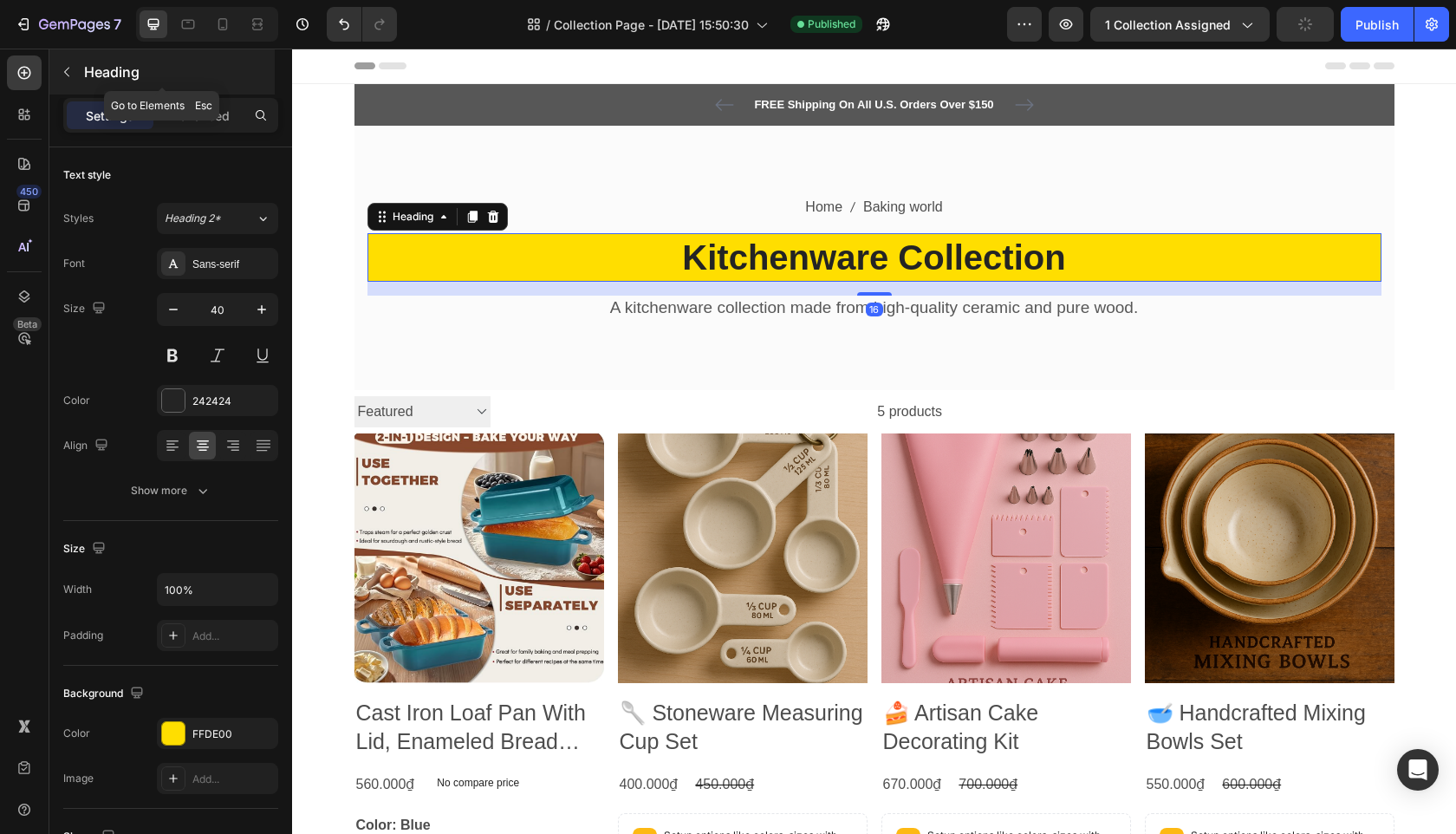
click at [84, 70] on p "Heading" at bounding box center [178, 72] width 188 height 21
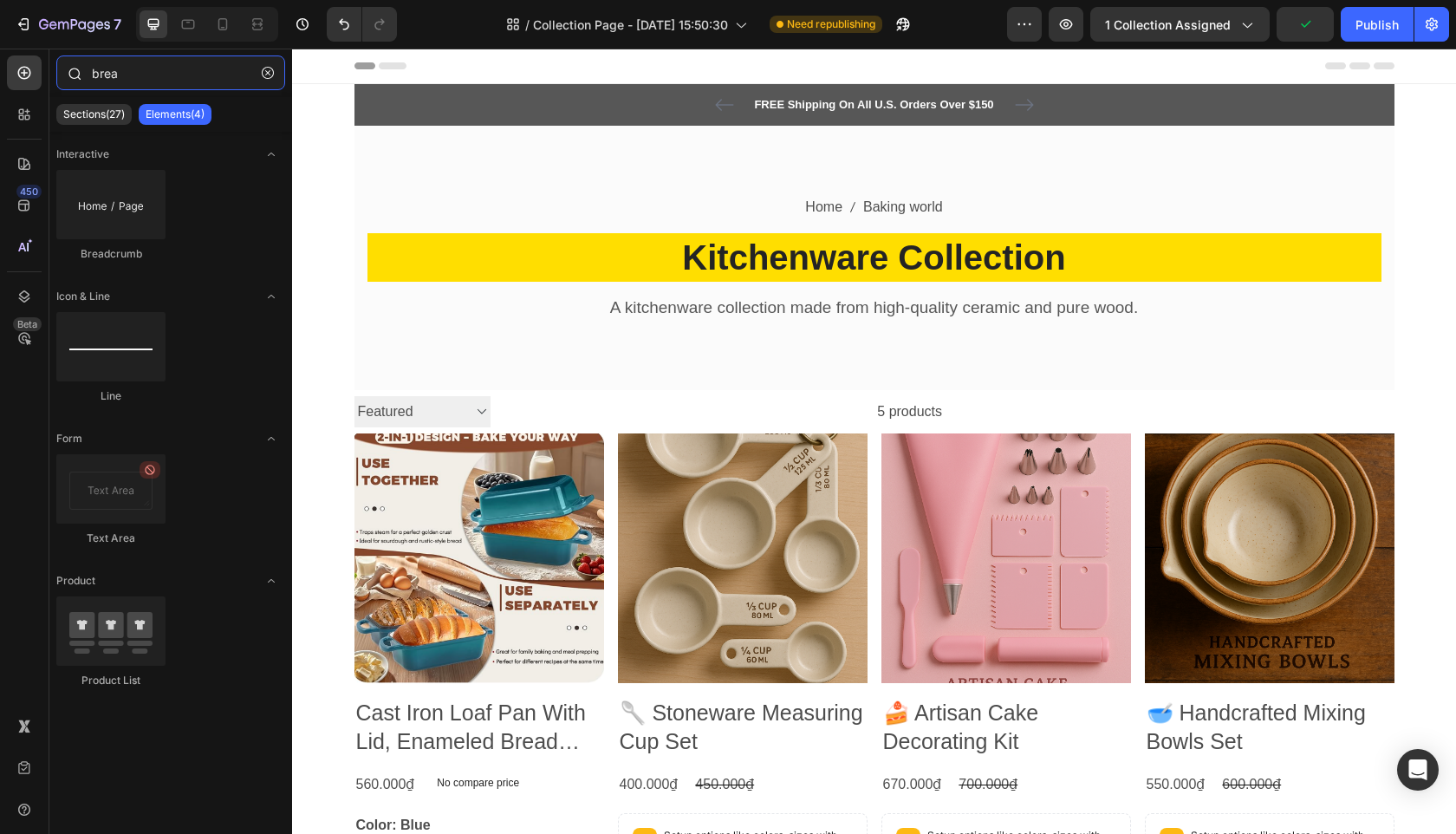
click at [169, 68] on input "brea" at bounding box center [170, 73] width 228 height 35
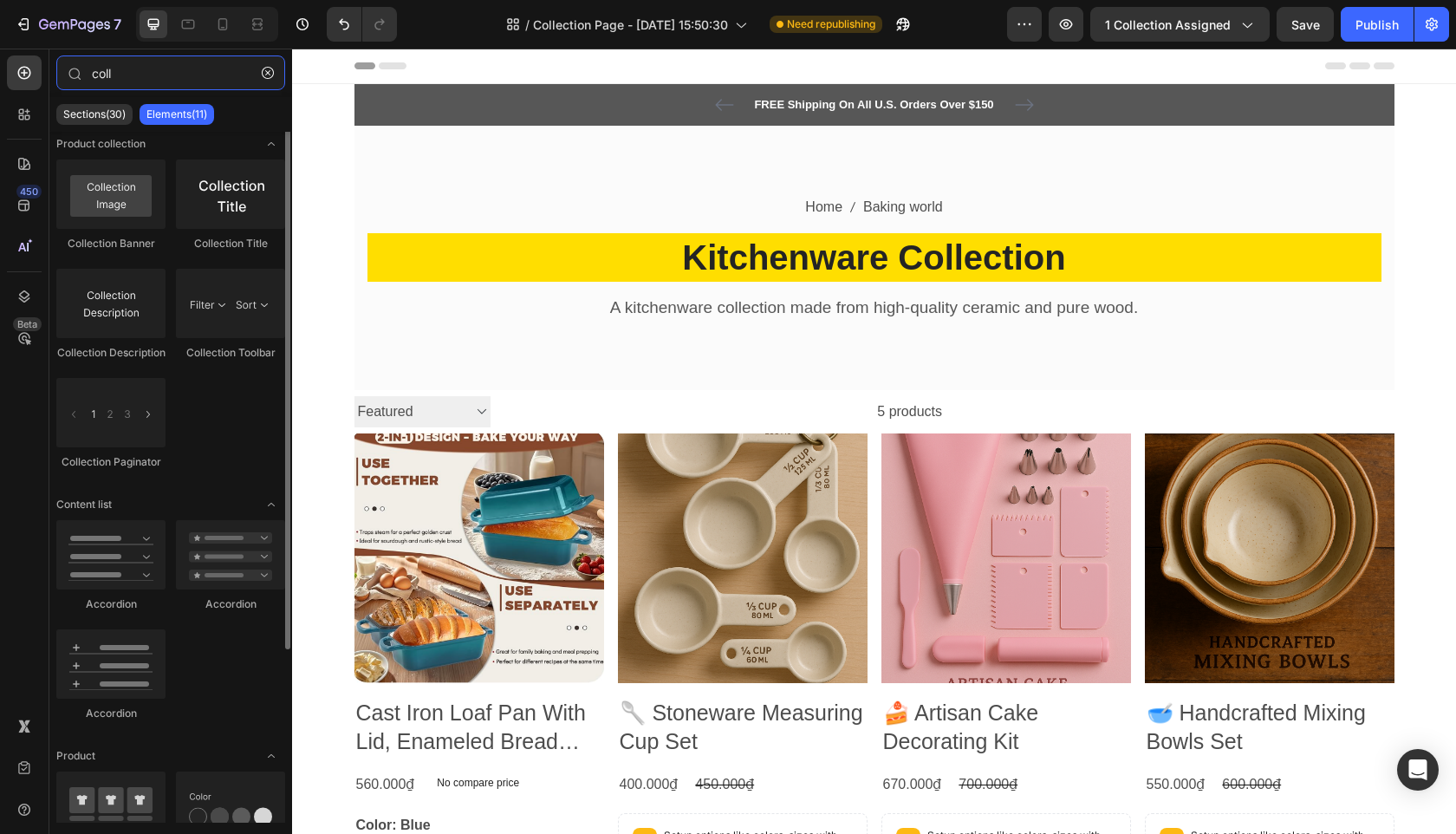
scroll to position [17, 0]
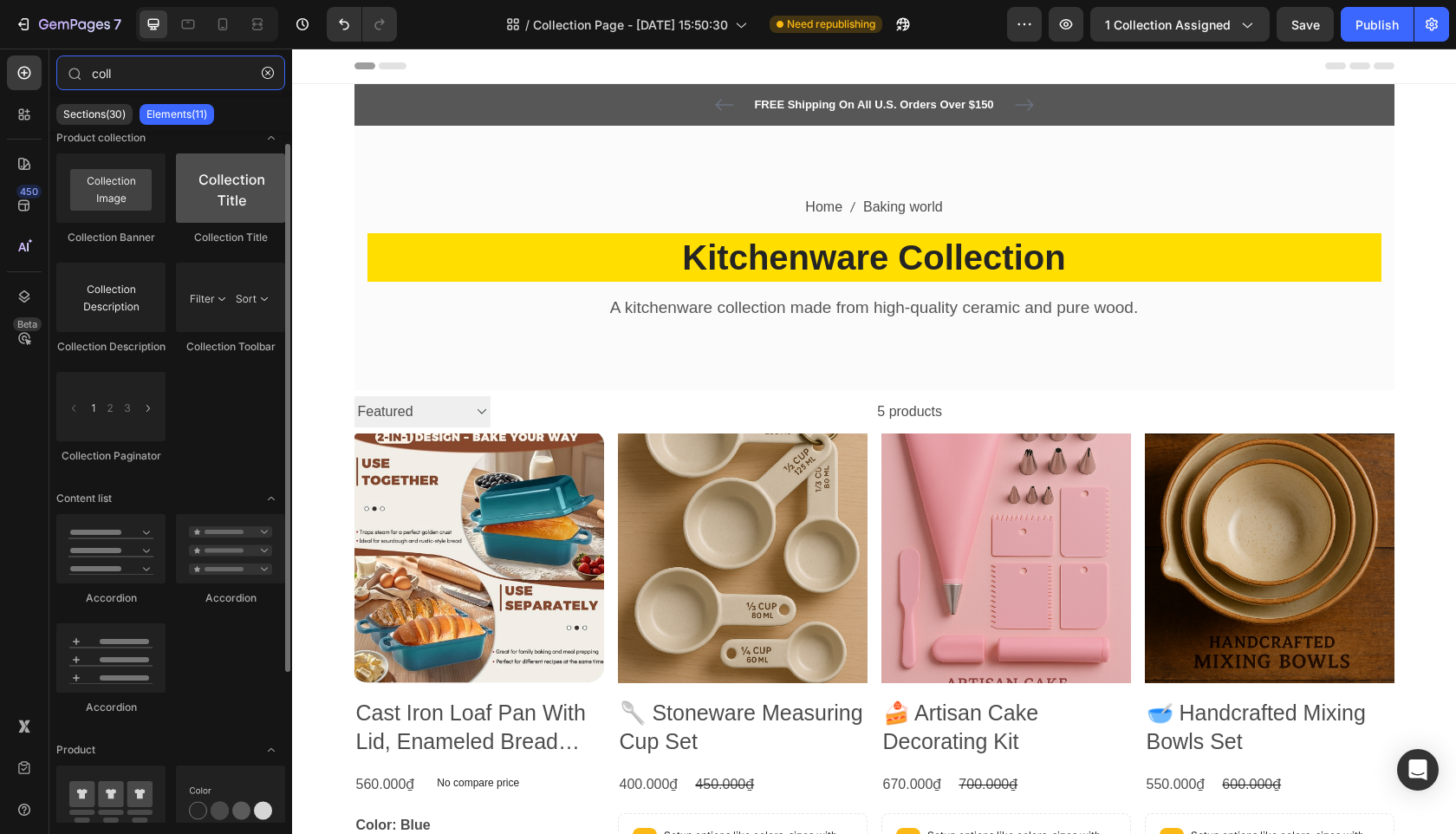
type input "coll"
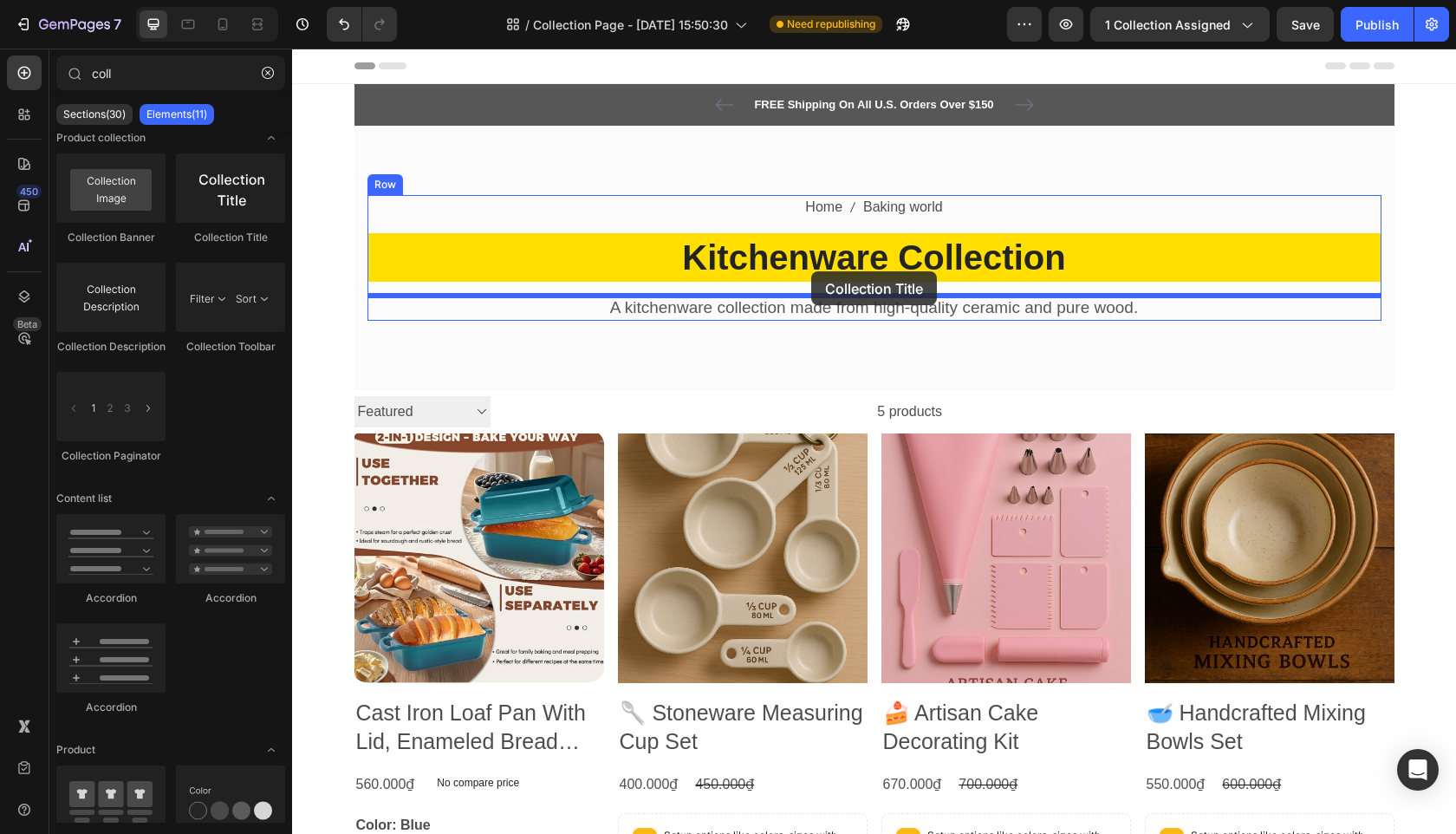
drag, startPoint x: 503, startPoint y: 250, endPoint x: 811, endPoint y: 271, distance: 308.7
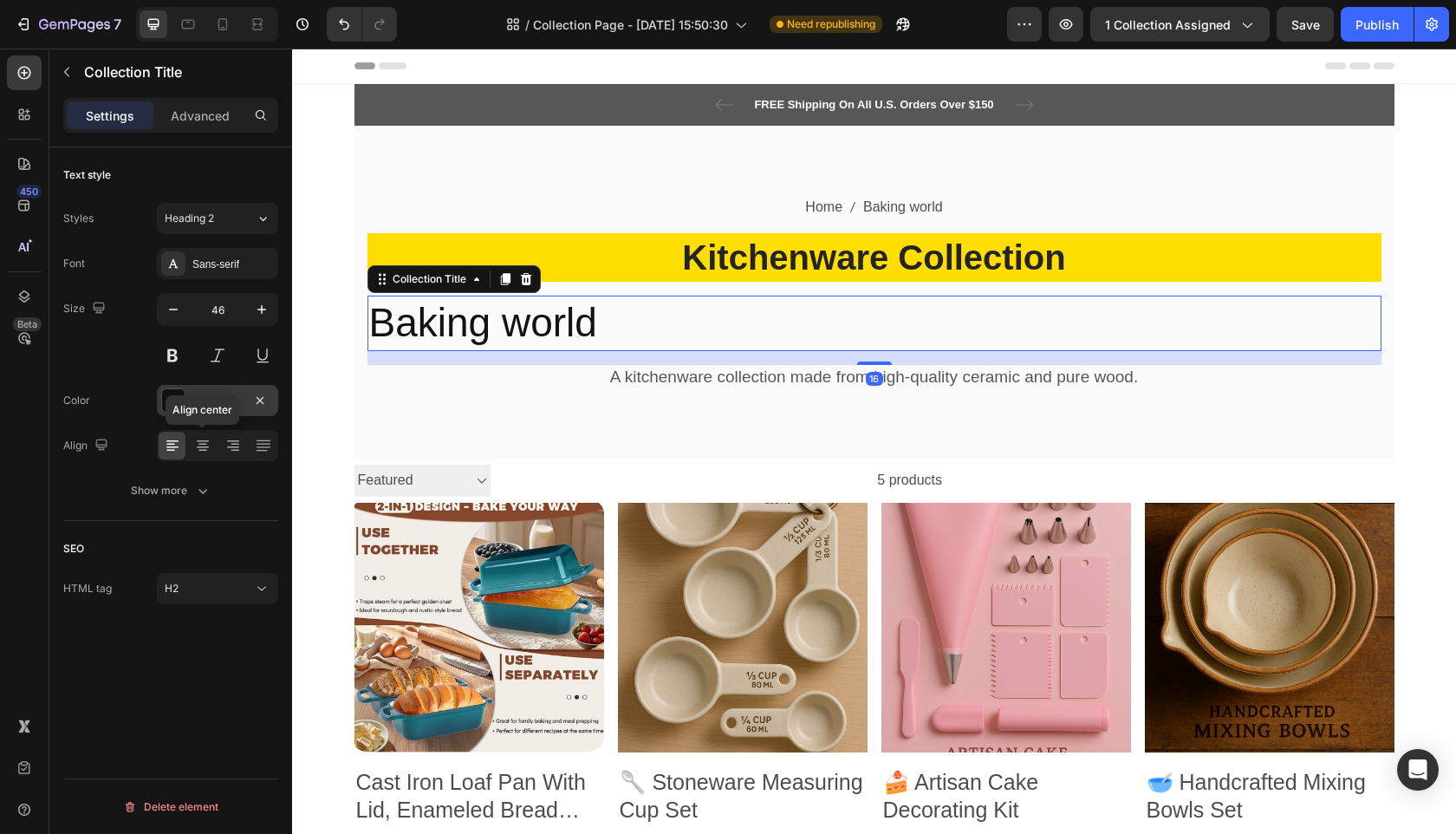
drag, startPoint x: 203, startPoint y: 449, endPoint x: 277, endPoint y: 410, distance: 83.6
click at [203, 450] on icon at bounding box center [202, 451] width 9 height 2
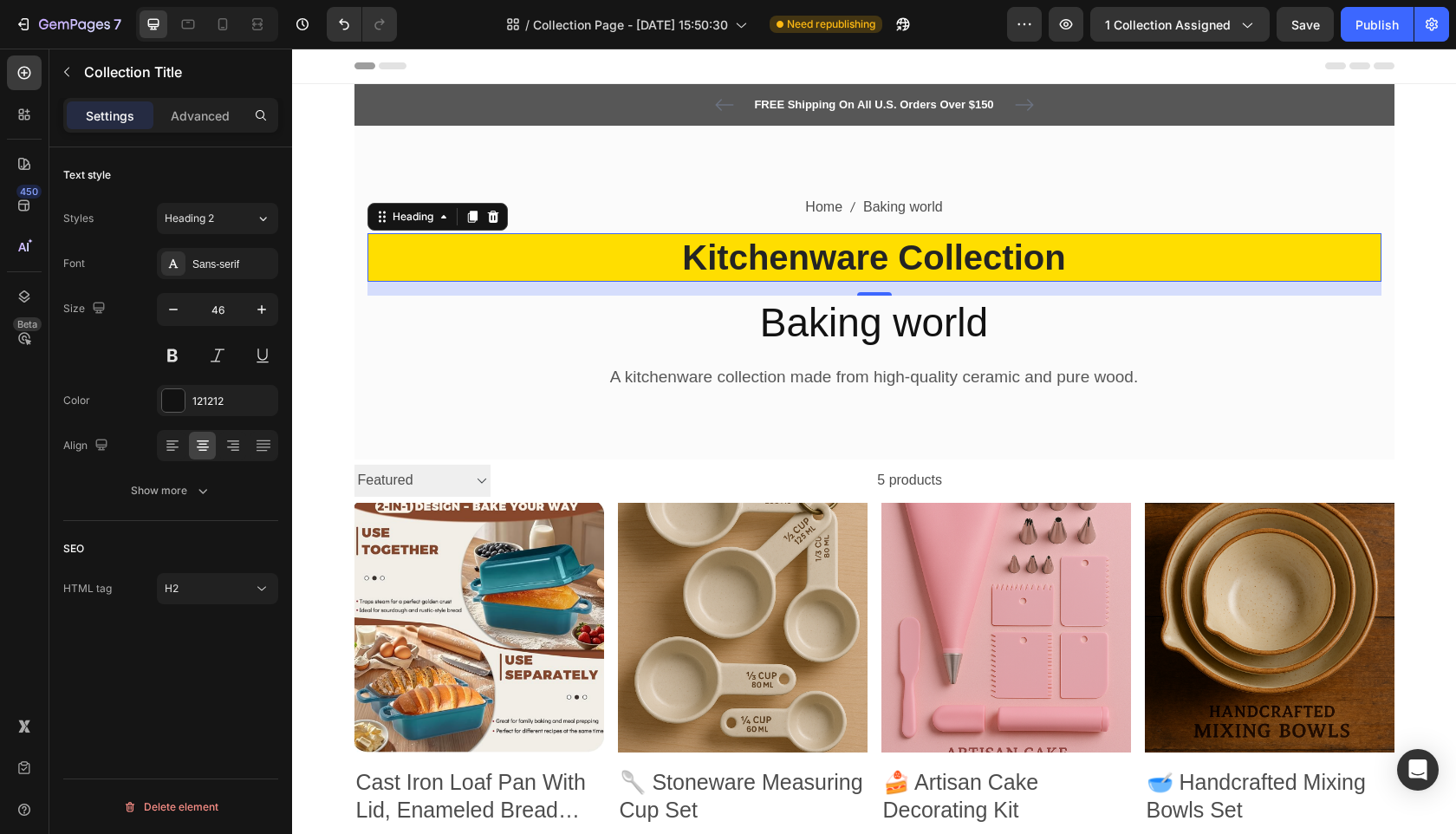
click at [825, 265] on h2 "Kitchenware Collection" at bounding box center [874, 257] width 1014 height 49
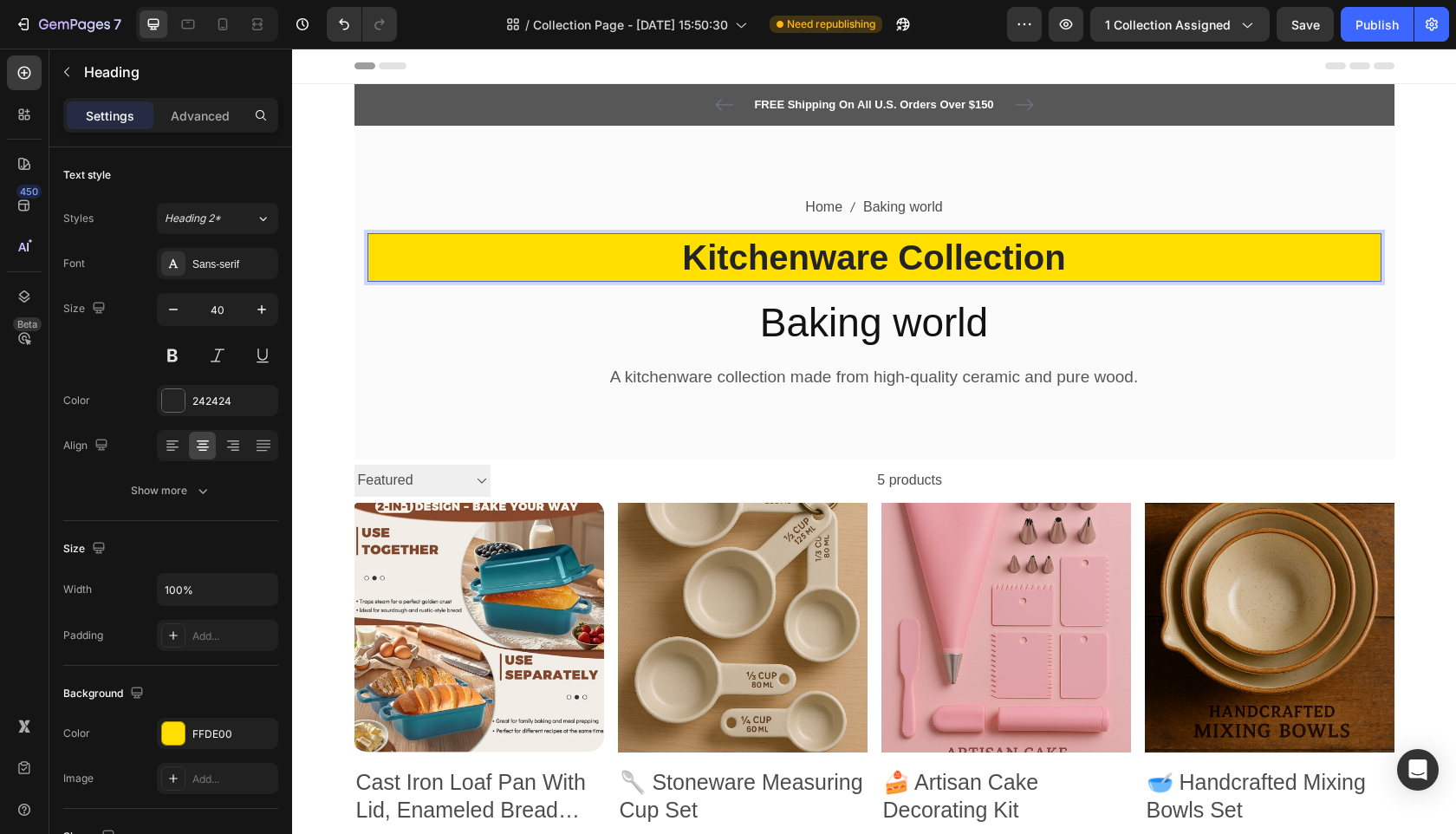
click at [826, 261] on h2 "Kitchenware Collection" at bounding box center [874, 257] width 1014 height 49
click at [826, 261] on p "Kitchenware Collection" at bounding box center [874, 257] width 1010 height 45
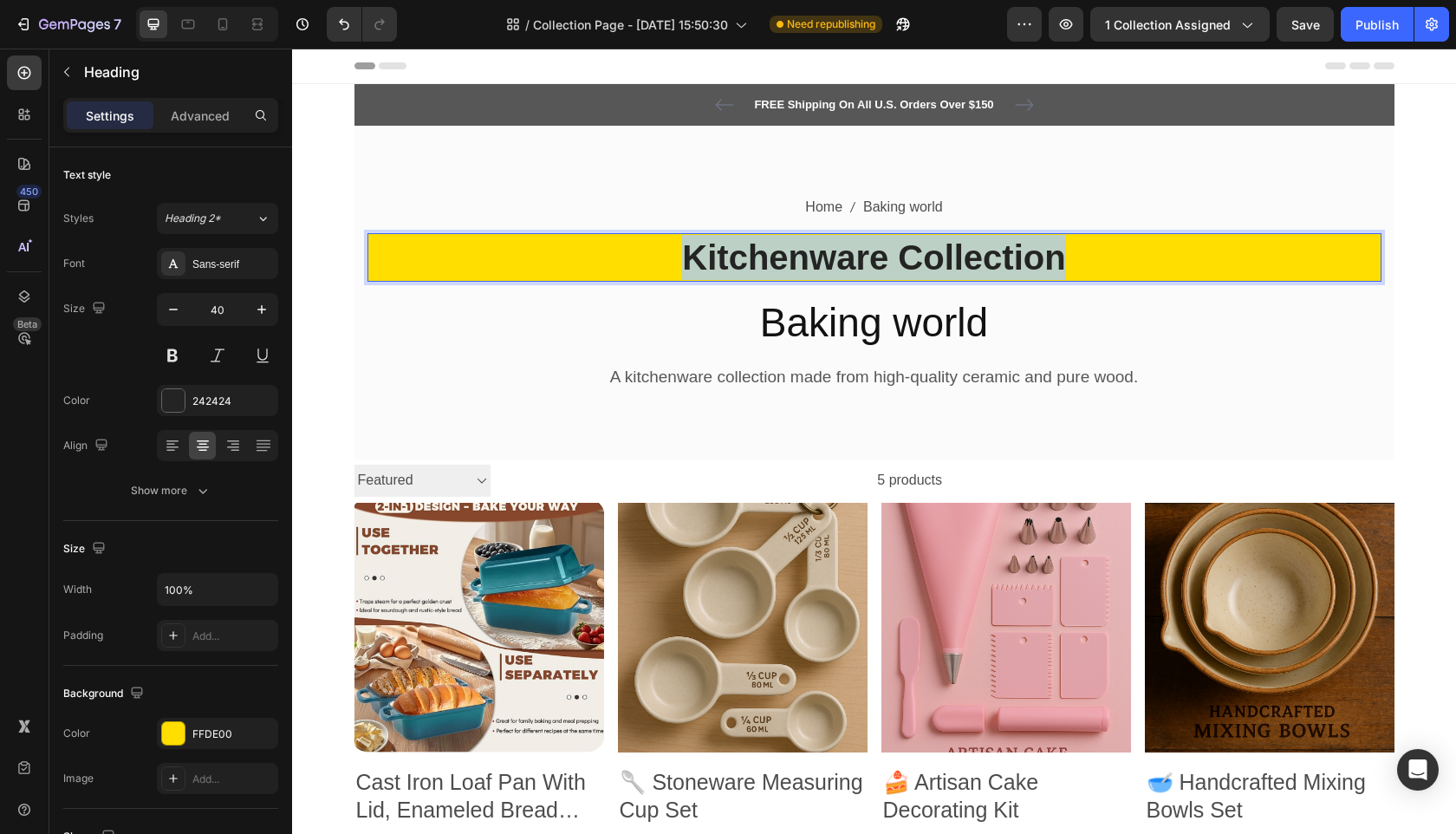
click at [826, 261] on p "Kitchenware Collection" at bounding box center [874, 257] width 1010 height 45
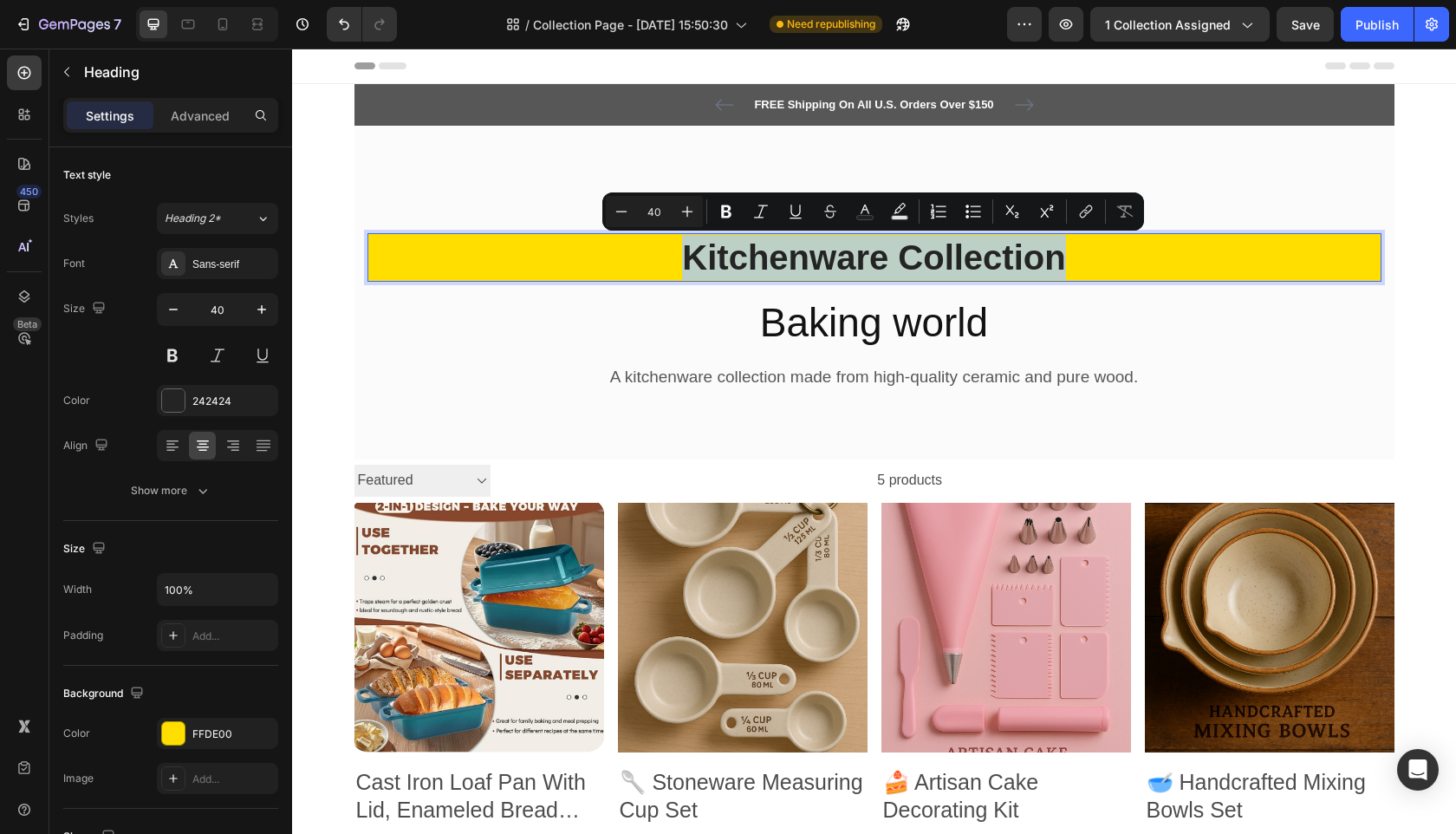
copy p "Kitchenware Collection"
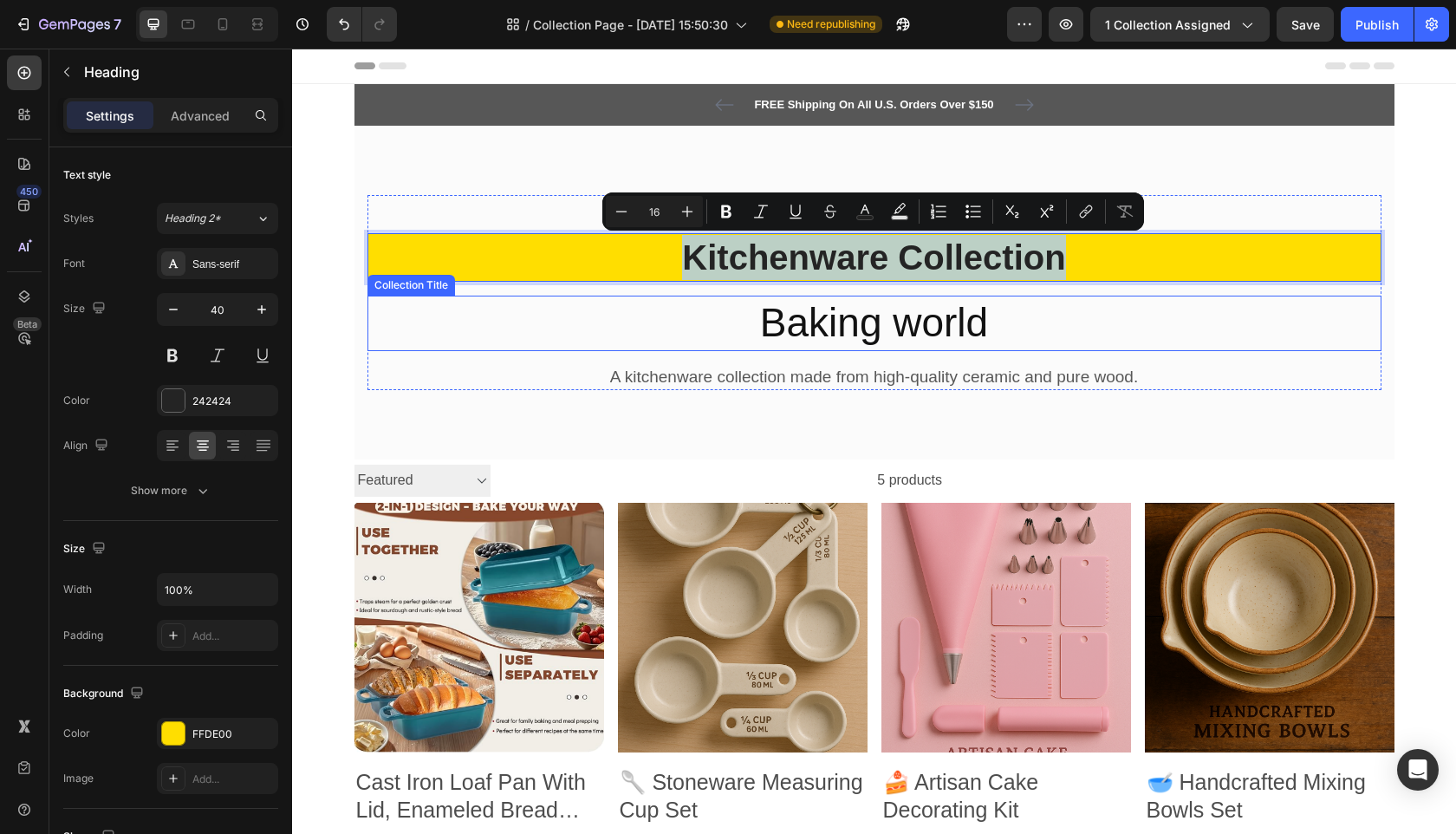
click at [820, 321] on h2 "Baking world" at bounding box center [874, 323] width 1014 height 56
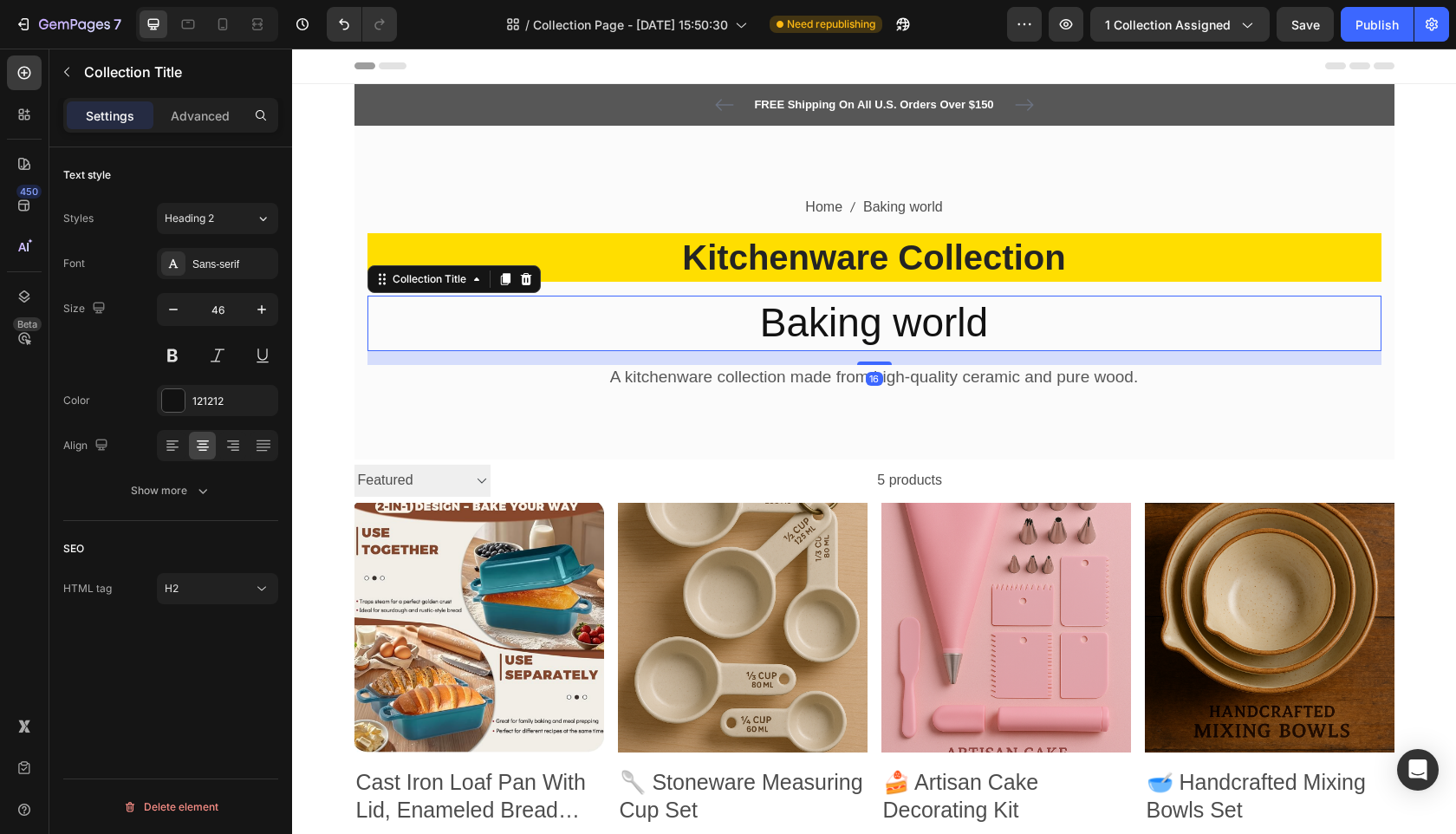
click at [820, 321] on h2 "Baking world" at bounding box center [874, 323] width 1014 height 56
click at [782, 318] on h2 "Baking world" at bounding box center [874, 323] width 1014 height 56
click at [784, 318] on h2 "Baking world" at bounding box center [874, 323] width 1014 height 56
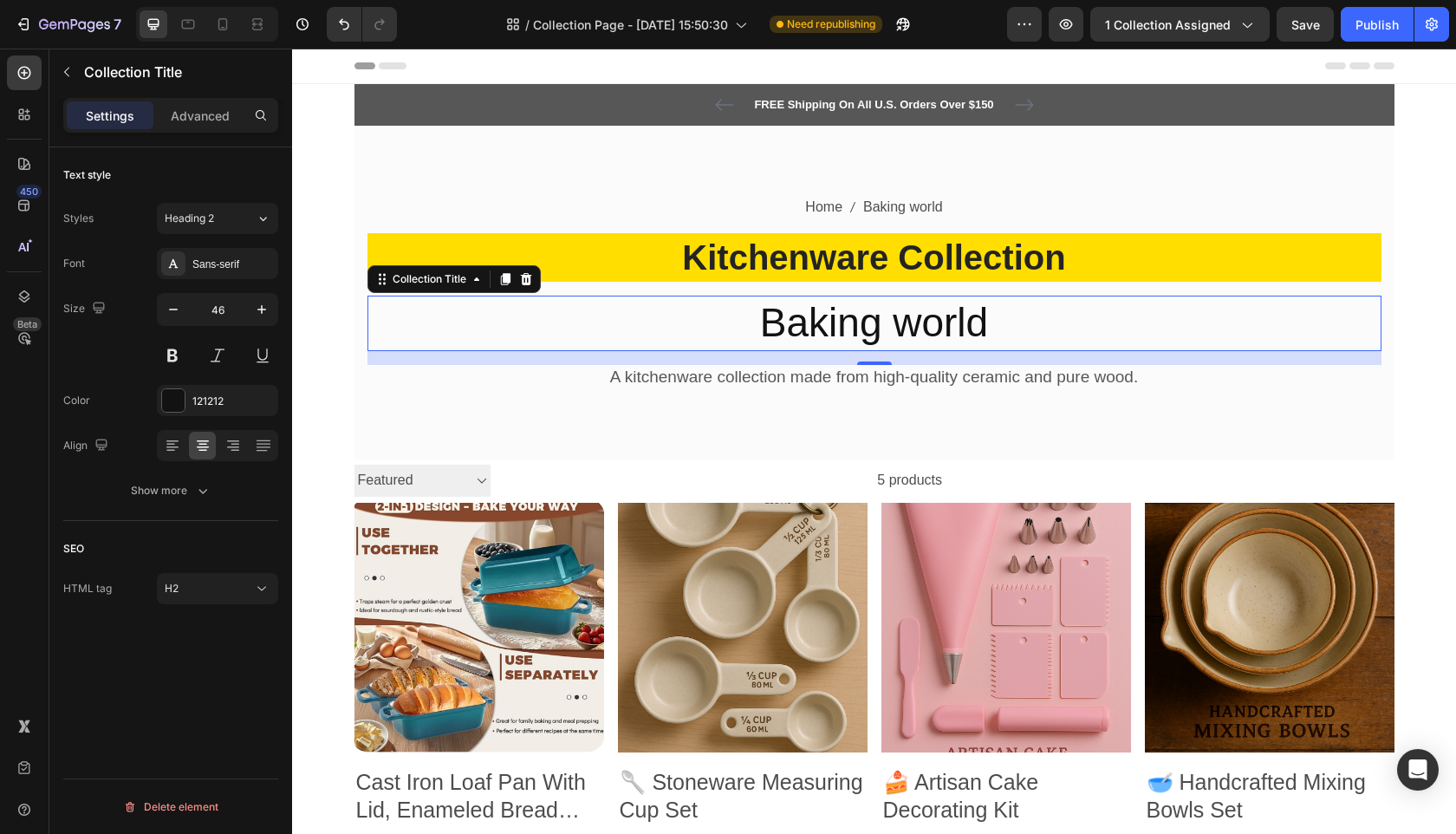
drag, startPoint x: 789, startPoint y: 319, endPoint x: 810, endPoint y: 321, distance: 21.1
click at [789, 319] on h2 "Baking world" at bounding box center [874, 323] width 1014 height 56
drag, startPoint x: 817, startPoint y: 322, endPoint x: 831, endPoint y: 321, distance: 14.0
click at [818, 322] on h2 "Baking world" at bounding box center [874, 323] width 1014 height 56
click at [863, 323] on h2 "Baking world" at bounding box center [874, 323] width 1014 height 56
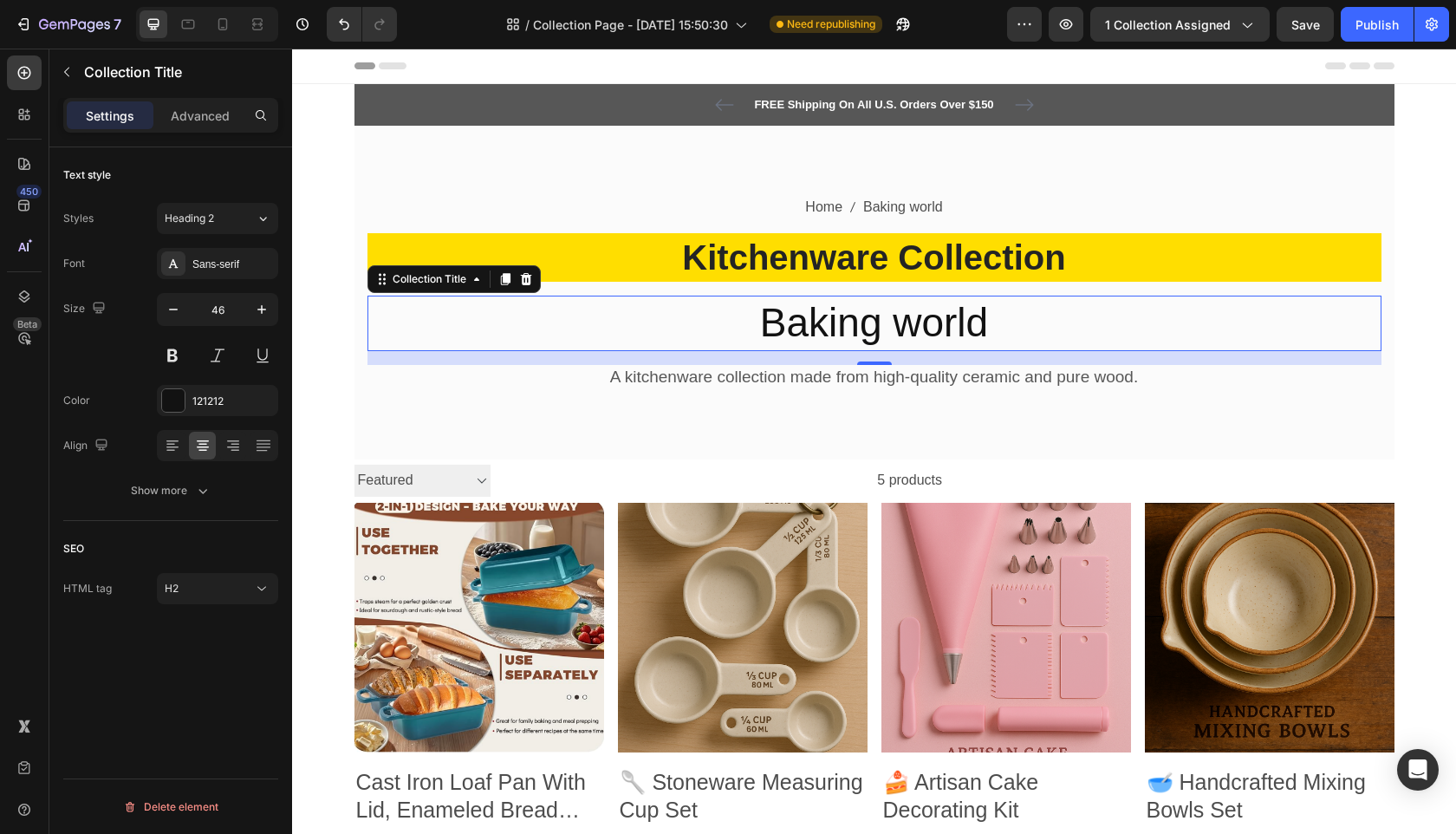
drag, startPoint x: 864, startPoint y: 323, endPoint x: 927, endPoint y: 322, distance: 63.0
click at [883, 321] on h2 "Baking world" at bounding box center [874, 323] width 1014 height 56
click at [928, 322] on h2 "Baking world" at bounding box center [874, 323] width 1014 height 56
drag, startPoint x: 928, startPoint y: 322, endPoint x: 911, endPoint y: 340, distance: 24.8
click at [928, 321] on h2 "Baking world" at bounding box center [874, 323] width 1014 height 56
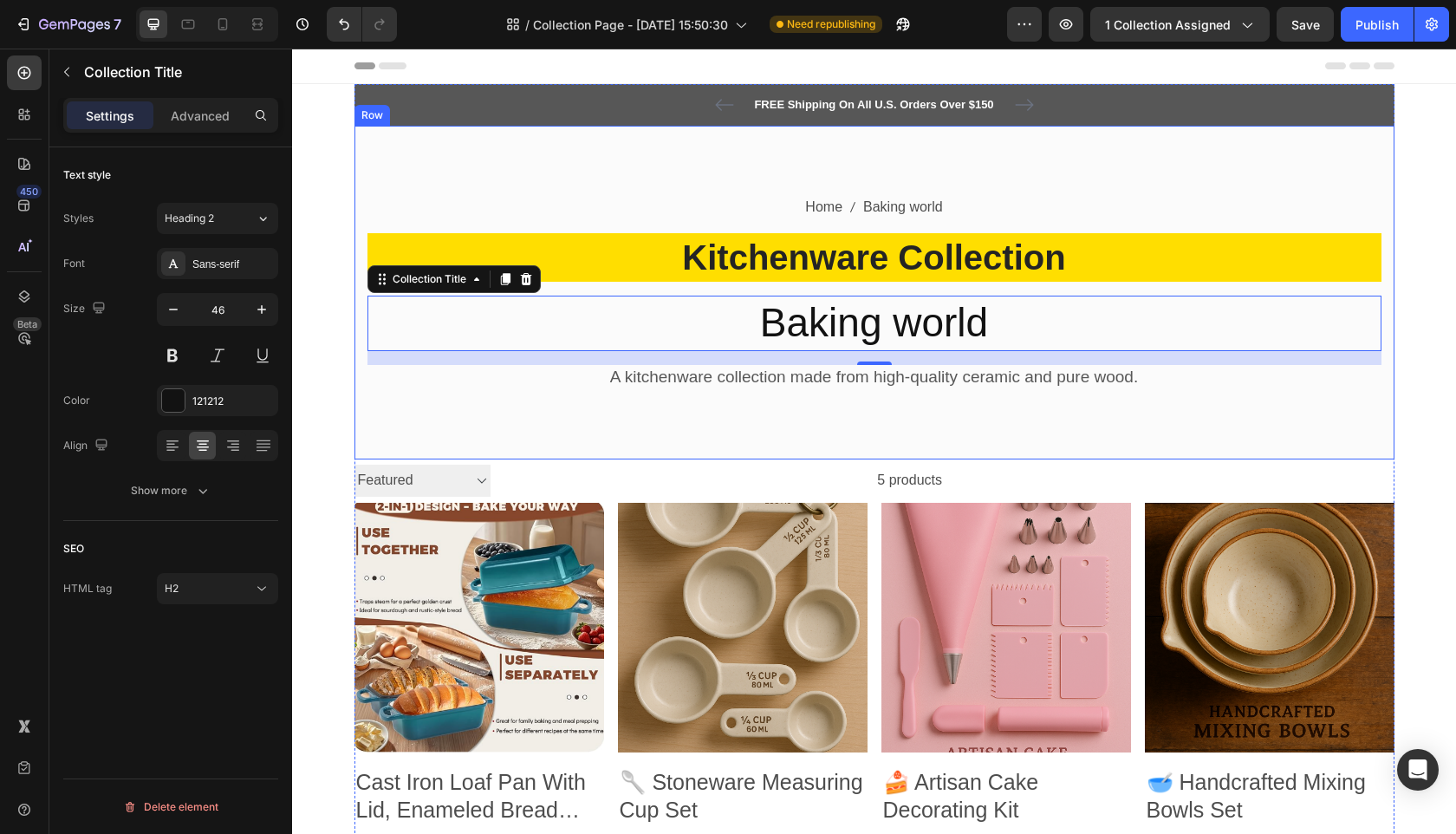
click at [666, 445] on div "Home Baking world Breadcrumb Kitchenware Collection Heading Baking world Collec…" at bounding box center [874, 293] width 1040 height 334
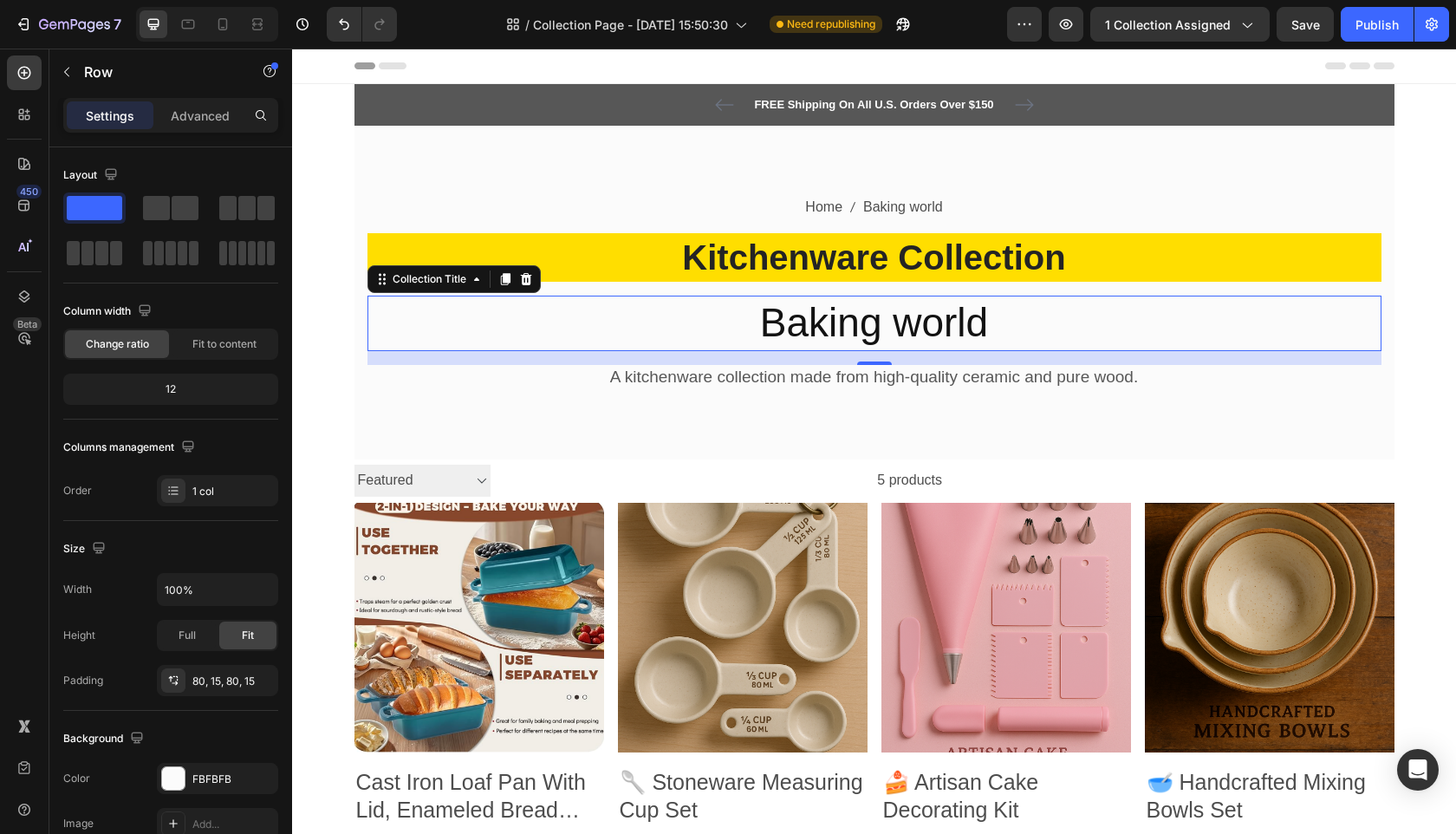
click at [845, 301] on h2 "Baking world" at bounding box center [874, 323] width 1014 height 56
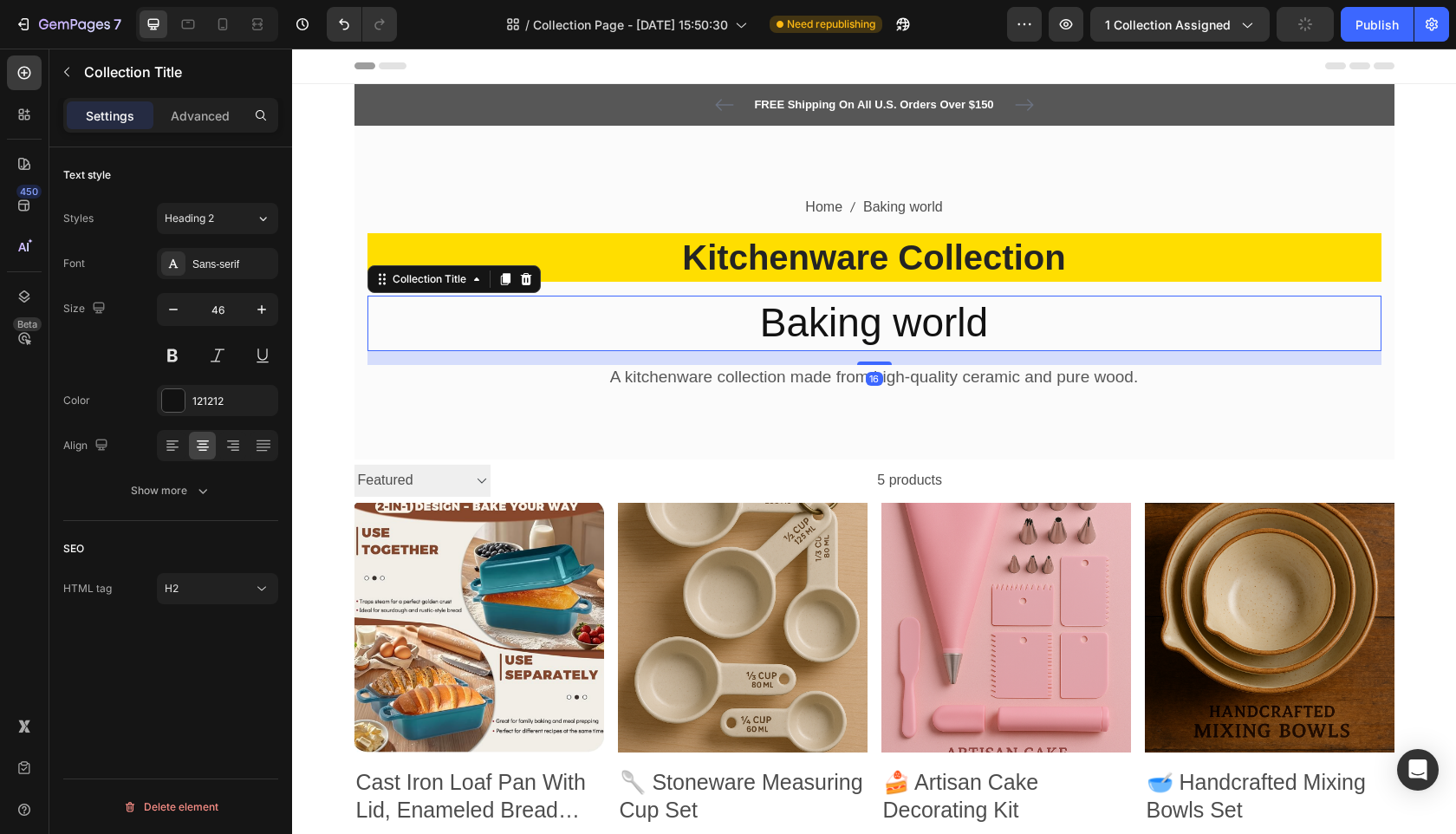
click at [845, 301] on h2 "Baking world" at bounding box center [874, 323] width 1014 height 56
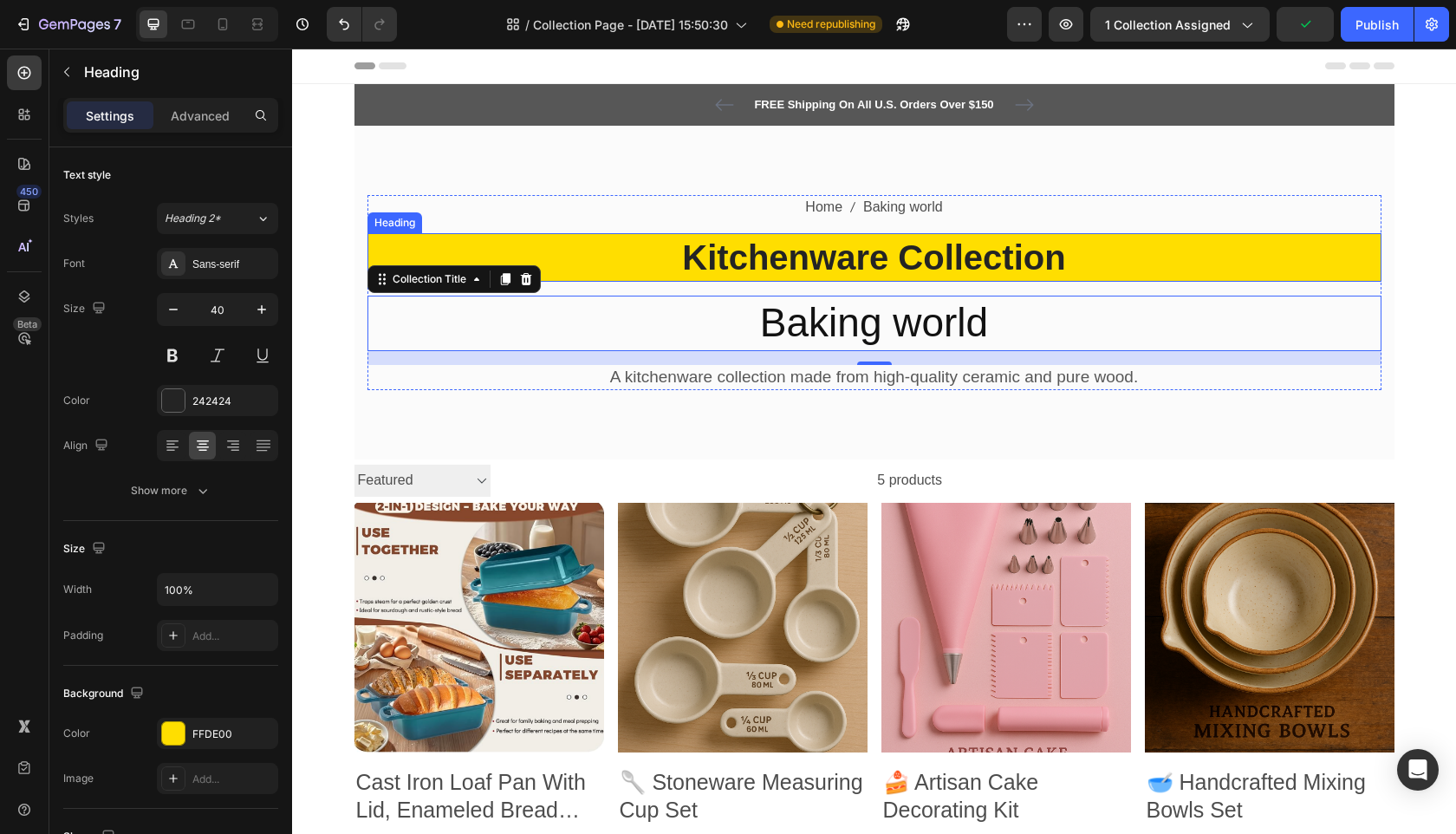
click at [811, 251] on p "Kitchenware Collection" at bounding box center [874, 257] width 1010 height 45
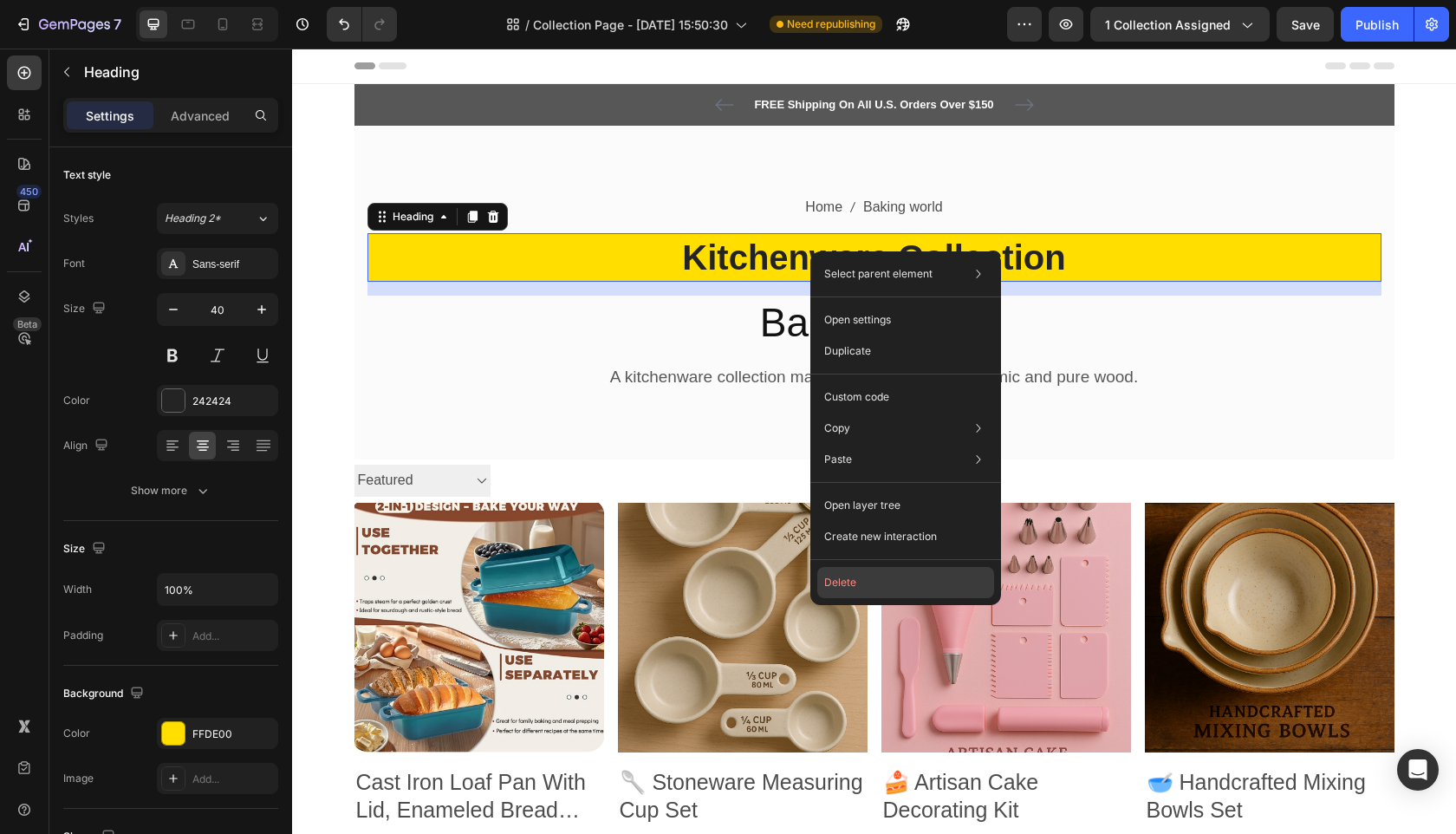
click at [905, 584] on button "Delete" at bounding box center [906, 583] width 177 height 31
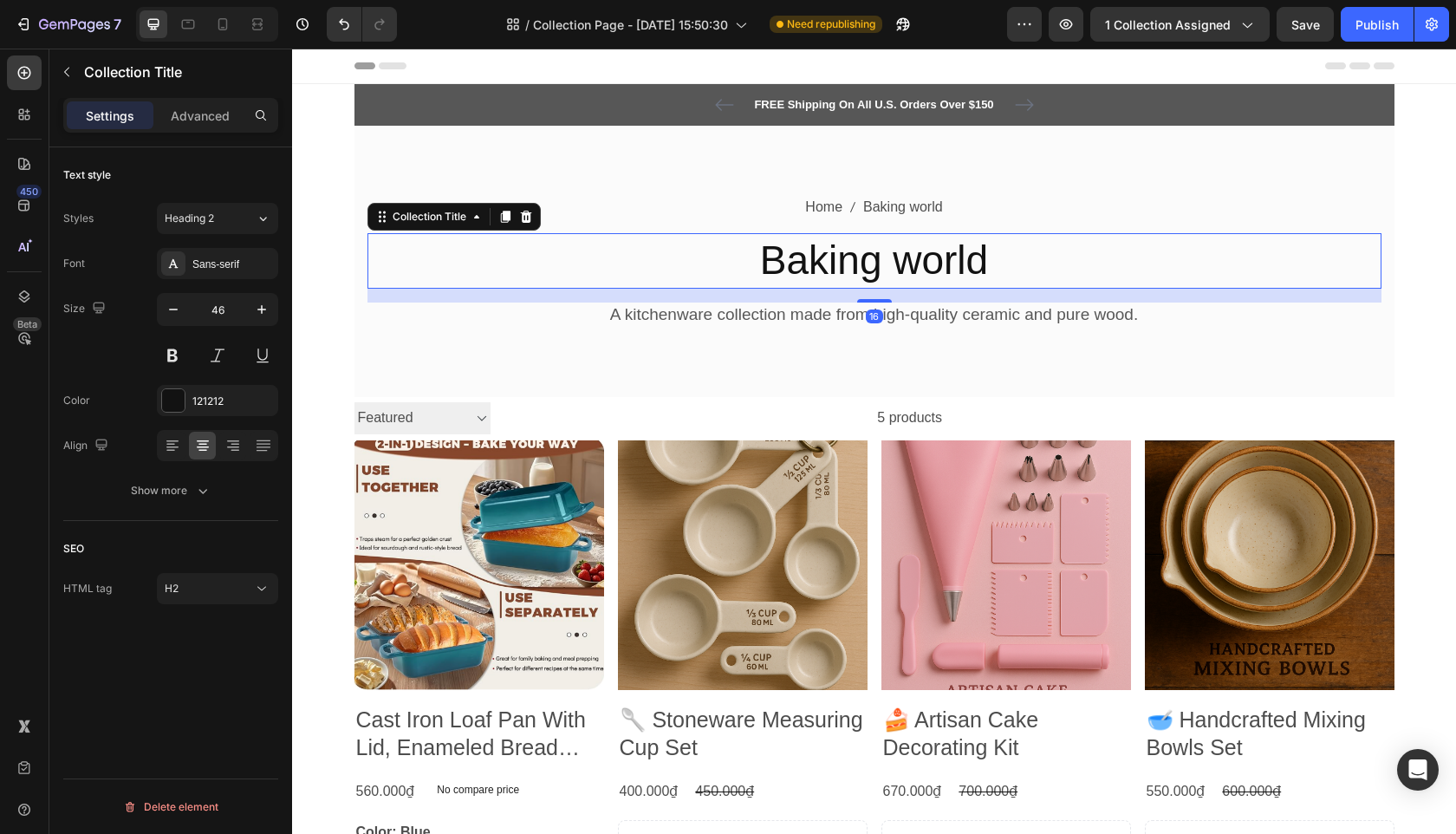
click at [786, 261] on h2 "Baking world" at bounding box center [874, 261] width 1014 height 56
click at [175, 301] on icon "button" at bounding box center [174, 309] width 17 height 17
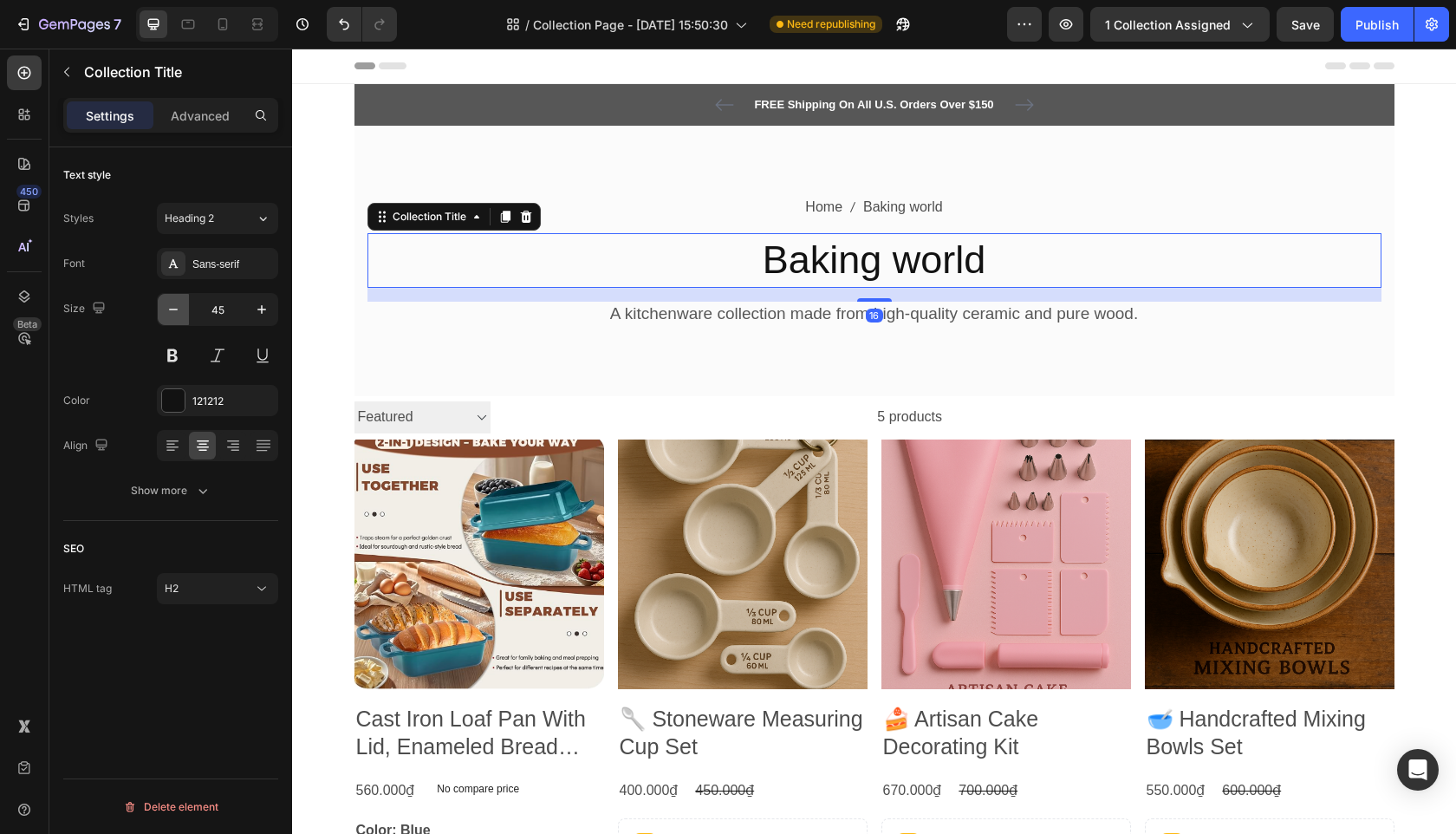
click at [175, 301] on icon "button" at bounding box center [174, 309] width 17 height 17
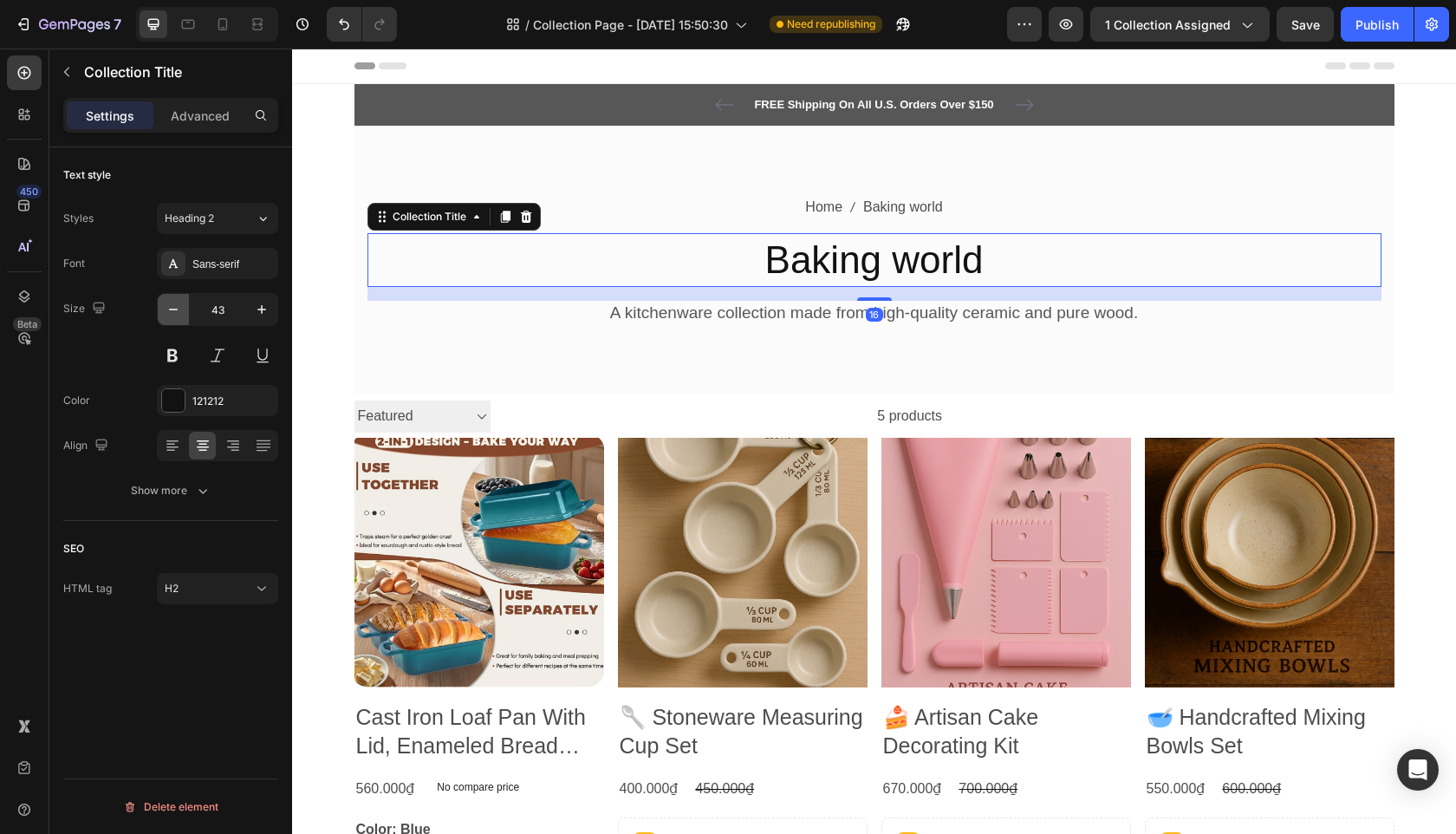
click at [175, 301] on icon "button" at bounding box center [174, 309] width 17 height 17
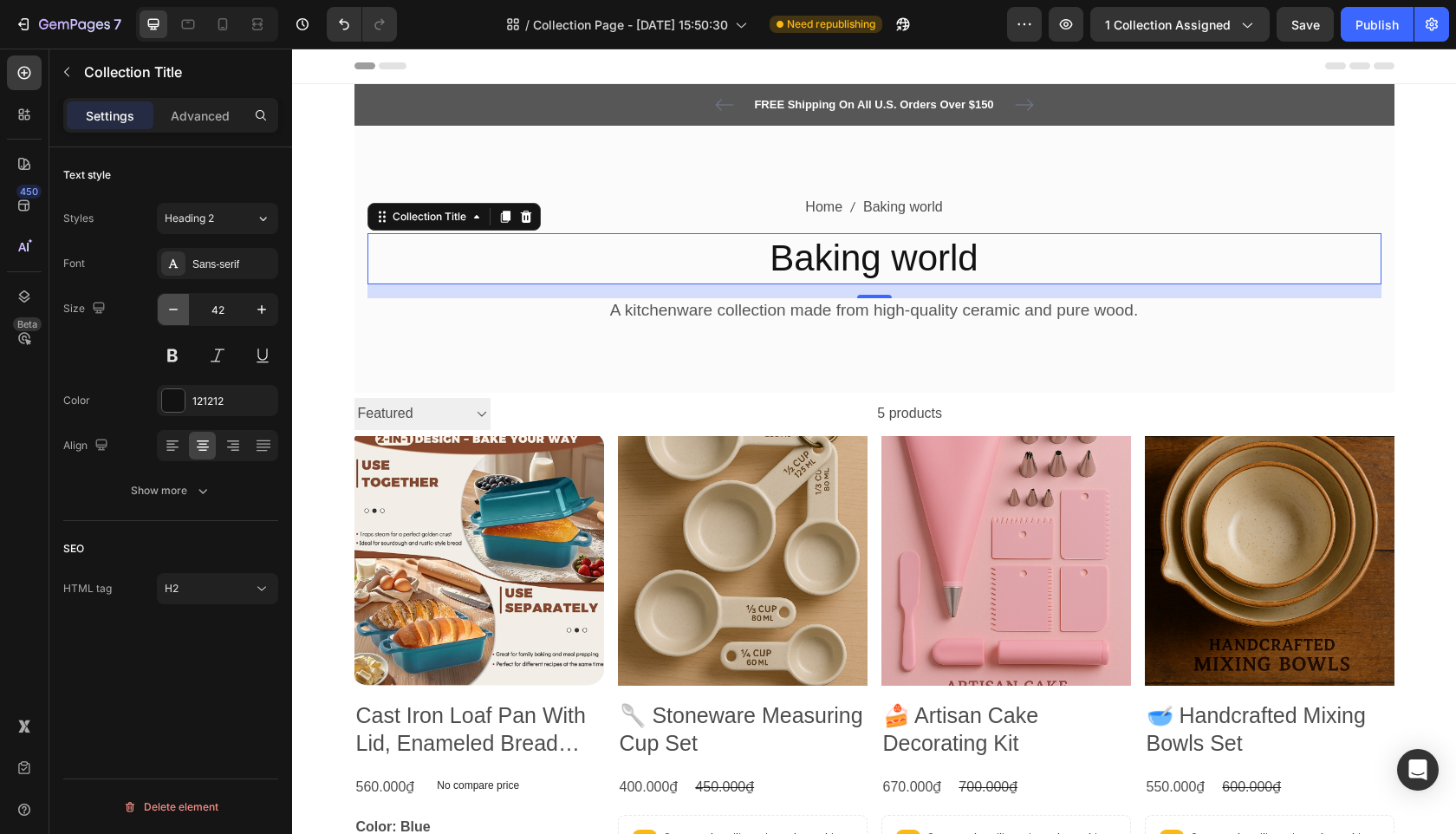
click at [175, 300] on button "button" at bounding box center [174, 309] width 31 height 31
click at [175, 300] on button "button" at bounding box center [174, 309] width 31 height 31
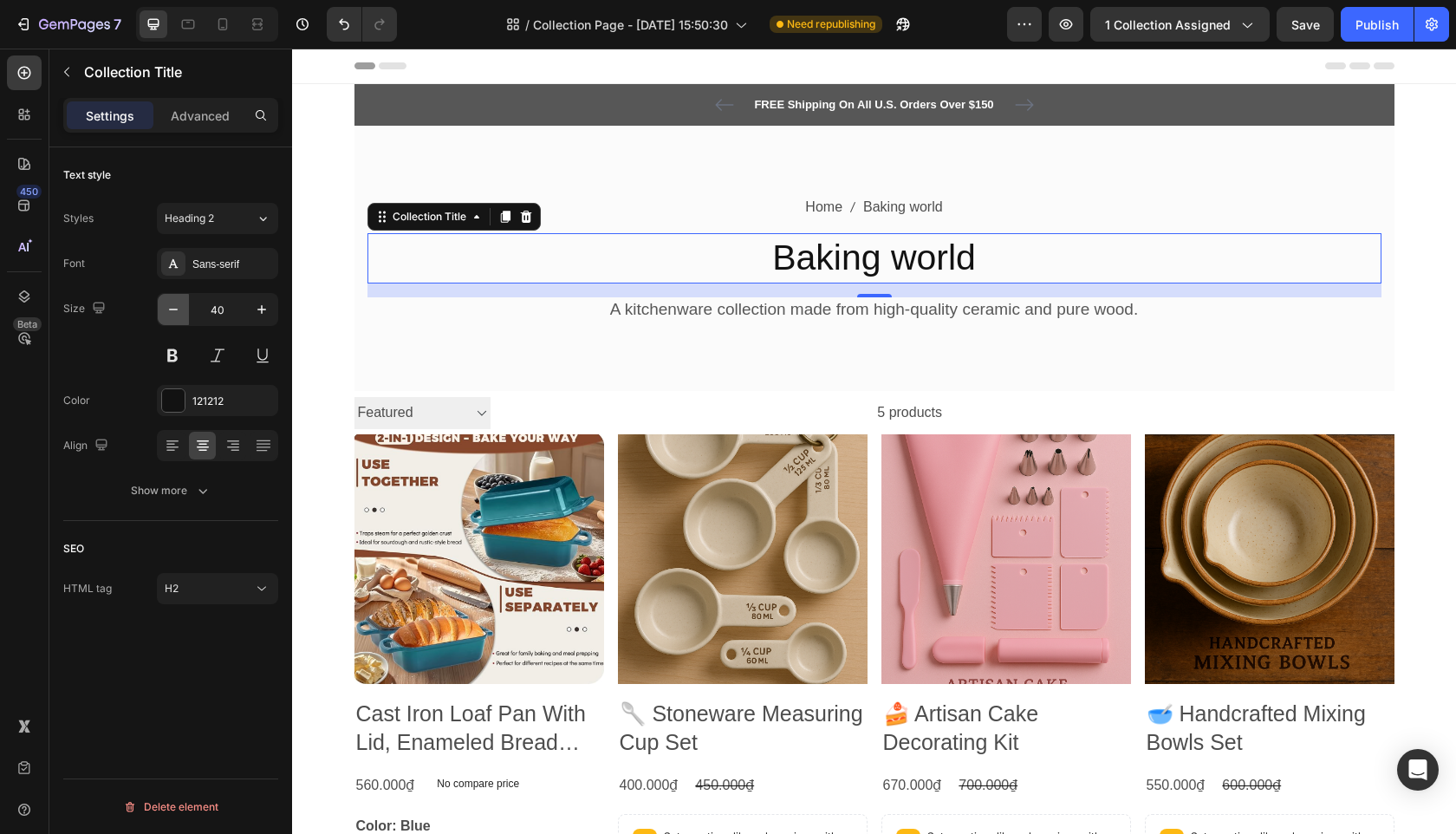
click at [175, 301] on icon "button" at bounding box center [174, 309] width 17 height 17
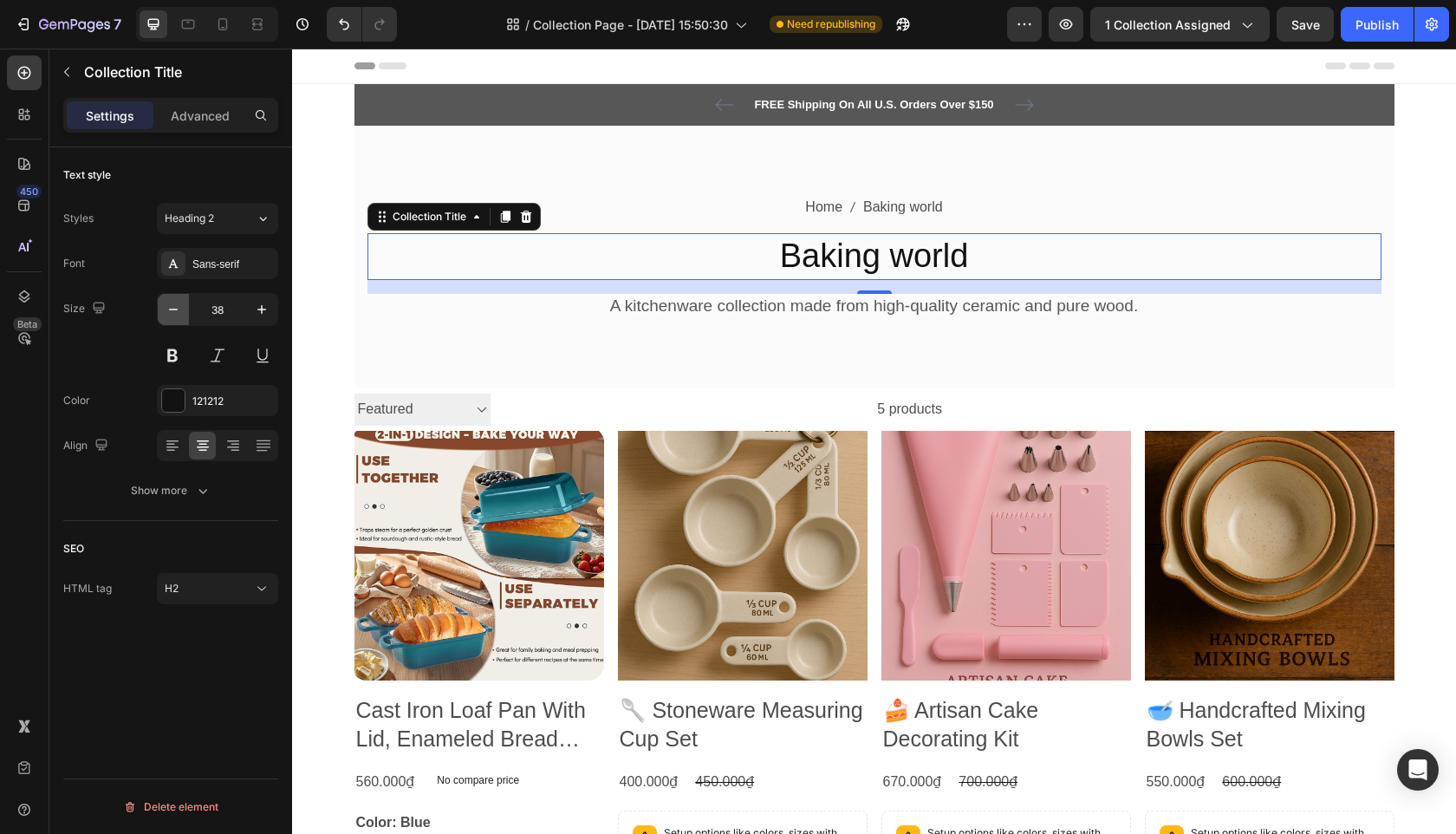
click at [175, 301] on icon "button" at bounding box center [174, 309] width 17 height 17
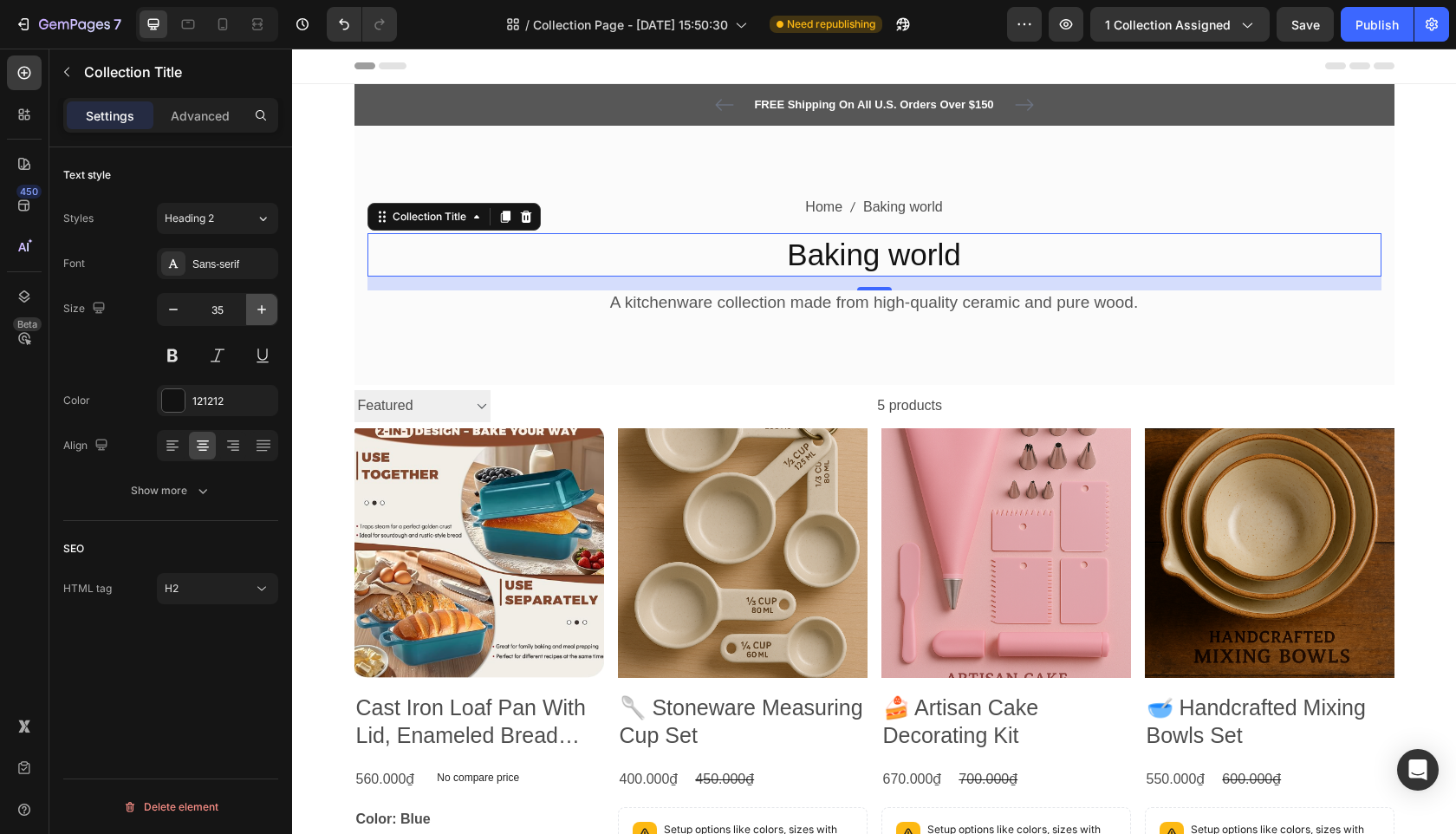
click at [259, 312] on icon "button" at bounding box center [261, 309] width 17 height 17
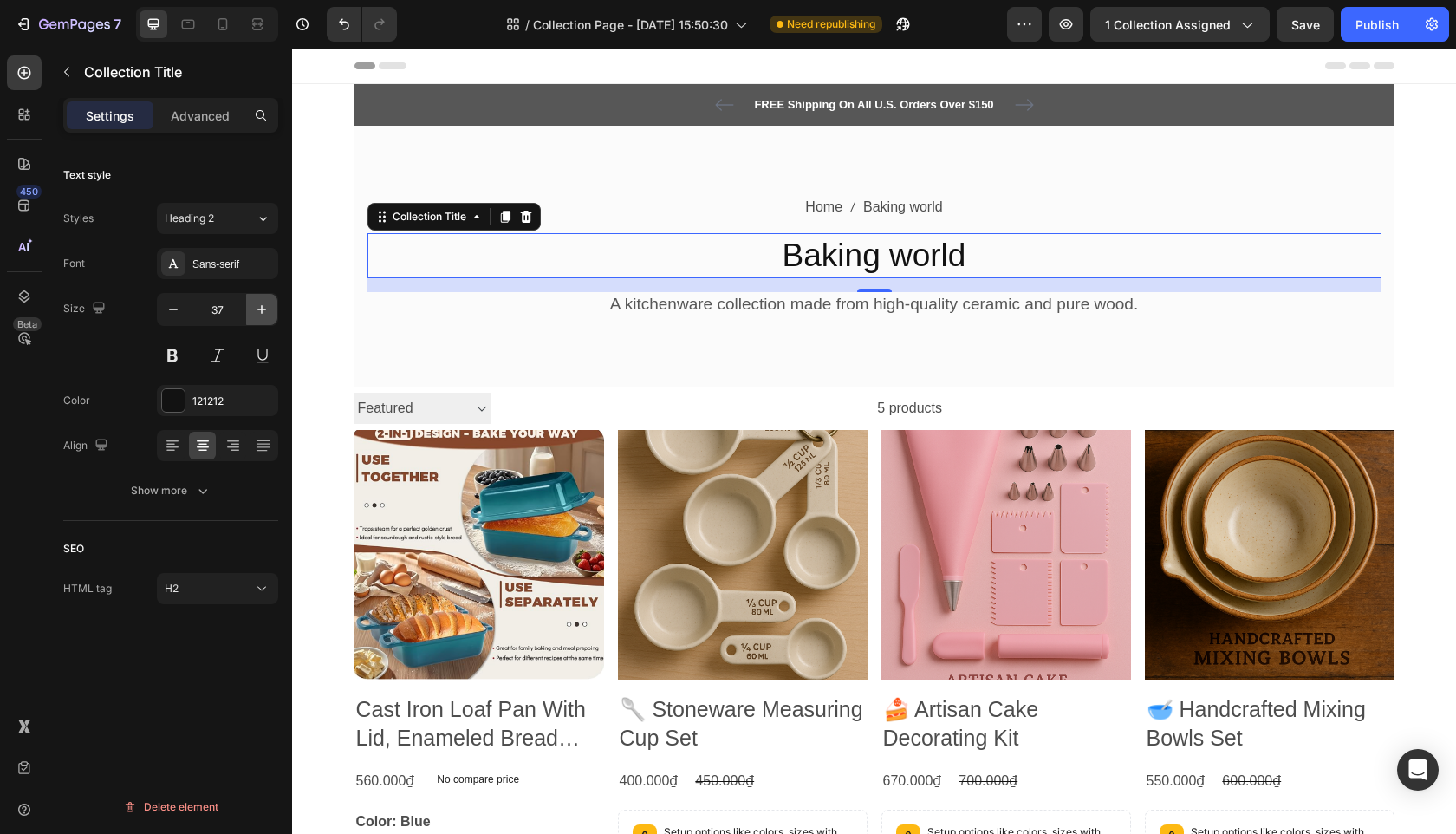
click at [259, 312] on icon "button" at bounding box center [261, 309] width 17 height 17
type input "38"
click at [176, 354] on button at bounding box center [173, 355] width 31 height 31
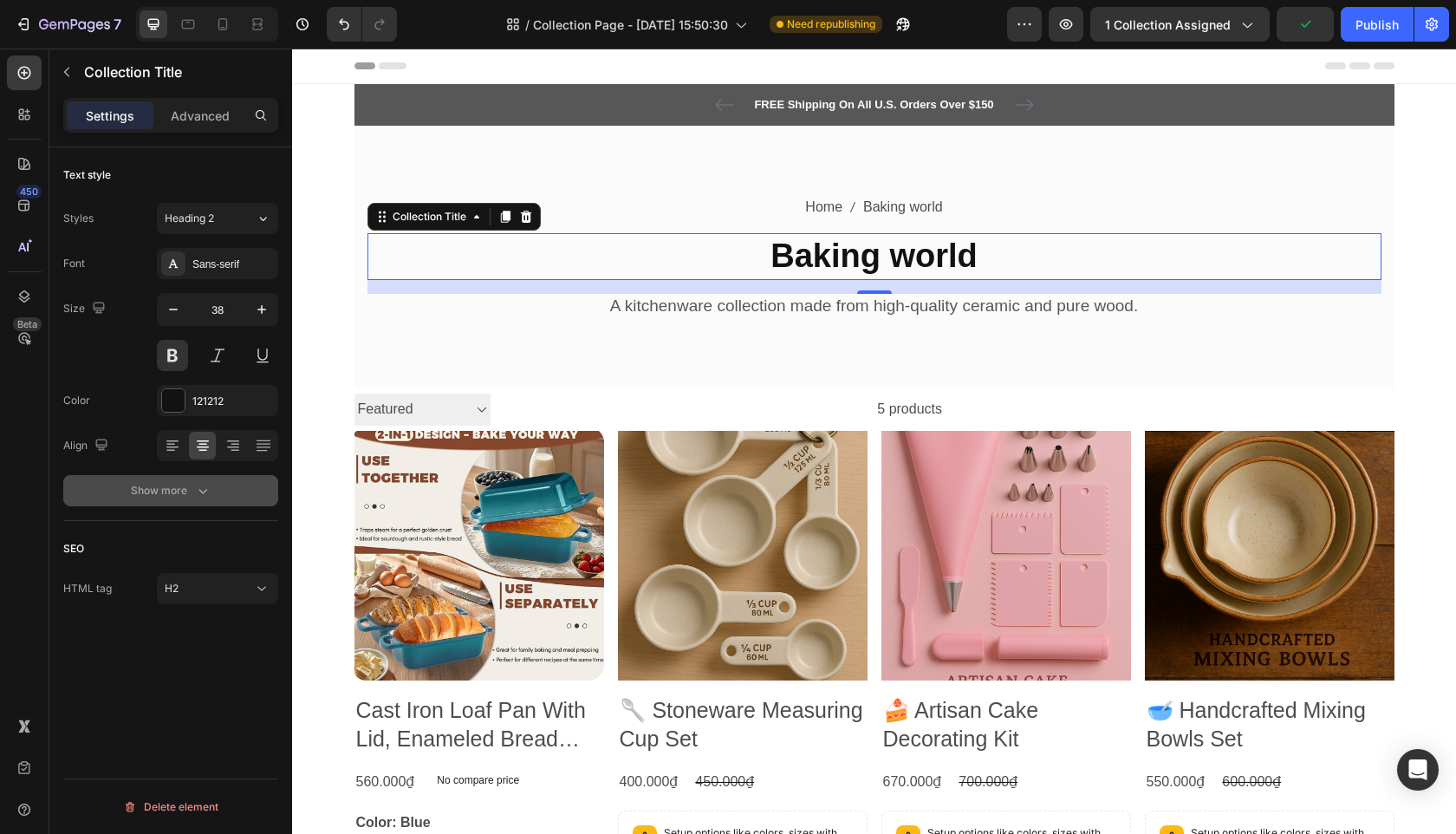
click at [155, 492] on div "Show more" at bounding box center [171, 491] width 81 height 17
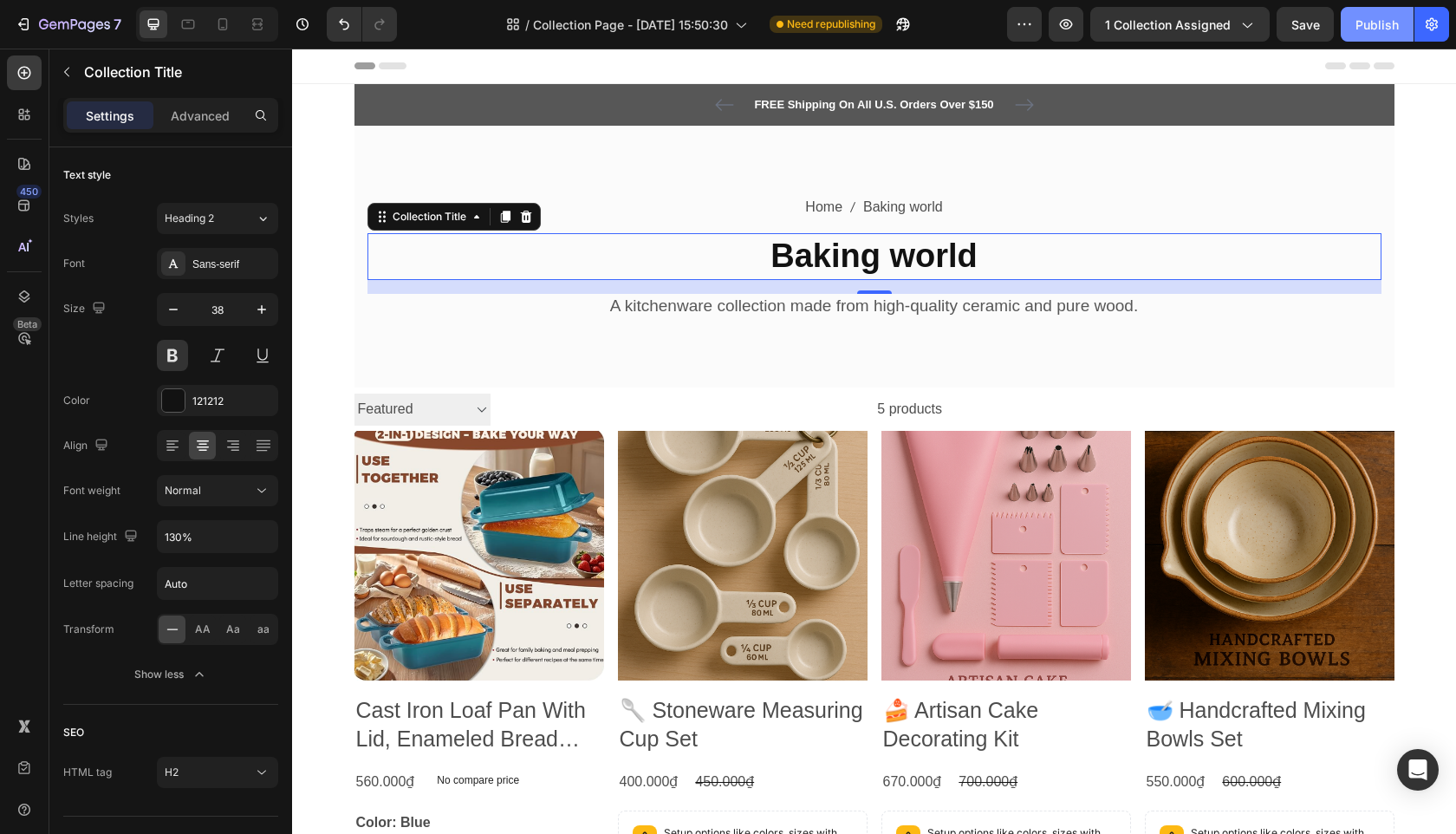
click at [1361, 26] on div "Publish" at bounding box center [1377, 24] width 43 height 18
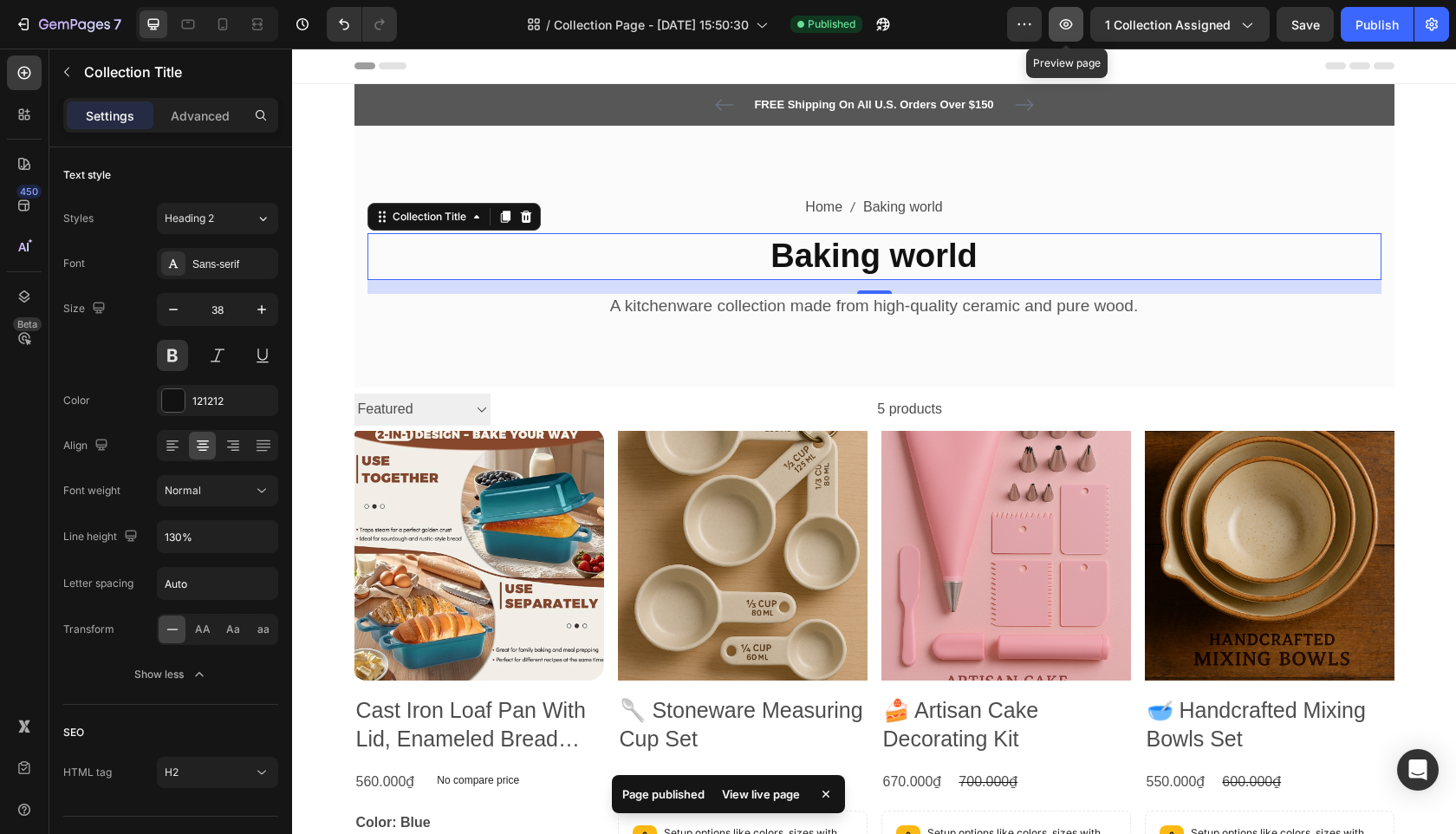
click at [1064, 17] on icon "button" at bounding box center [1066, 24] width 17 height 17
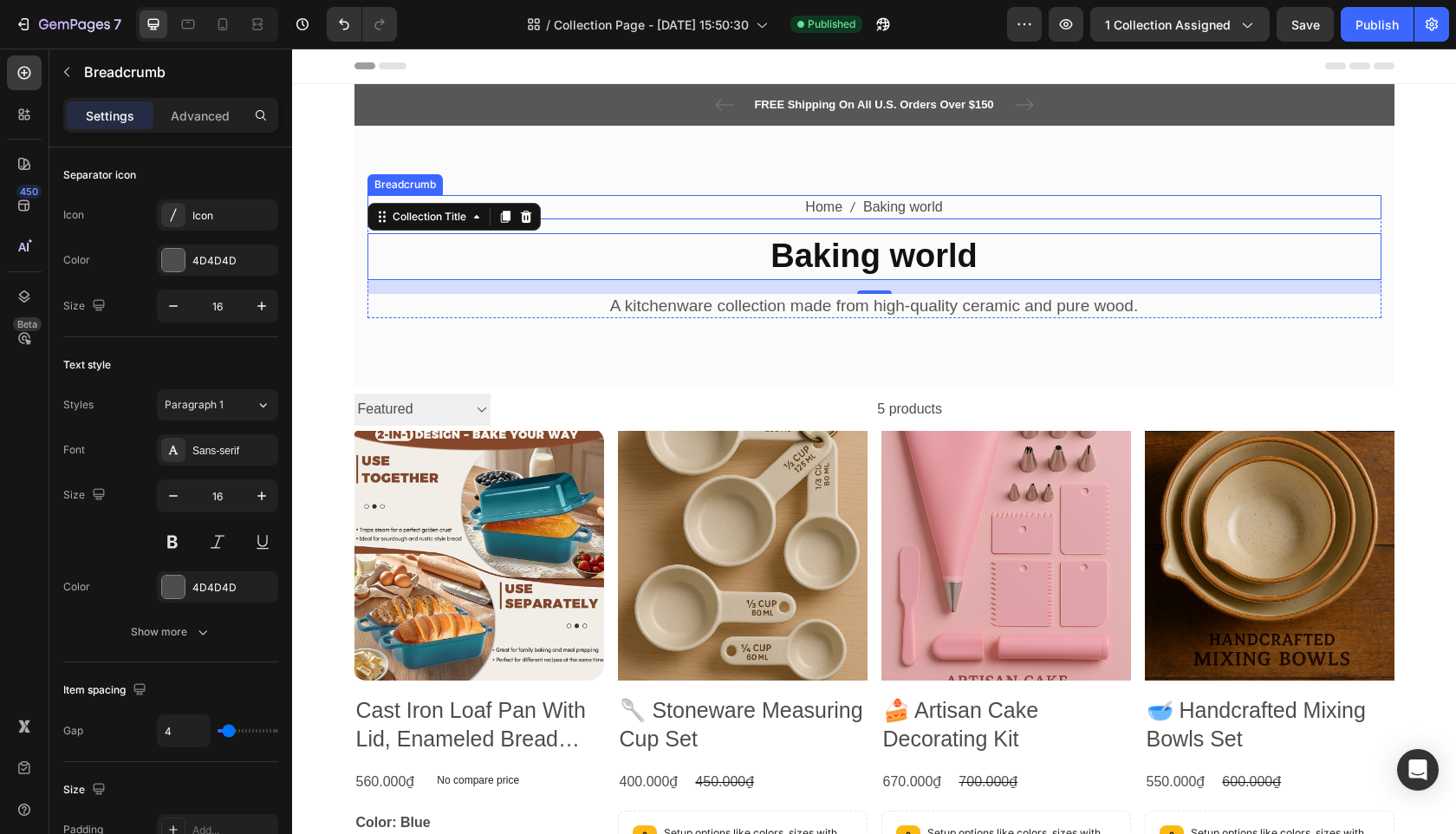
click at [913, 199] on span "Baking world" at bounding box center [903, 207] width 80 height 25
